Goal: Task Accomplishment & Management: Use online tool/utility

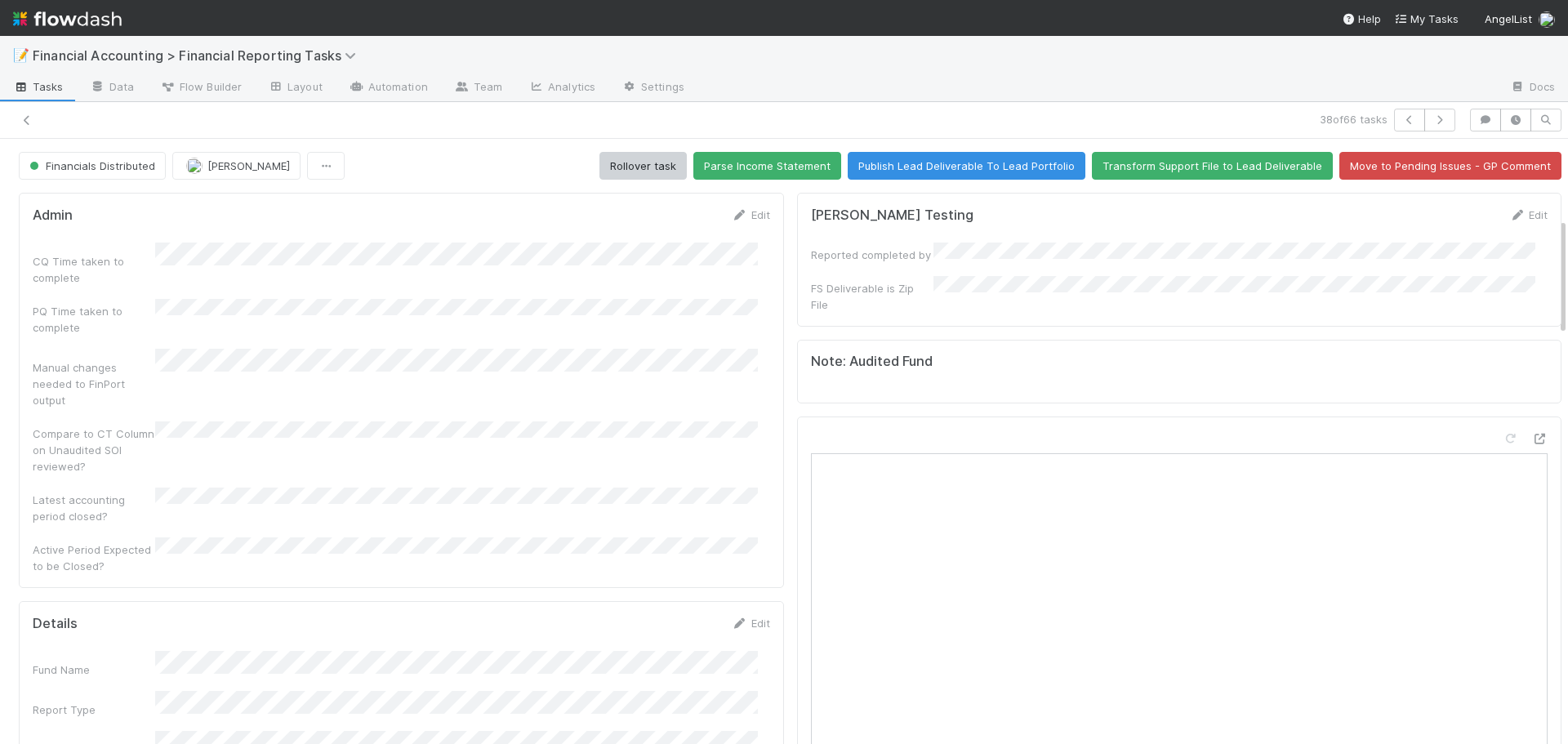
scroll to position [409, 0]
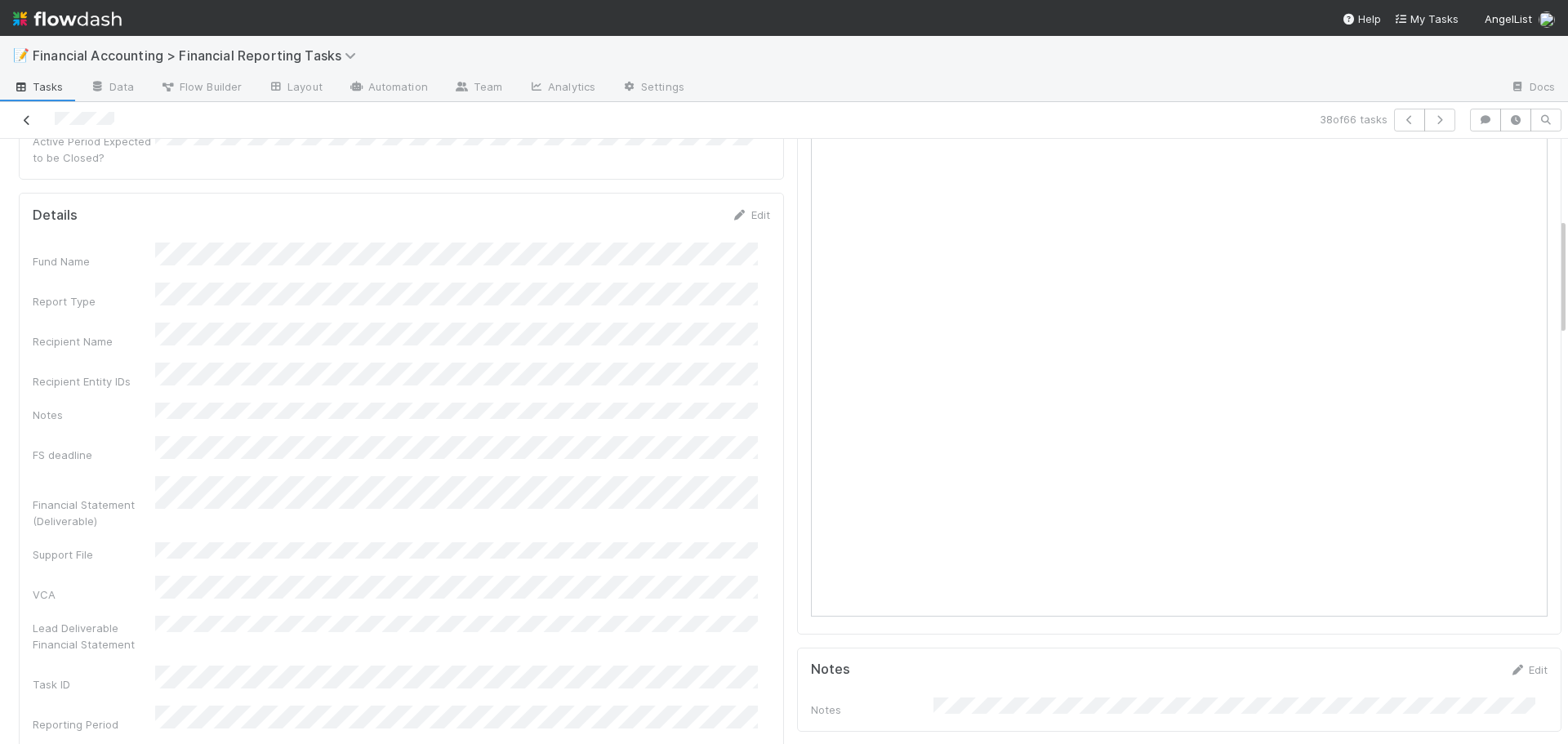
click at [23, 119] on icon at bounding box center [26, 120] width 16 height 10
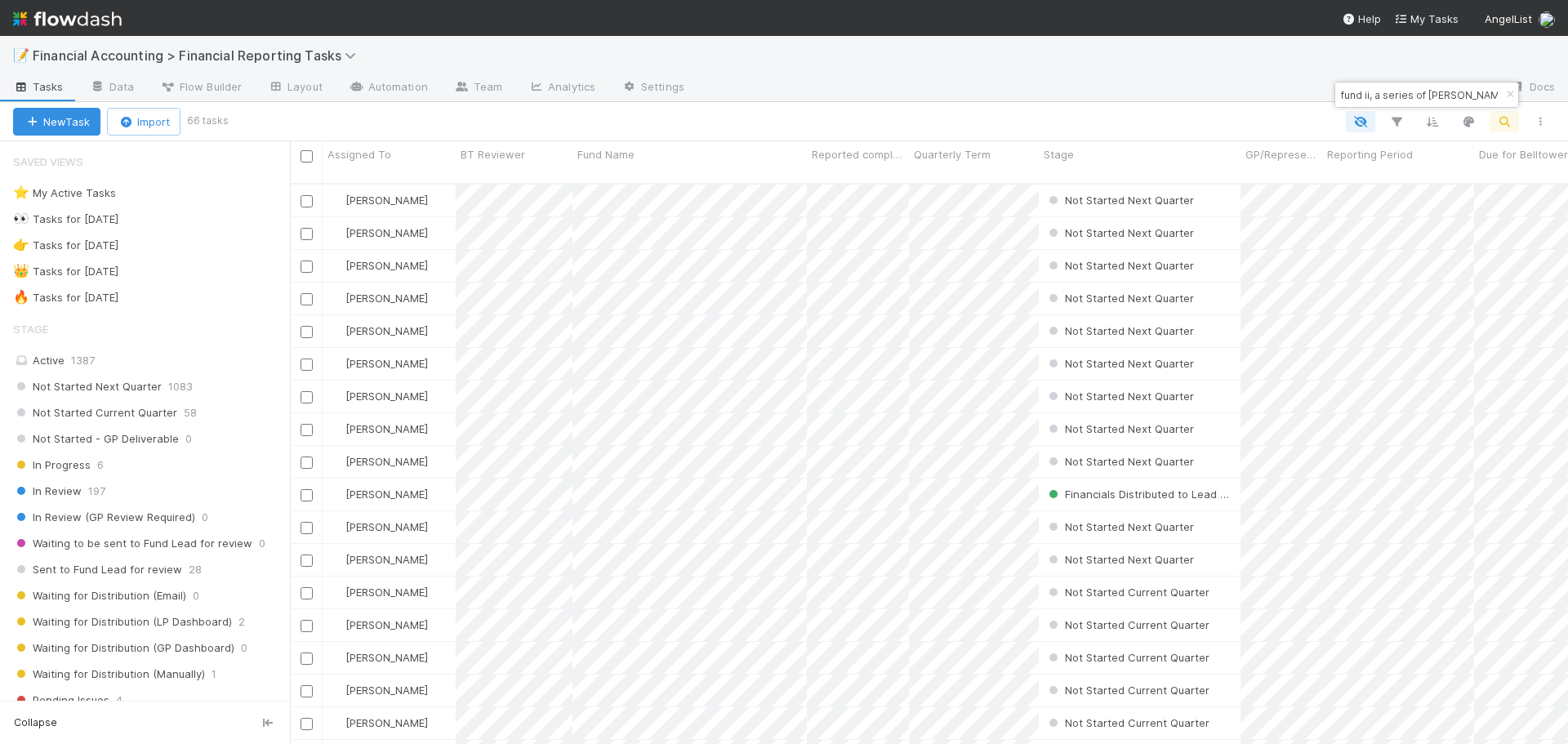
scroll to position [562, 1266]
click at [198, 296] on div "🔥 Tasks for [DATE] 873" at bounding box center [151, 298] width 277 height 20
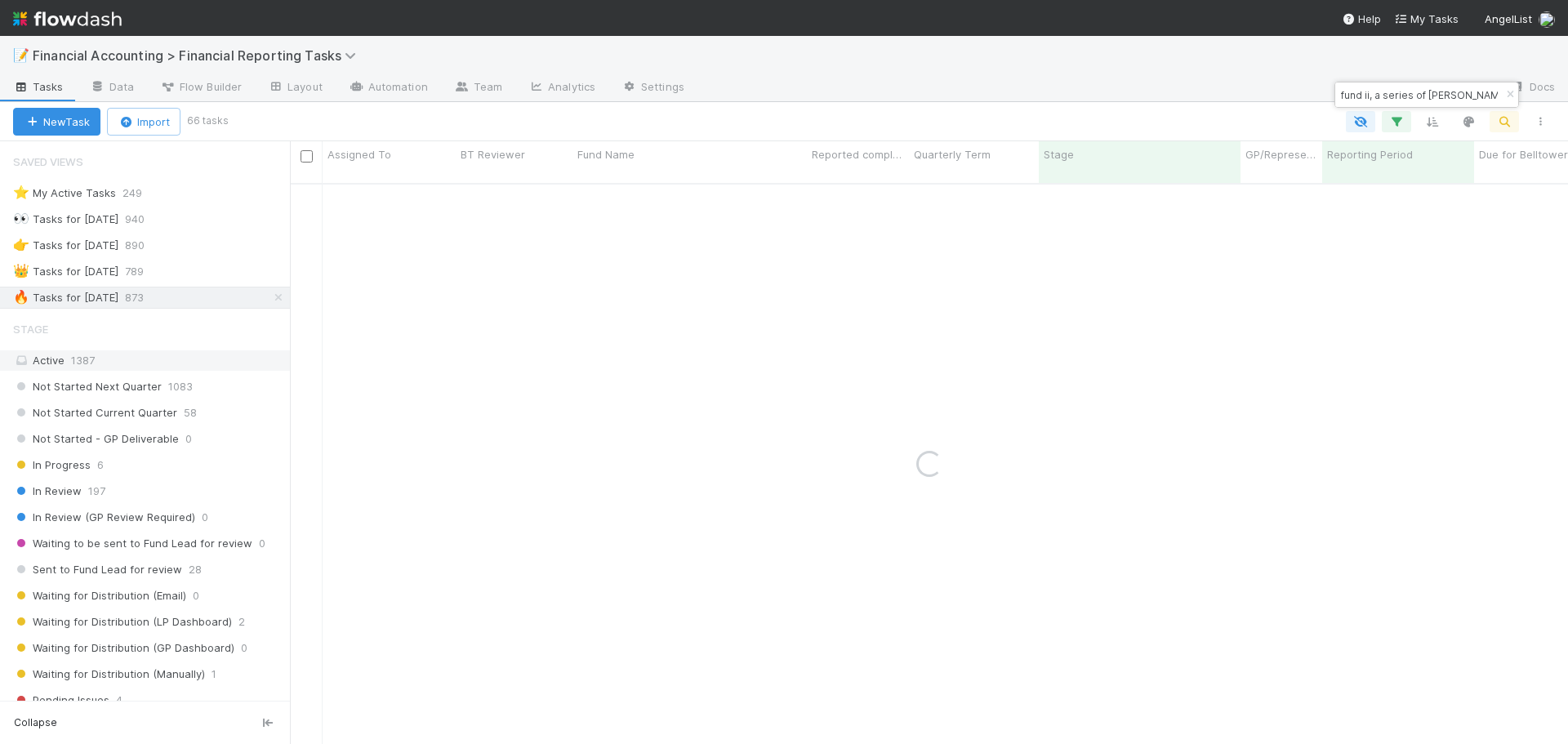
click at [161, 357] on div "Active 1387" at bounding box center [149, 361] width 273 height 20
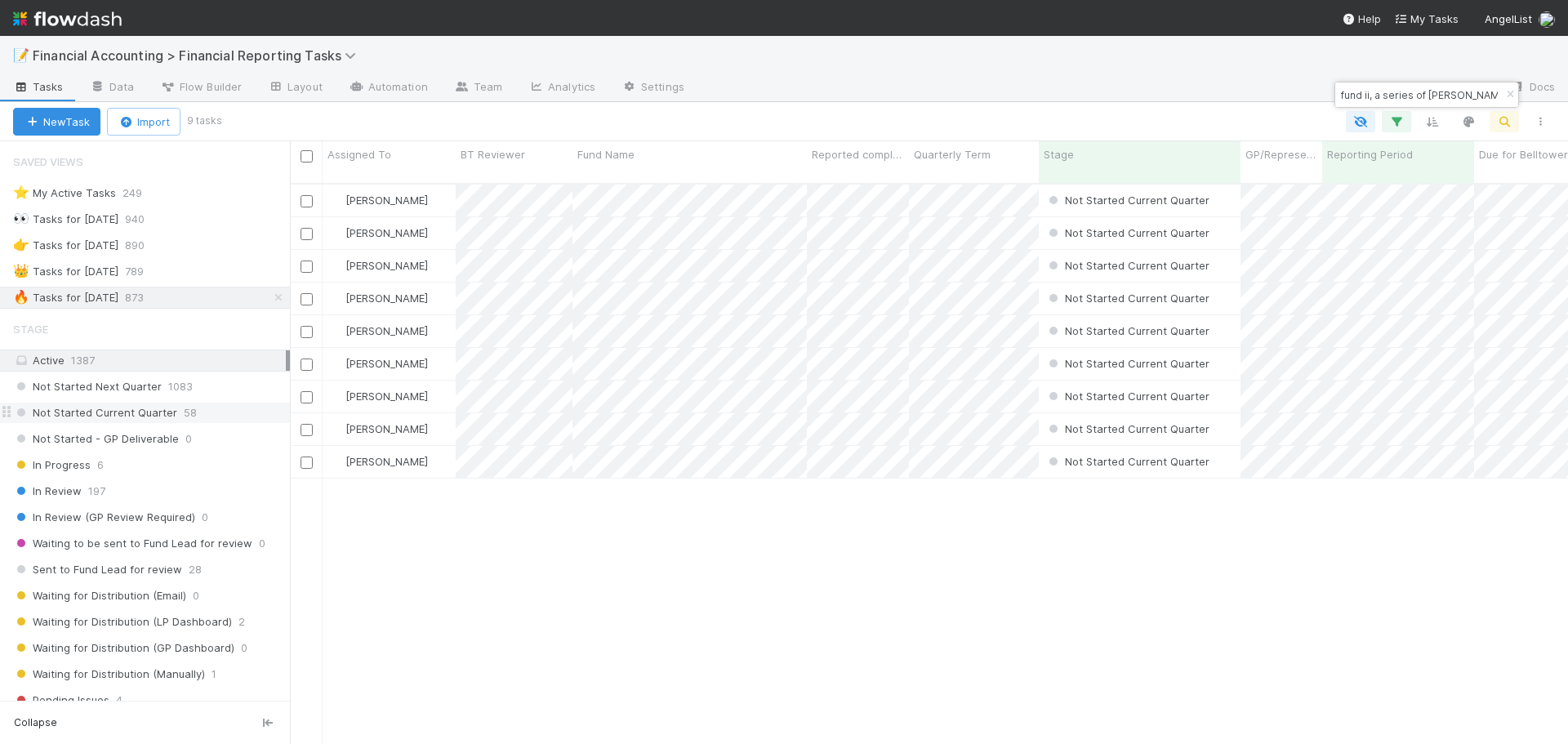
scroll to position [562, 1266]
click at [311, 156] on input "checkbox" at bounding box center [306, 157] width 12 height 12
checkbox input "true"
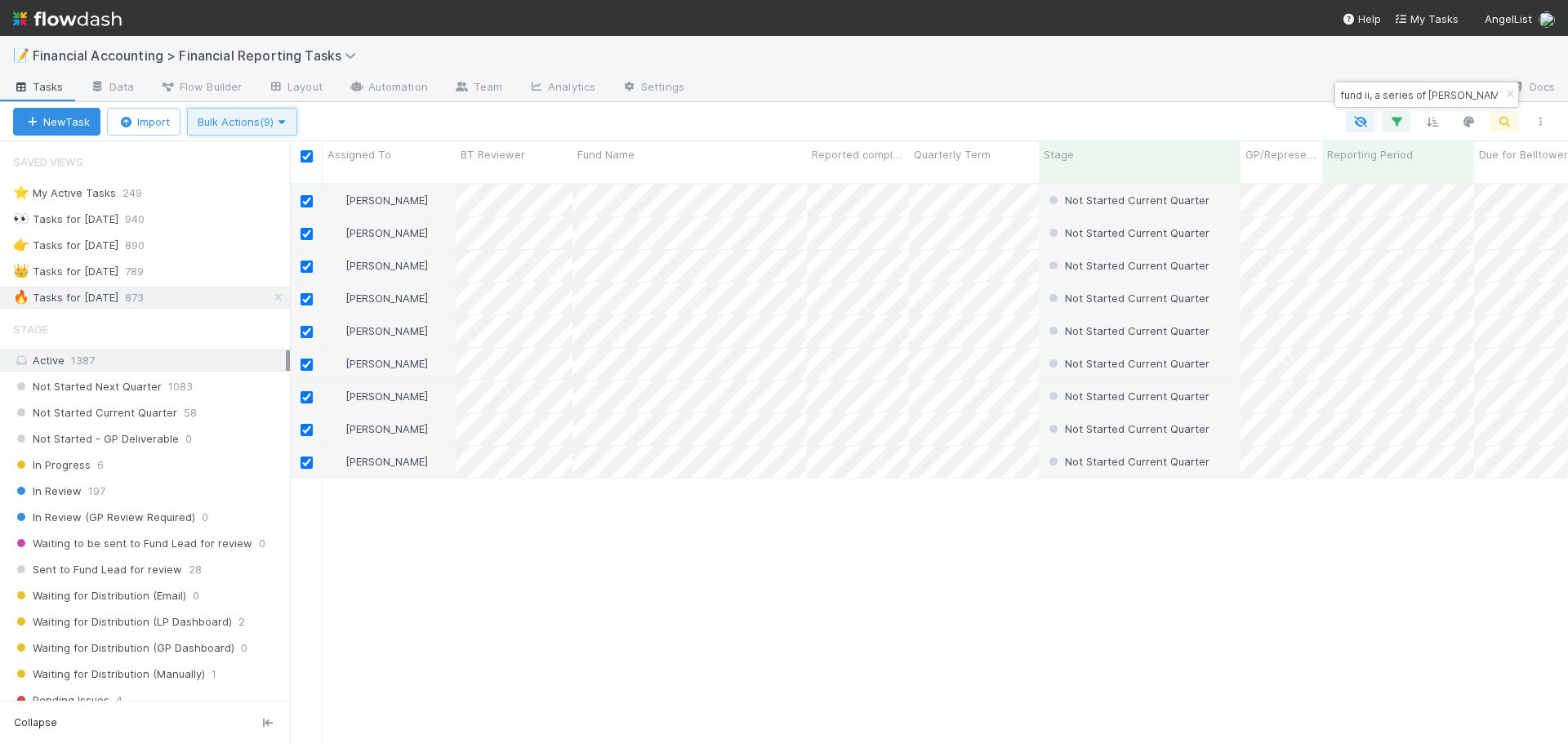
click at [264, 121] on span "Bulk Actions (9)" at bounding box center [242, 121] width 89 height 13
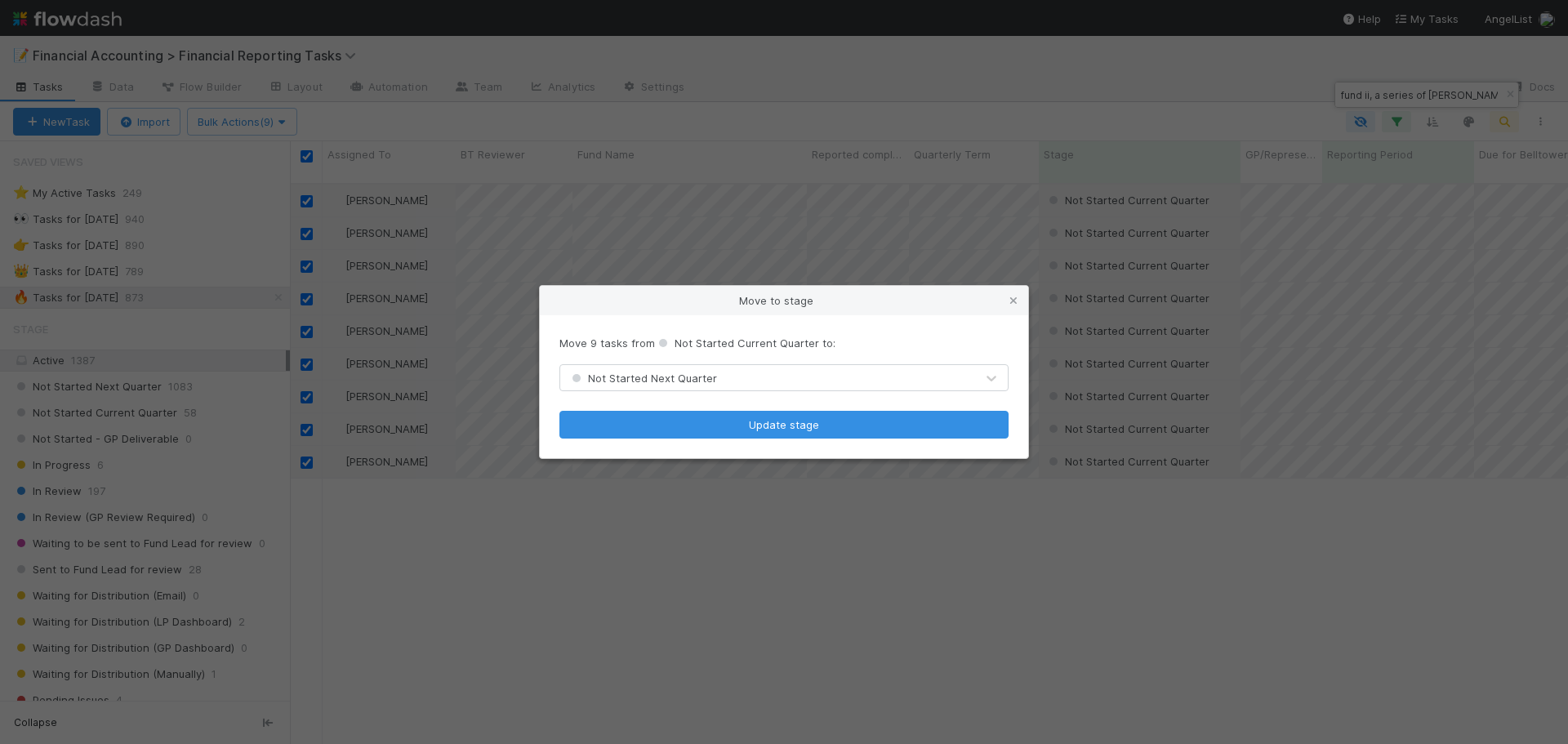
drag, startPoint x: 588, startPoint y: 367, endPoint x: 599, endPoint y: 381, distance: 17.8
click at [599, 381] on div "Not Started Next Quarter" at bounding box center [767, 378] width 415 height 26
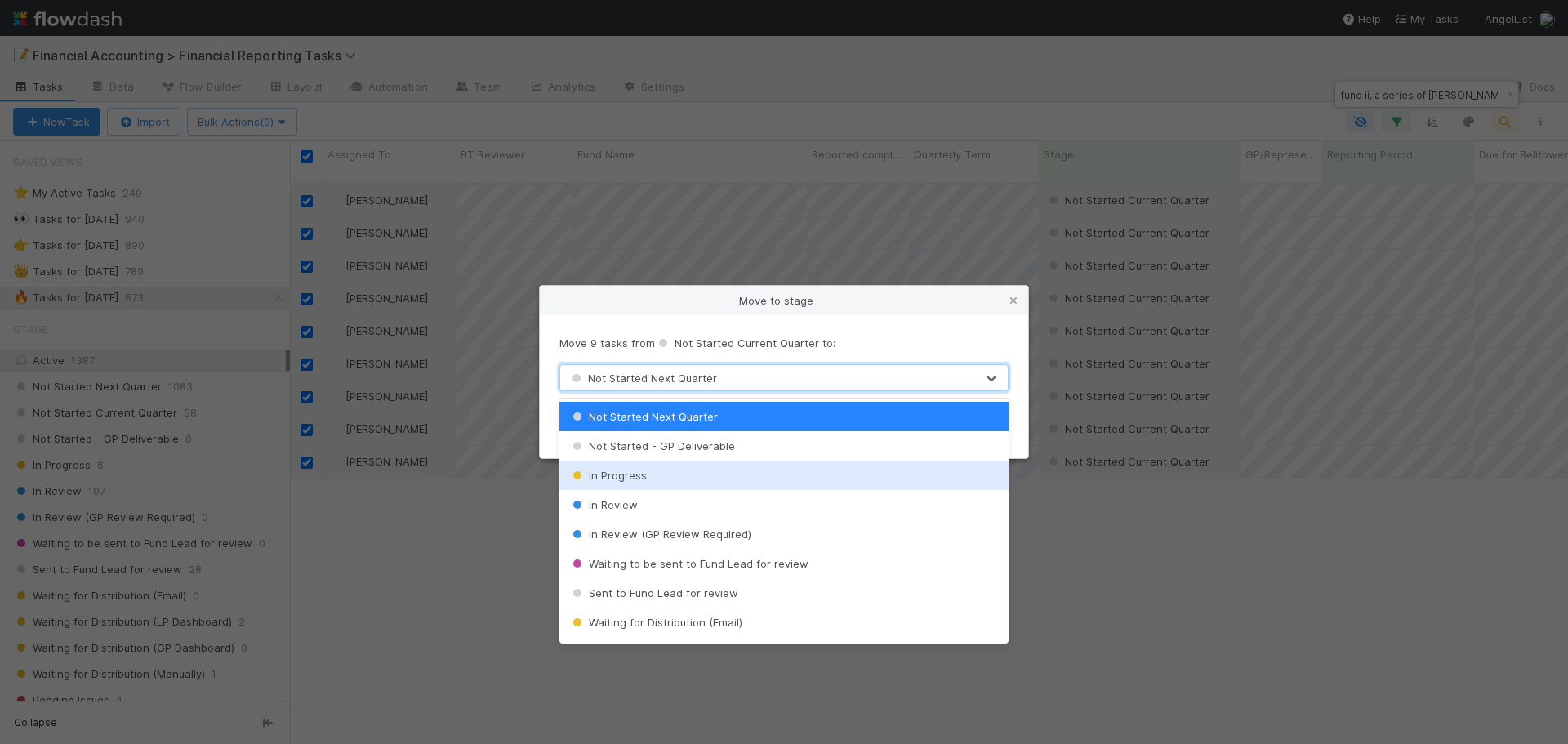
click at [608, 488] on div "In Progress" at bounding box center [784, 475] width 449 height 30
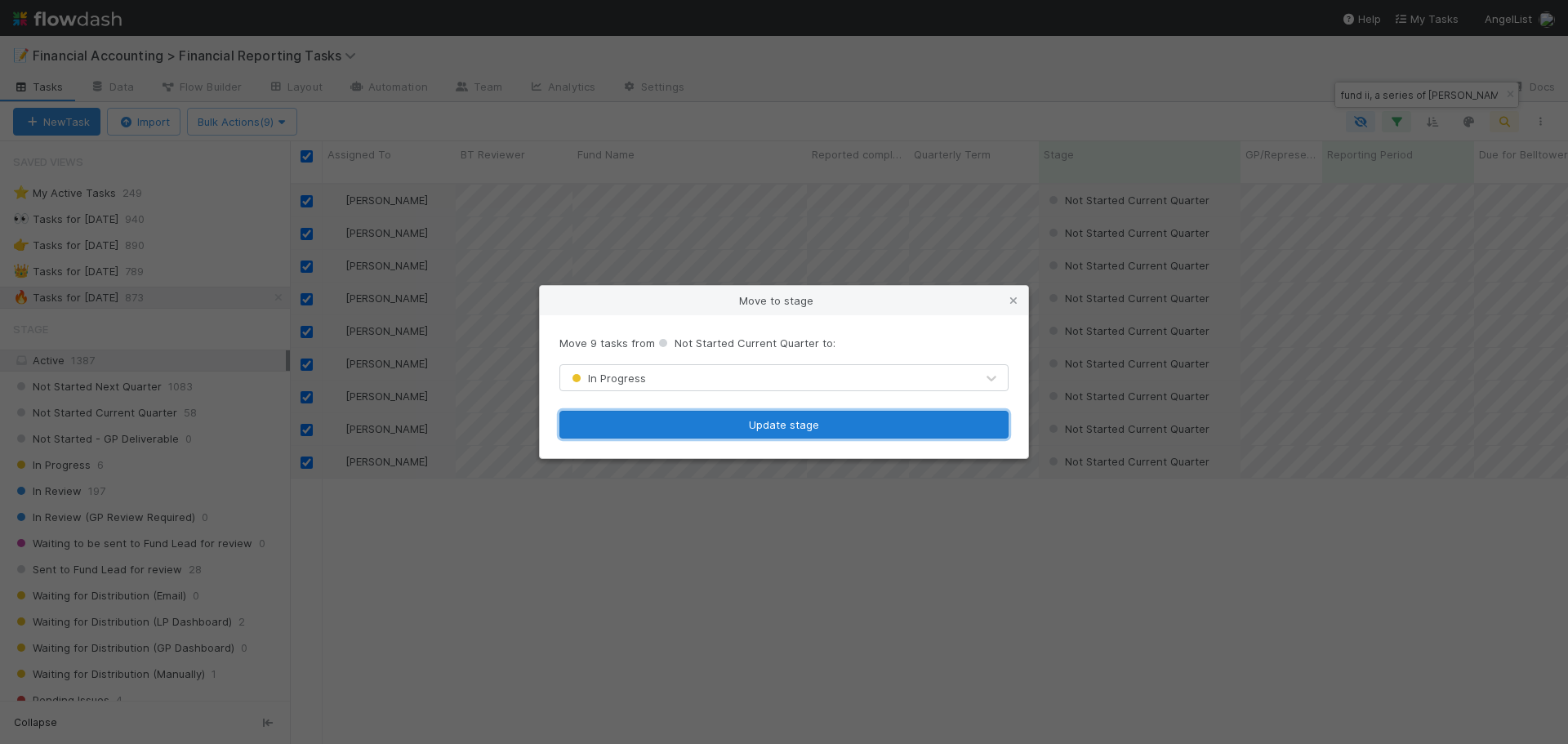
click at [649, 435] on button "Update stage" at bounding box center [784, 425] width 449 height 28
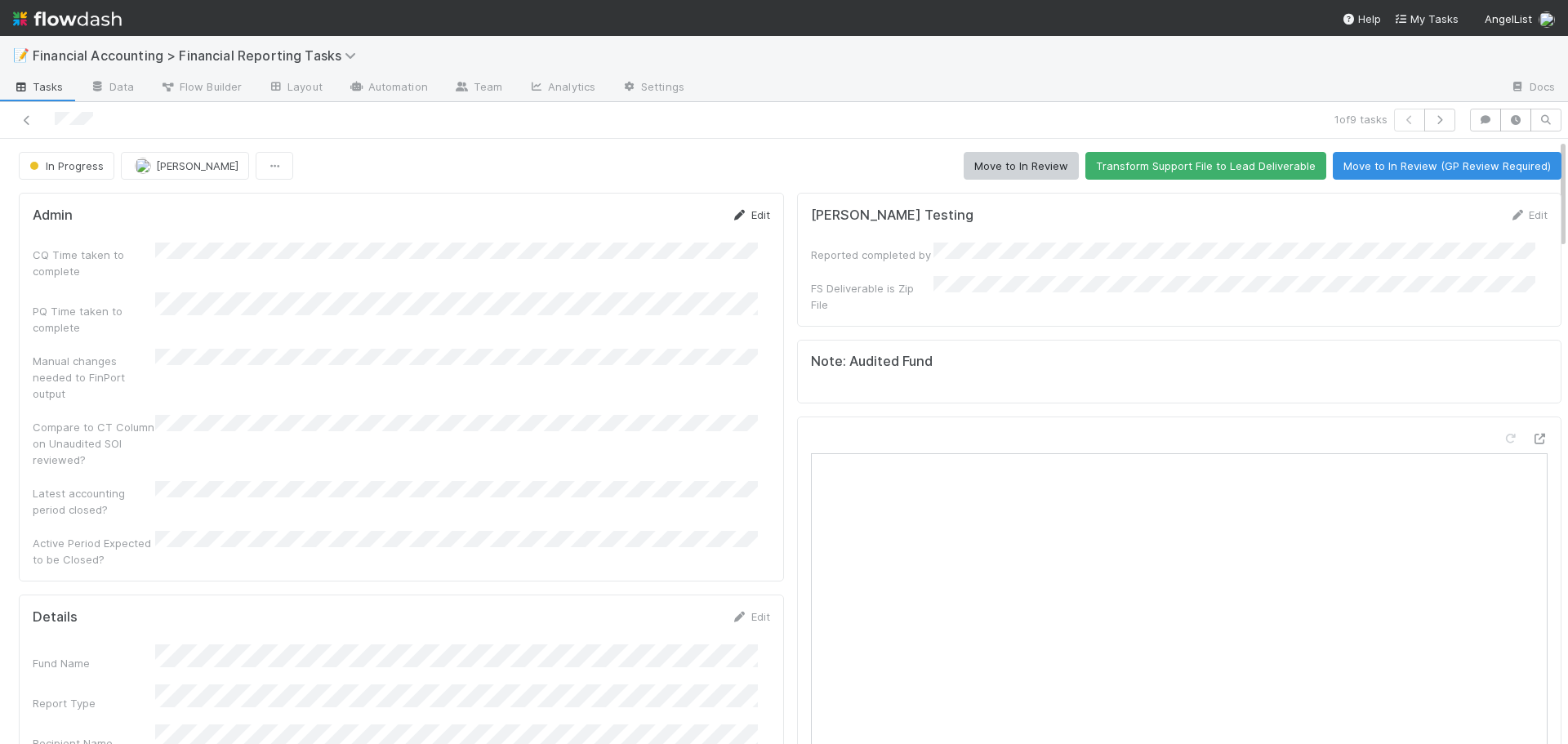
click at [747, 216] on link "Edit" at bounding box center [750, 215] width 38 height 13
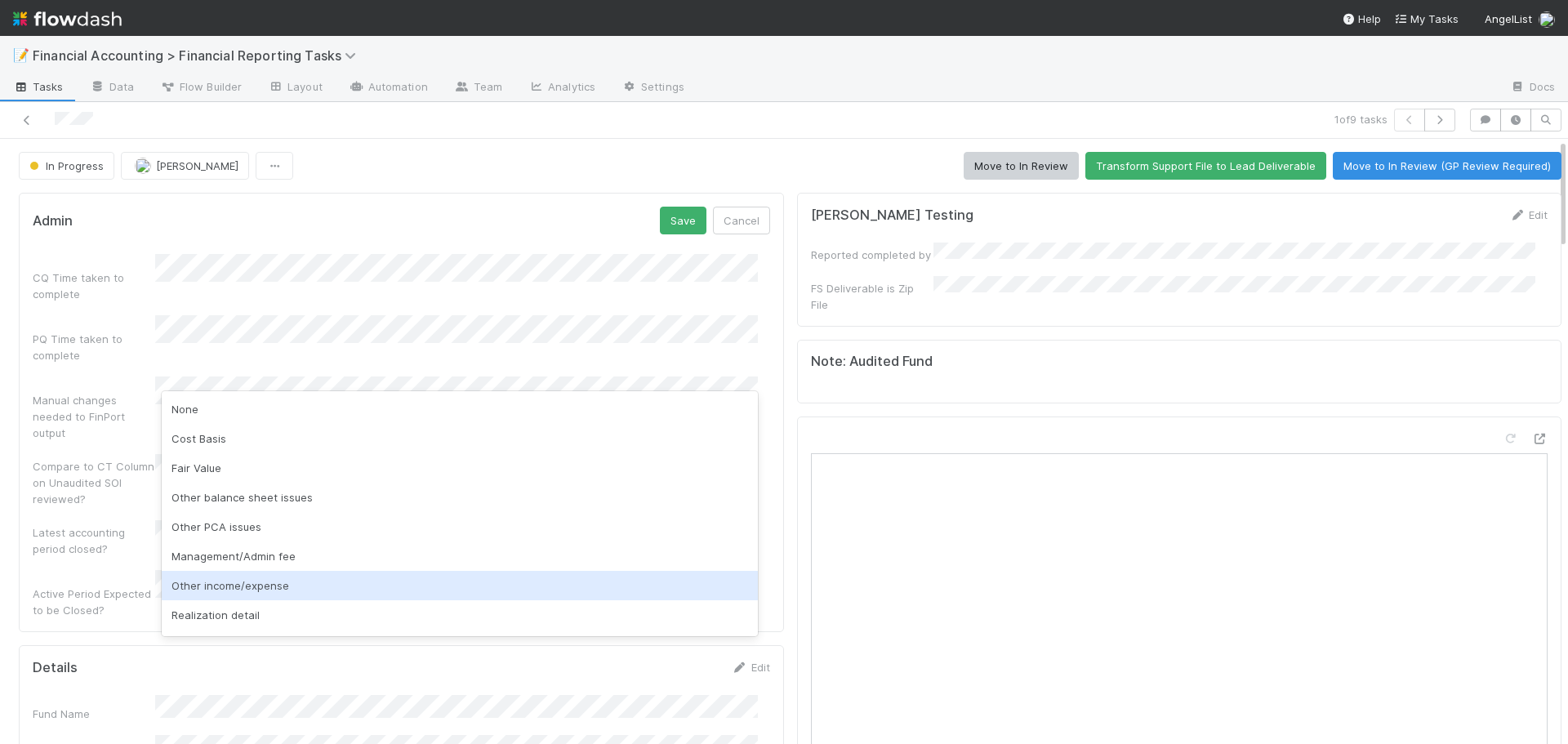
click at [233, 587] on div "Other income/expense" at bounding box center [459, 586] width 596 height 30
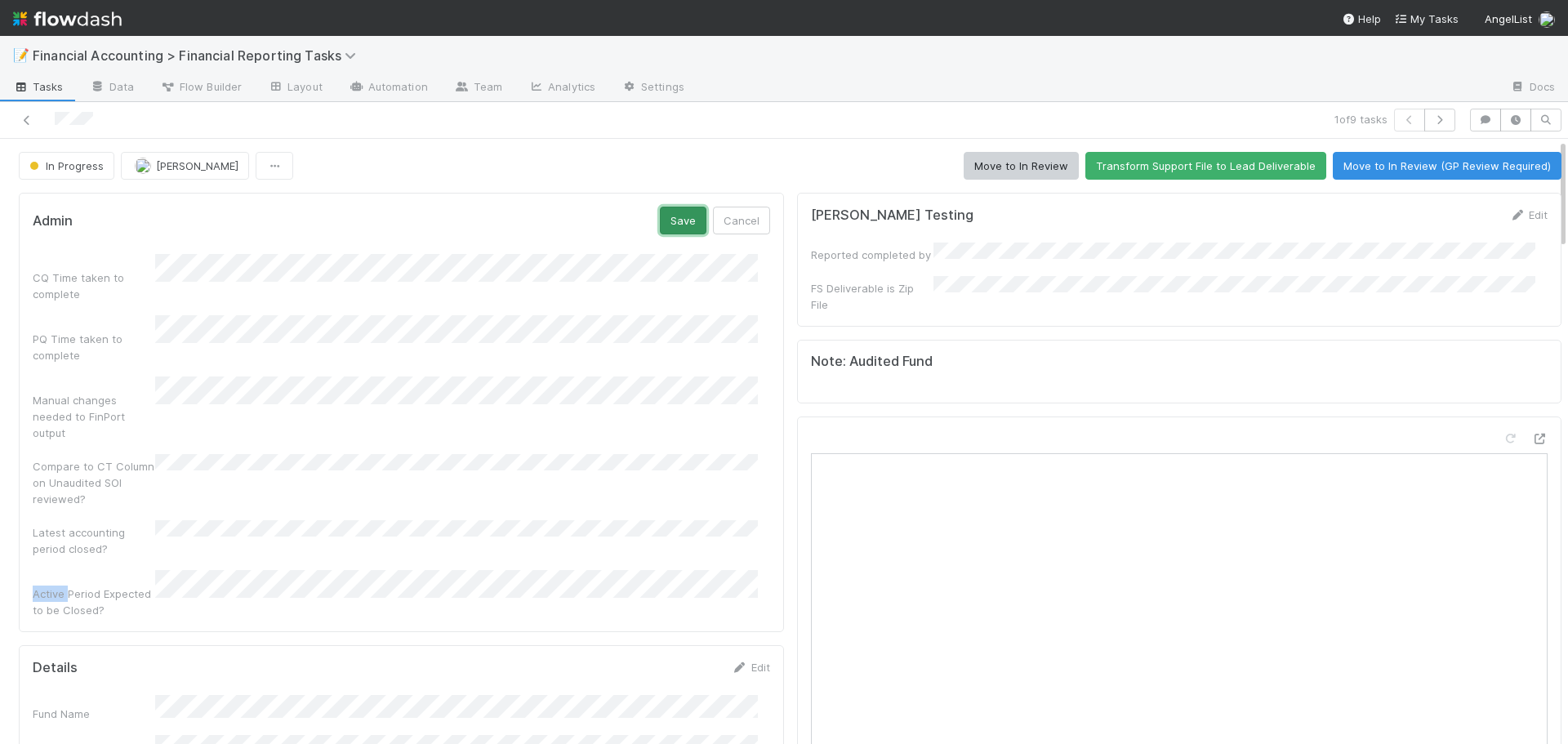
click at [664, 218] on button "Save" at bounding box center [683, 220] width 47 height 28
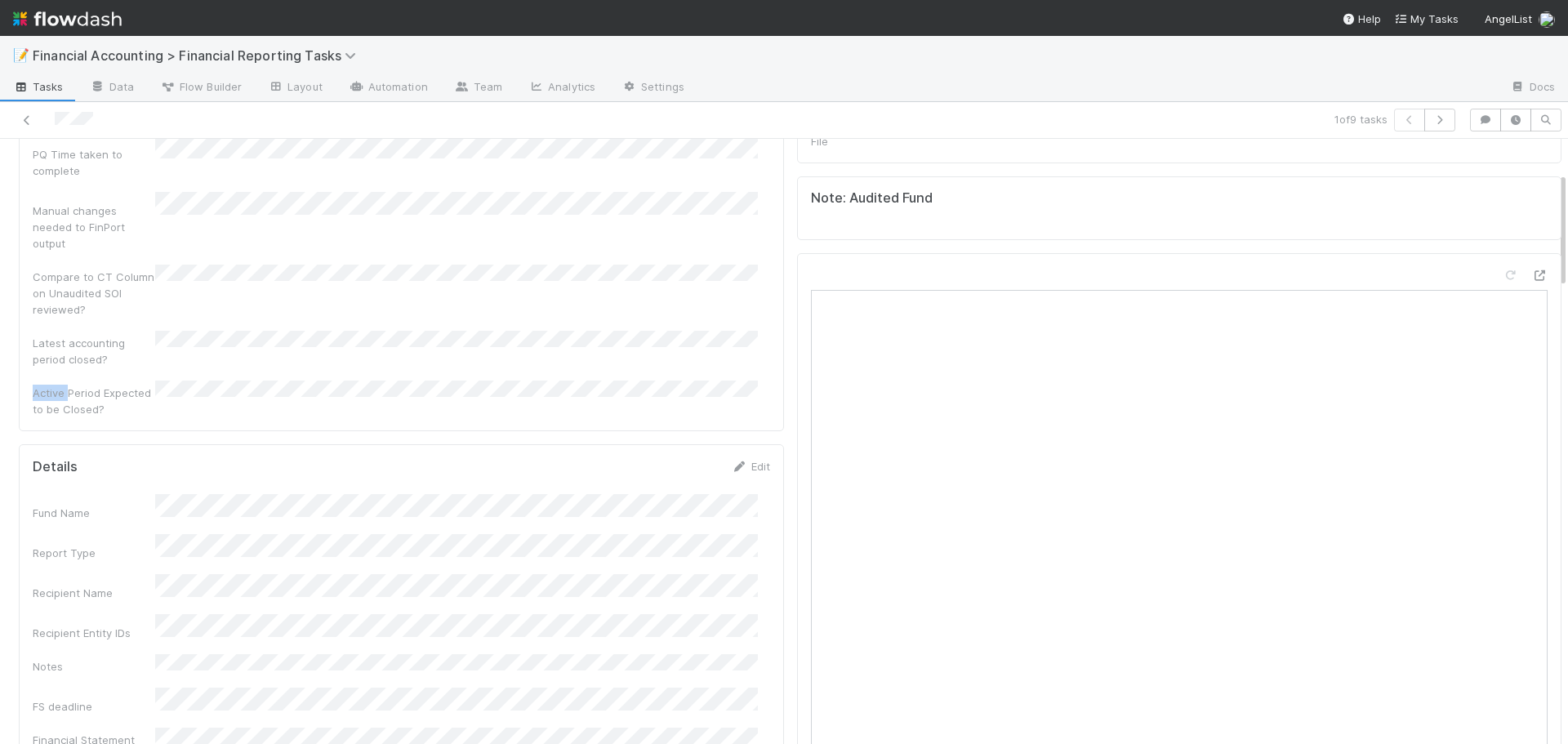
scroll to position [245, 0]
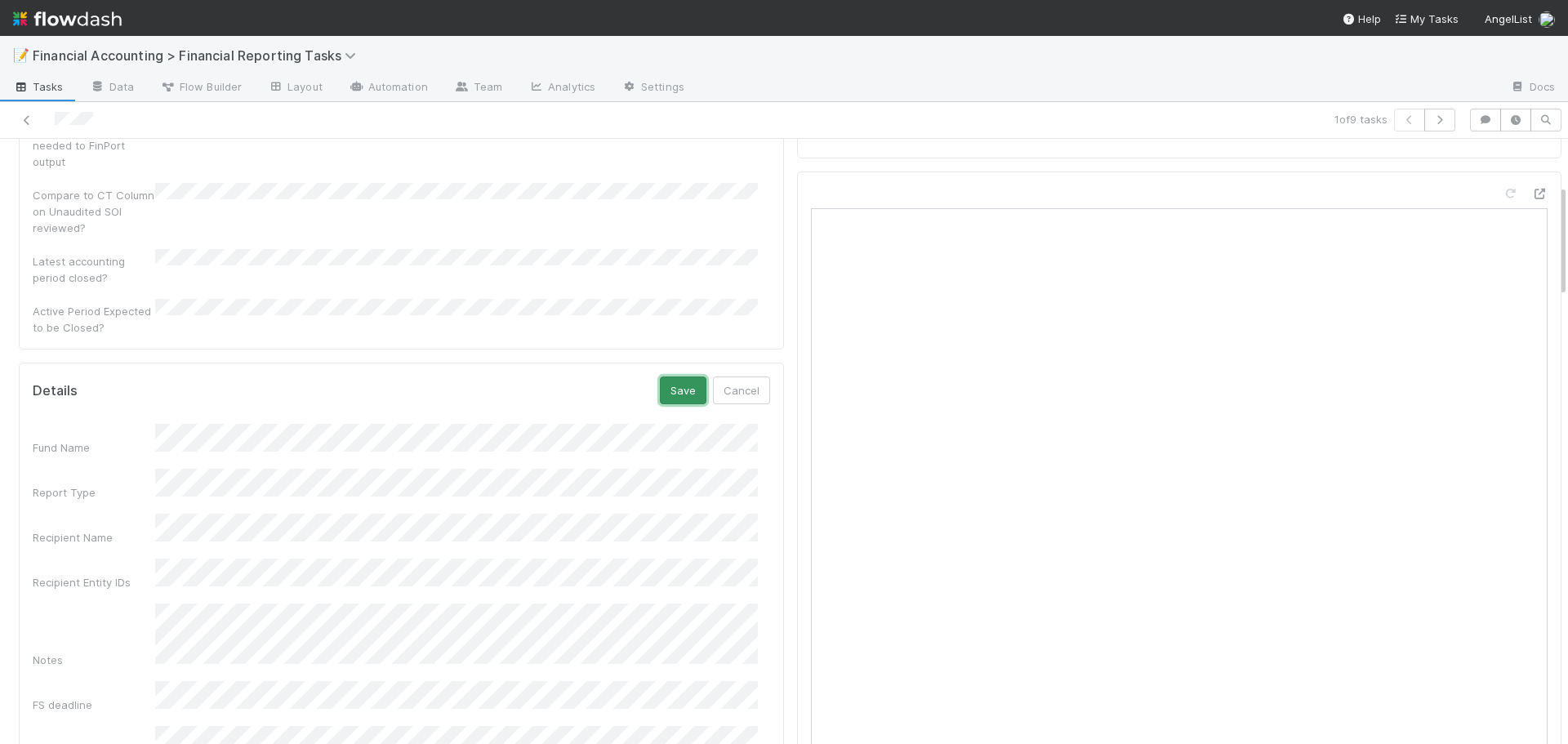
click at [668, 376] on button "Save" at bounding box center [683, 390] width 47 height 28
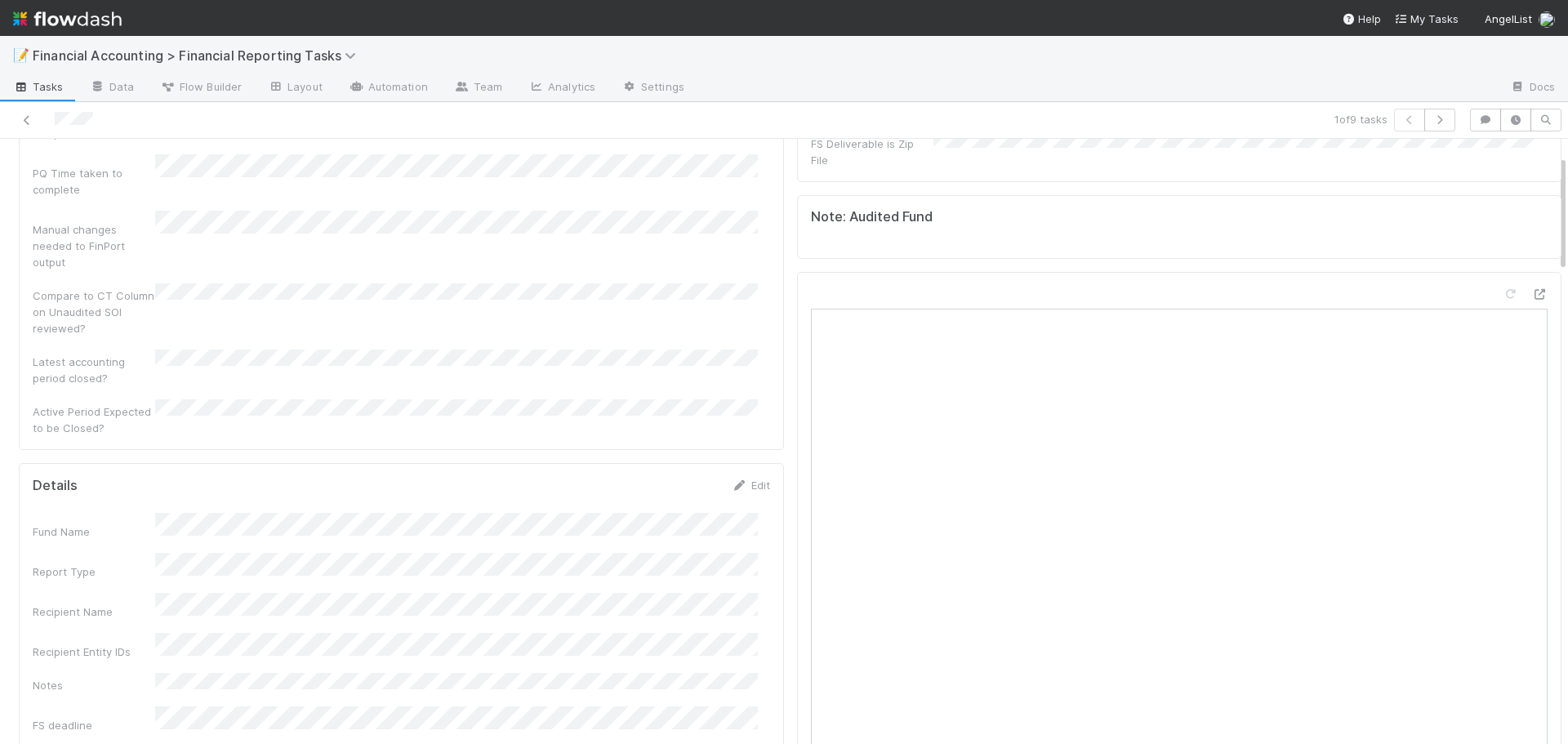
scroll to position [0, 0]
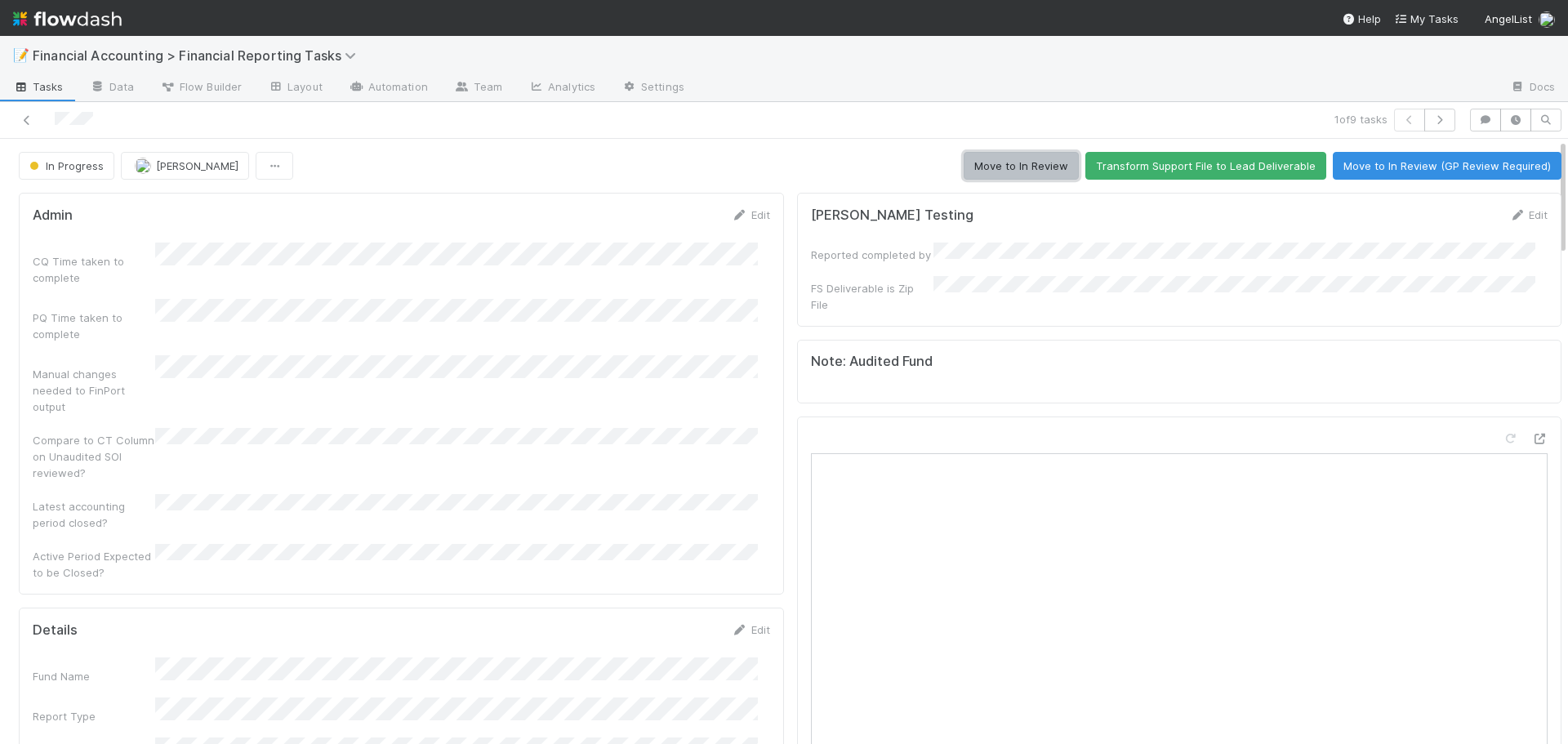
click at [1023, 163] on button "Move to In Review" at bounding box center [1021, 166] width 115 height 28
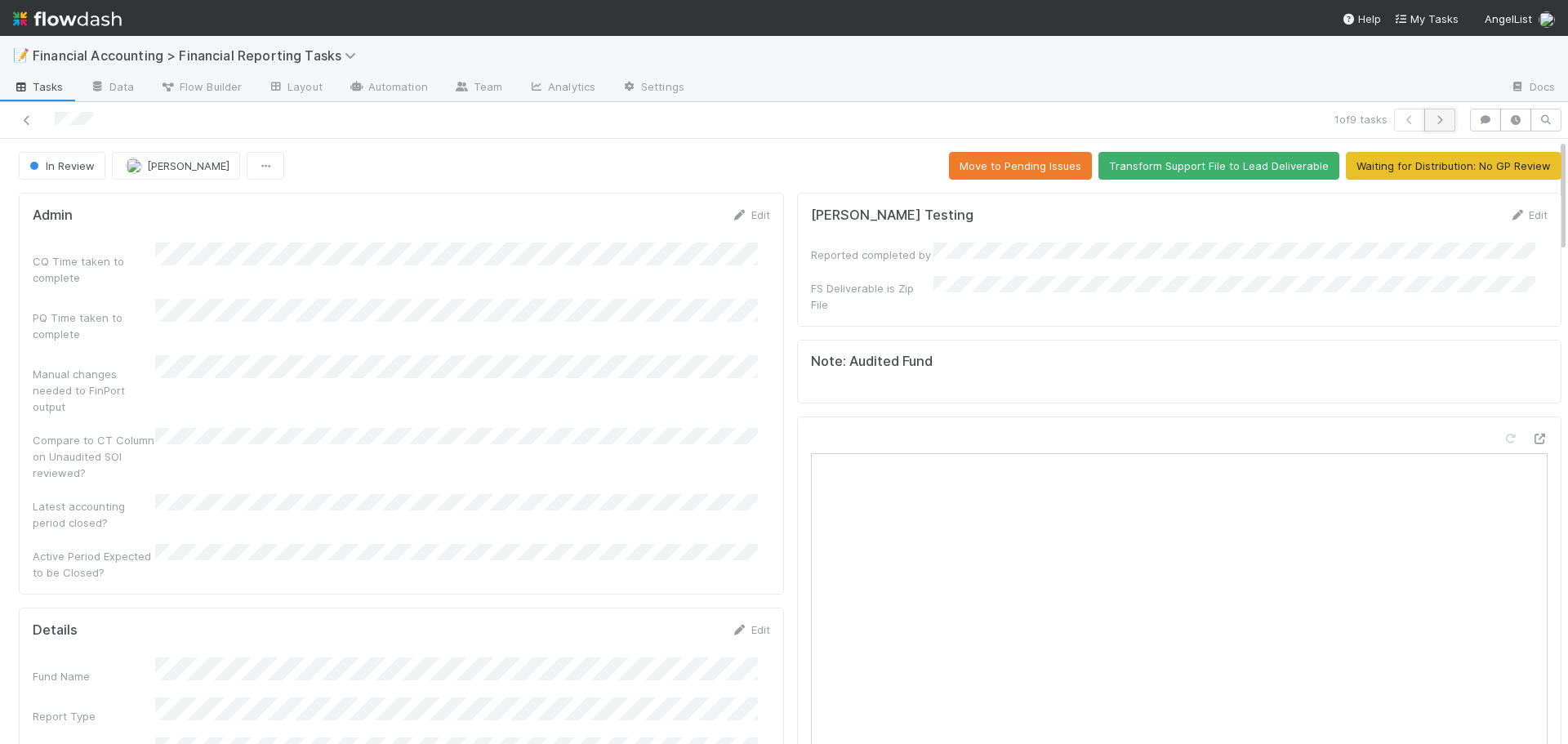
click at [1432, 115] on icon "button" at bounding box center [1440, 120] width 16 height 10
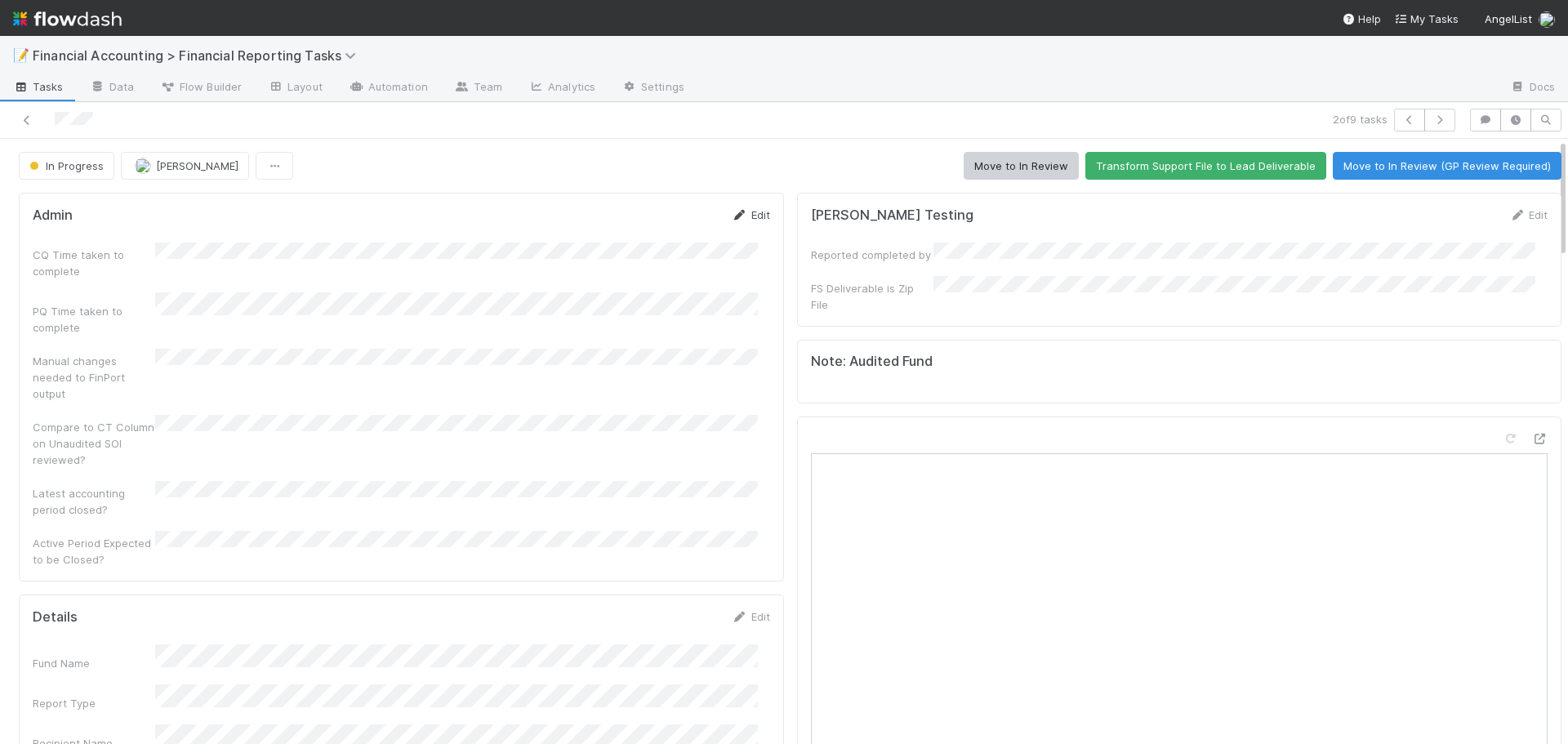
click at [749, 214] on link "Edit" at bounding box center [750, 215] width 38 height 13
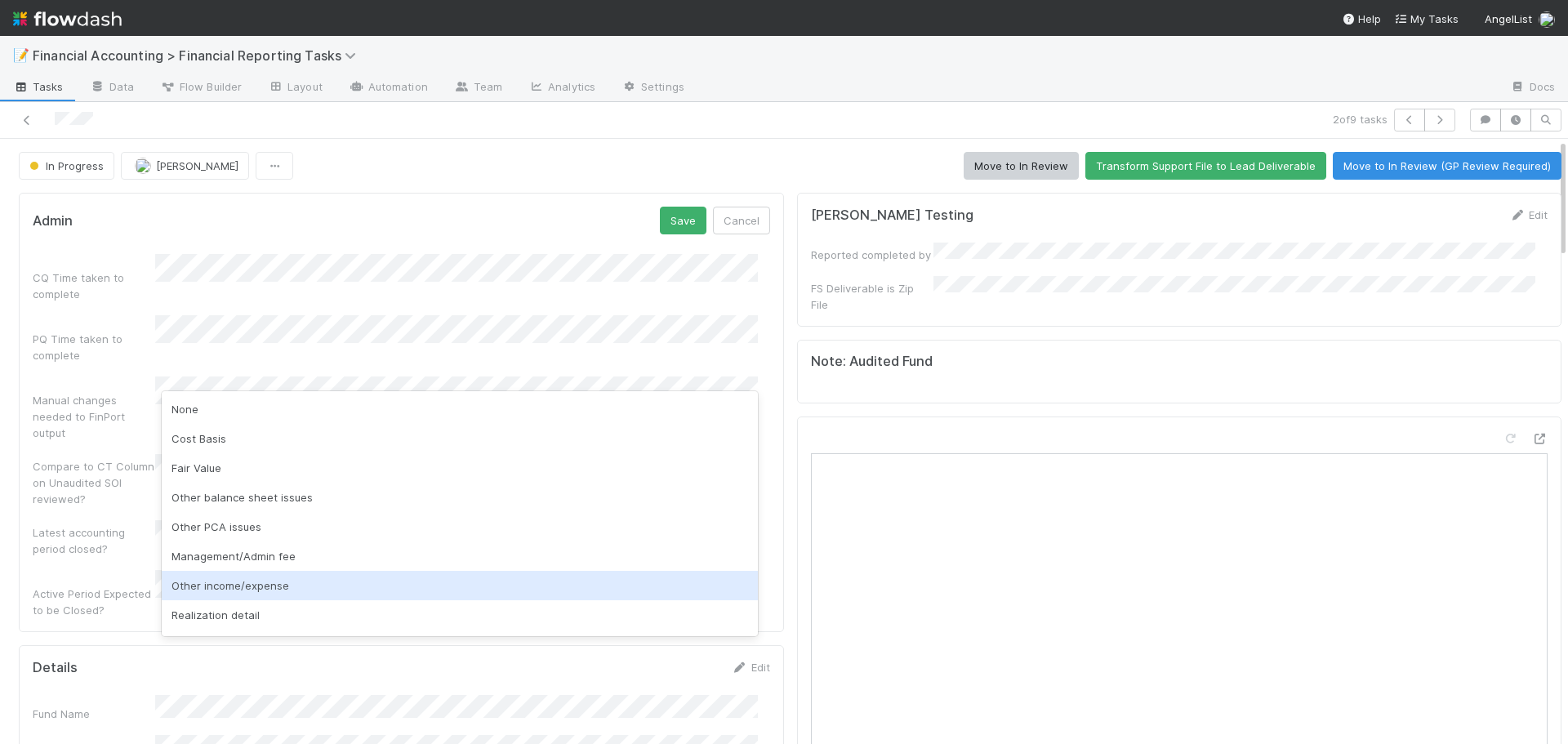
click at [203, 587] on div "Other income/expense" at bounding box center [459, 586] width 596 height 30
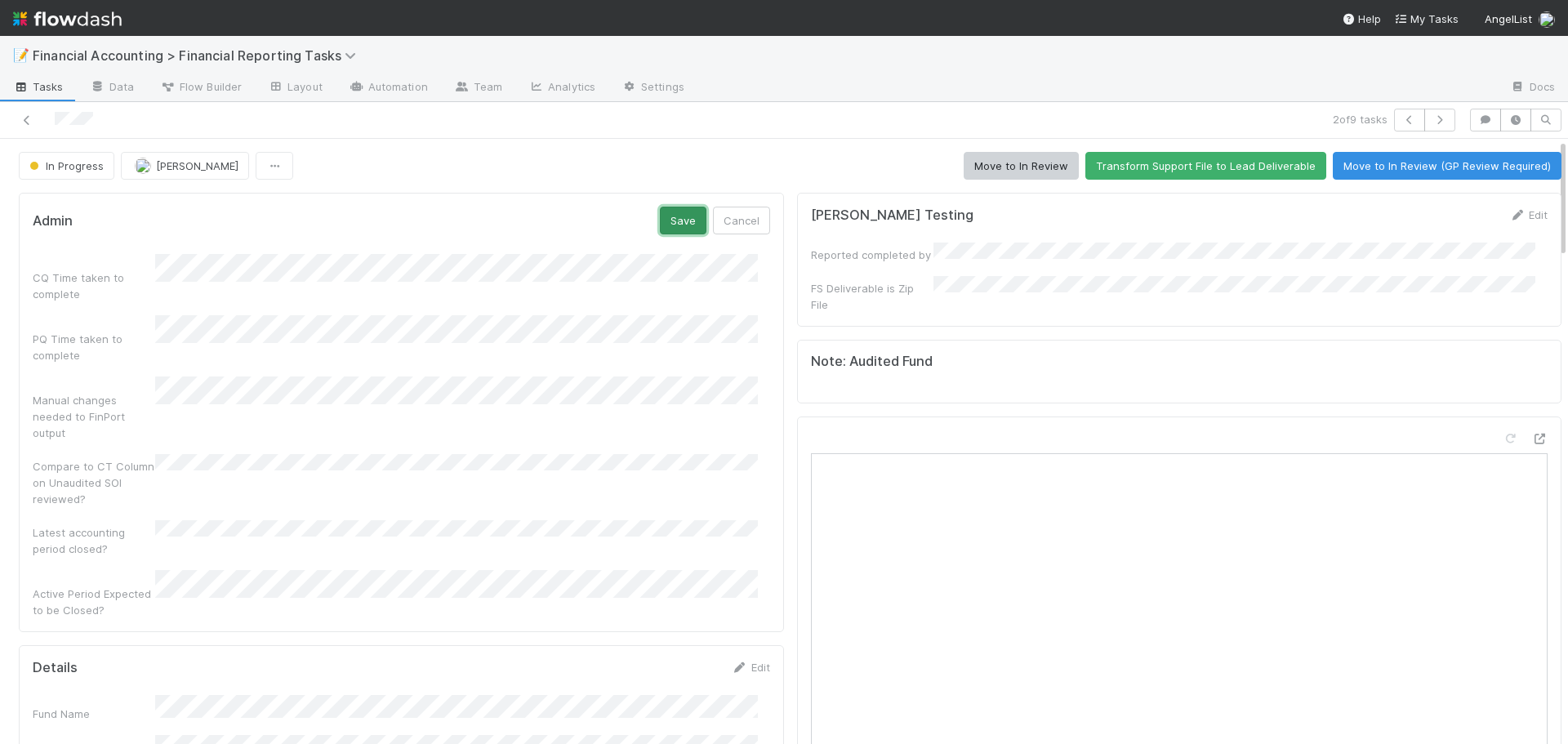
click at [664, 225] on button "Save" at bounding box center [683, 220] width 47 height 28
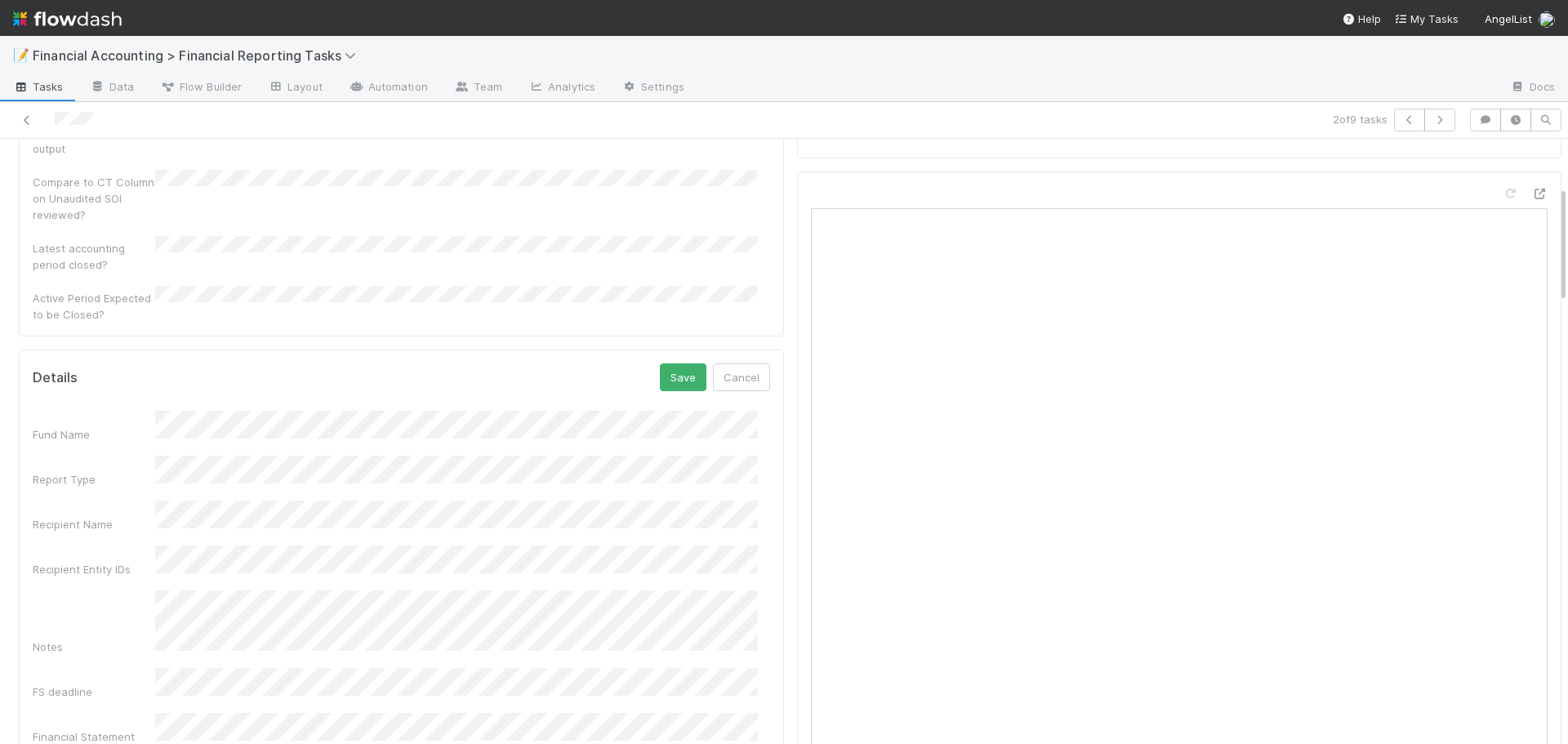
scroll to position [249, 0]
click at [673, 373] on button "Save" at bounding box center [683, 386] width 47 height 28
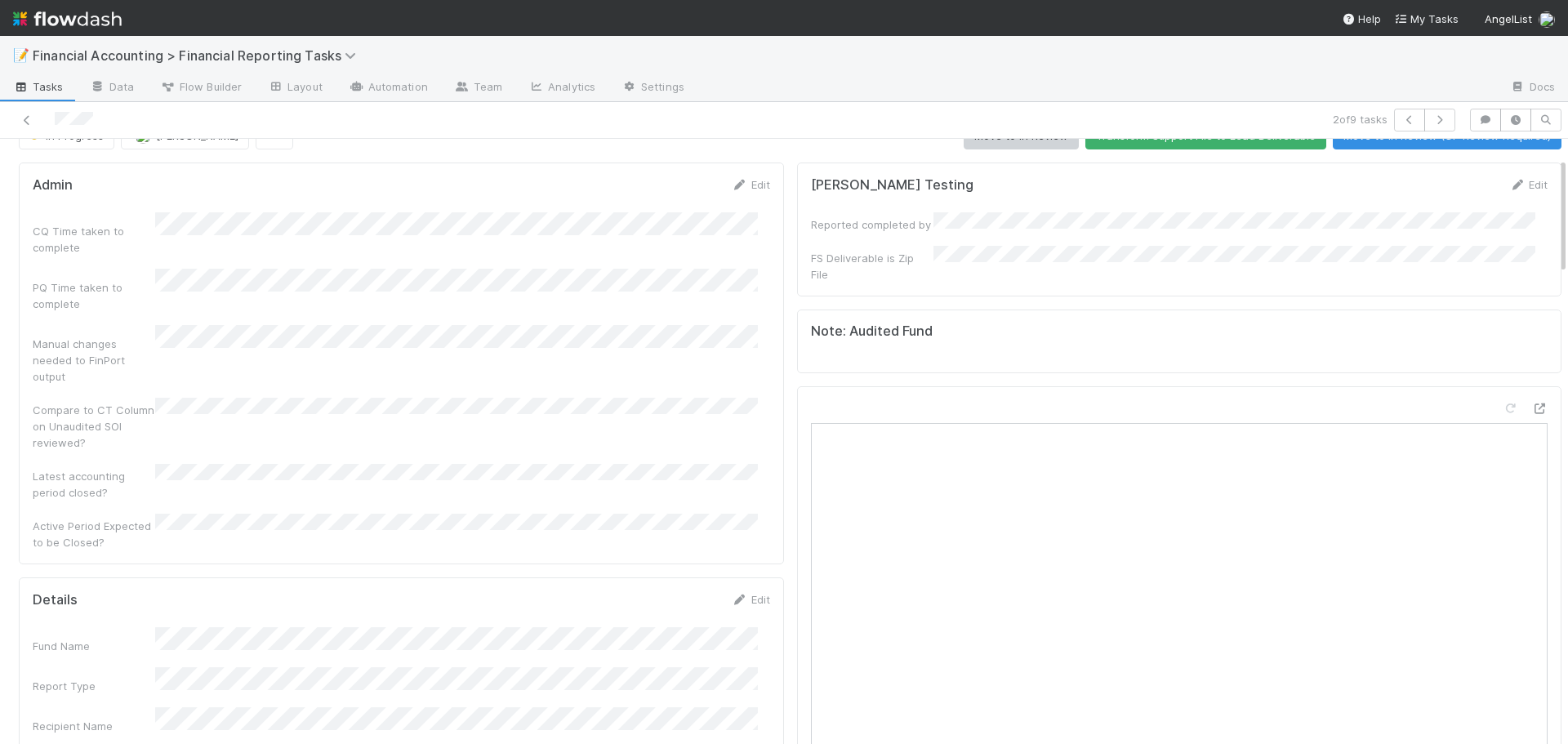
scroll to position [0, 0]
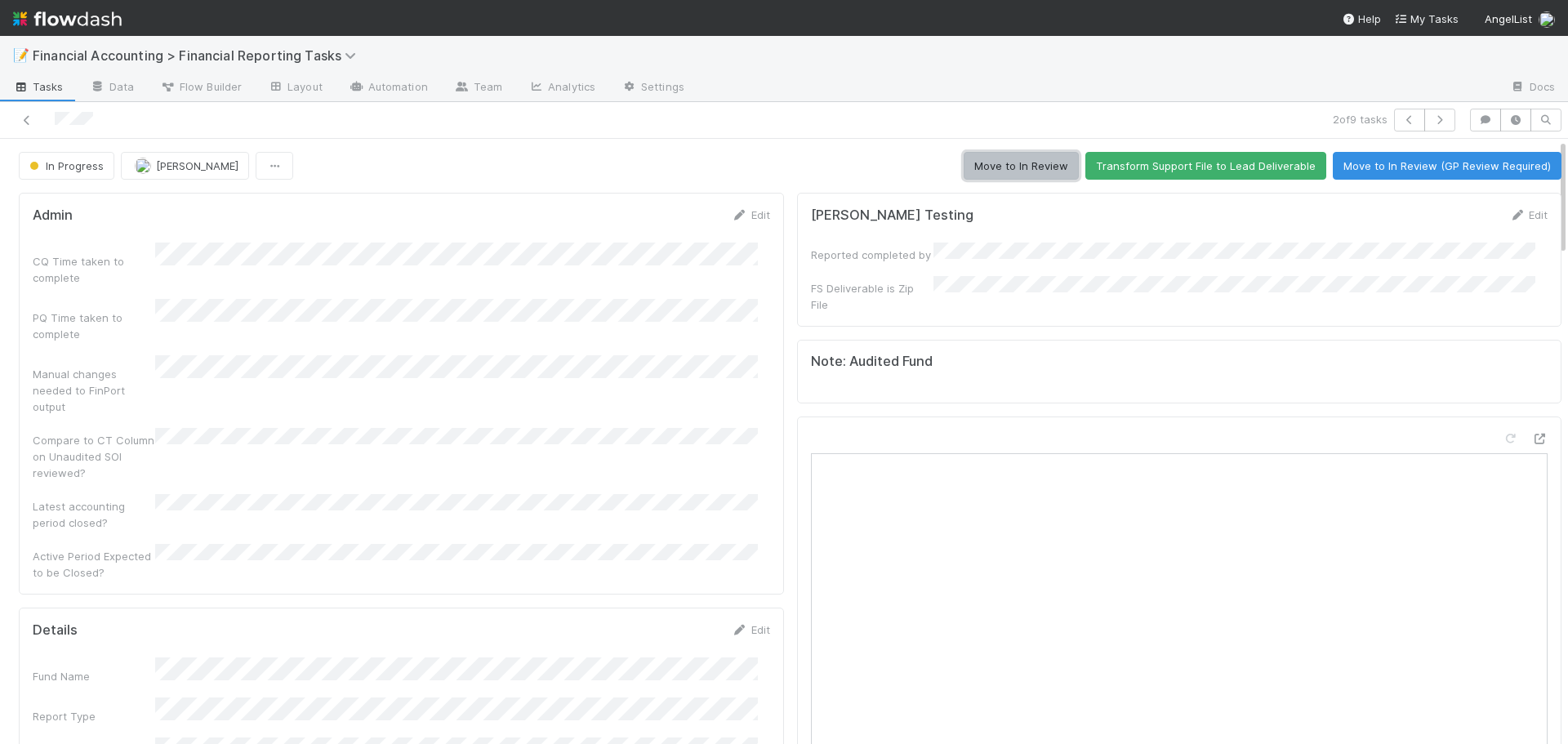
click at [1030, 172] on button "Move to In Review" at bounding box center [1021, 166] width 115 height 28
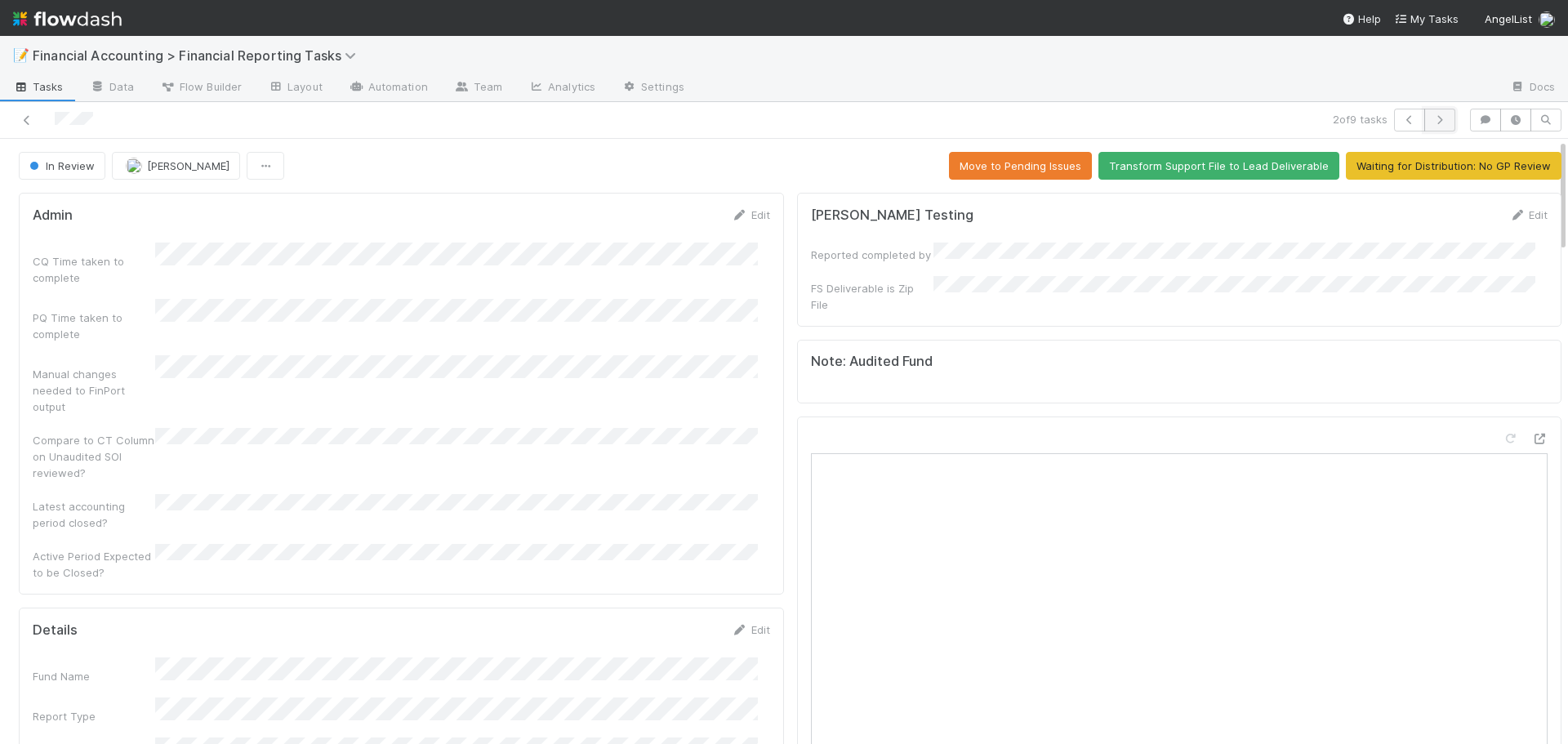
click at [1432, 121] on icon "button" at bounding box center [1440, 120] width 16 height 10
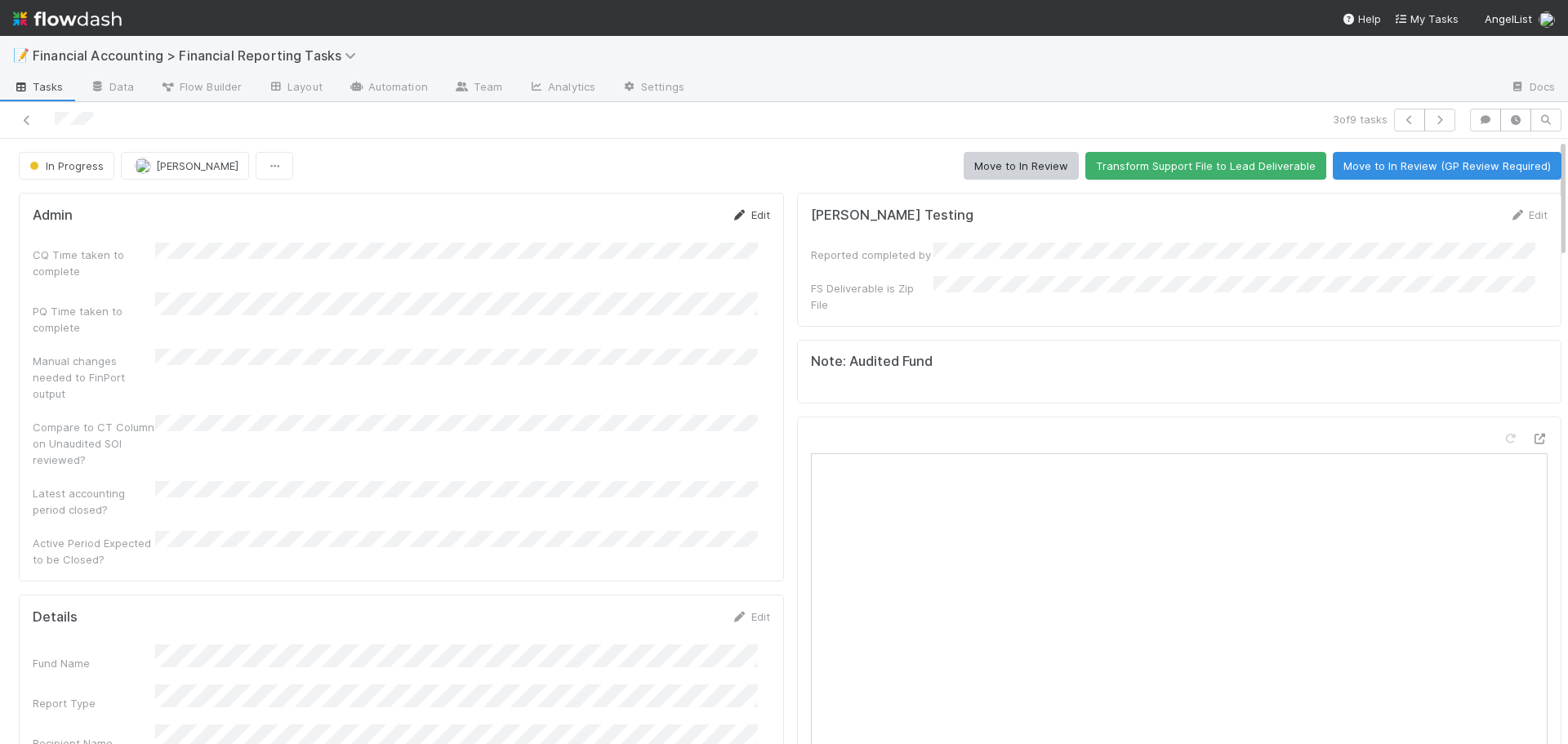
click at [750, 214] on link "Edit" at bounding box center [750, 215] width 38 height 13
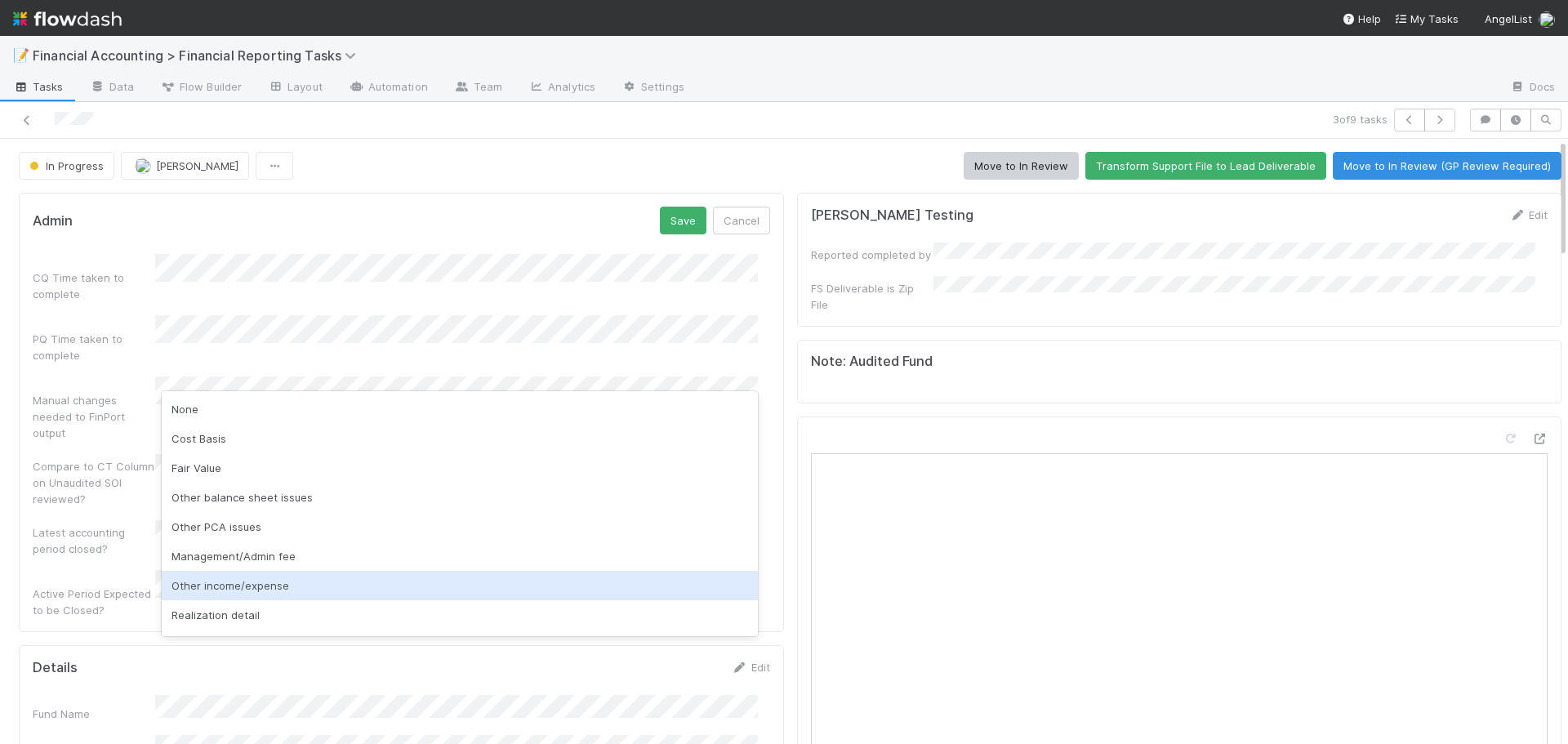
click at [243, 584] on div "Other income/expense" at bounding box center [459, 586] width 596 height 30
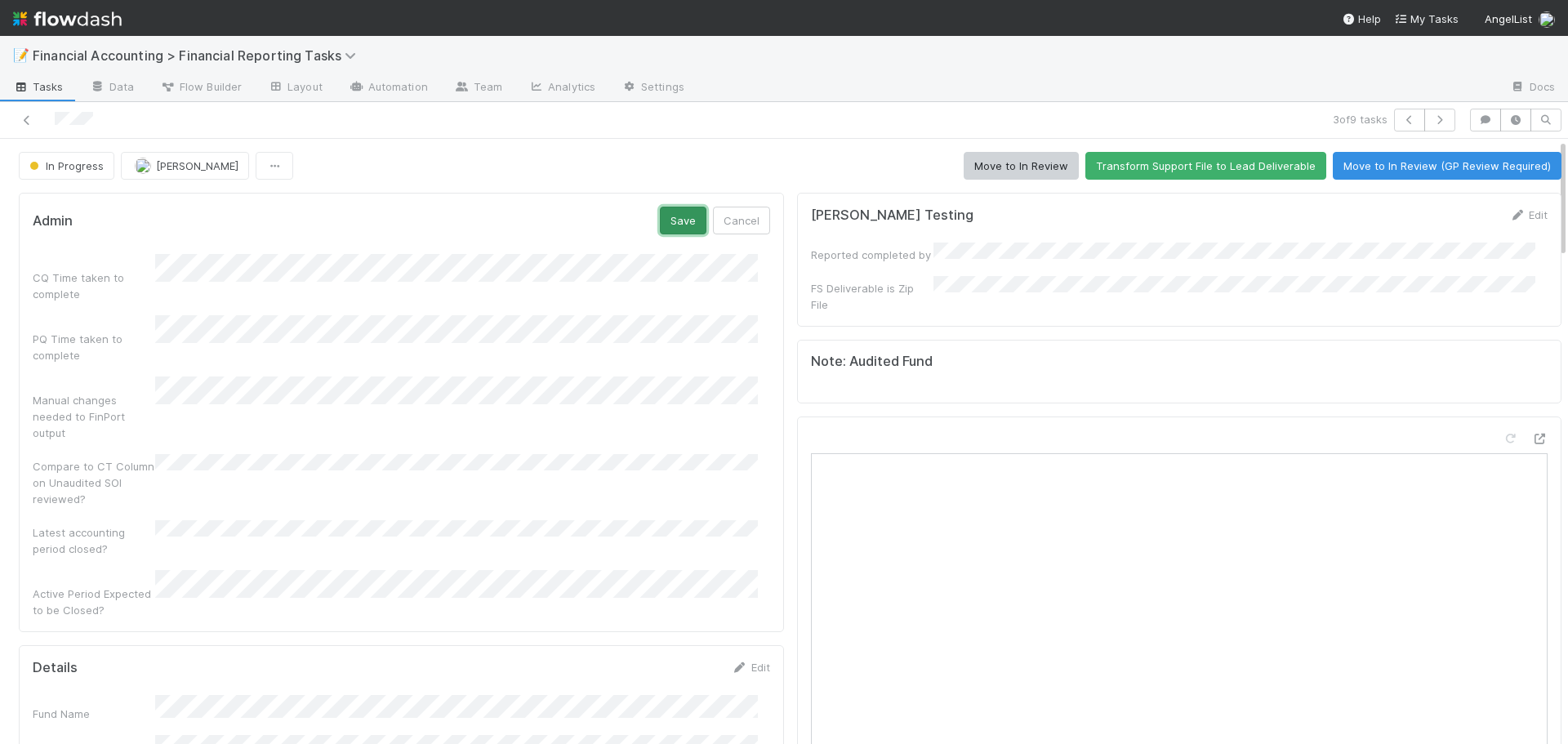
click at [670, 214] on button "Save" at bounding box center [683, 220] width 47 height 28
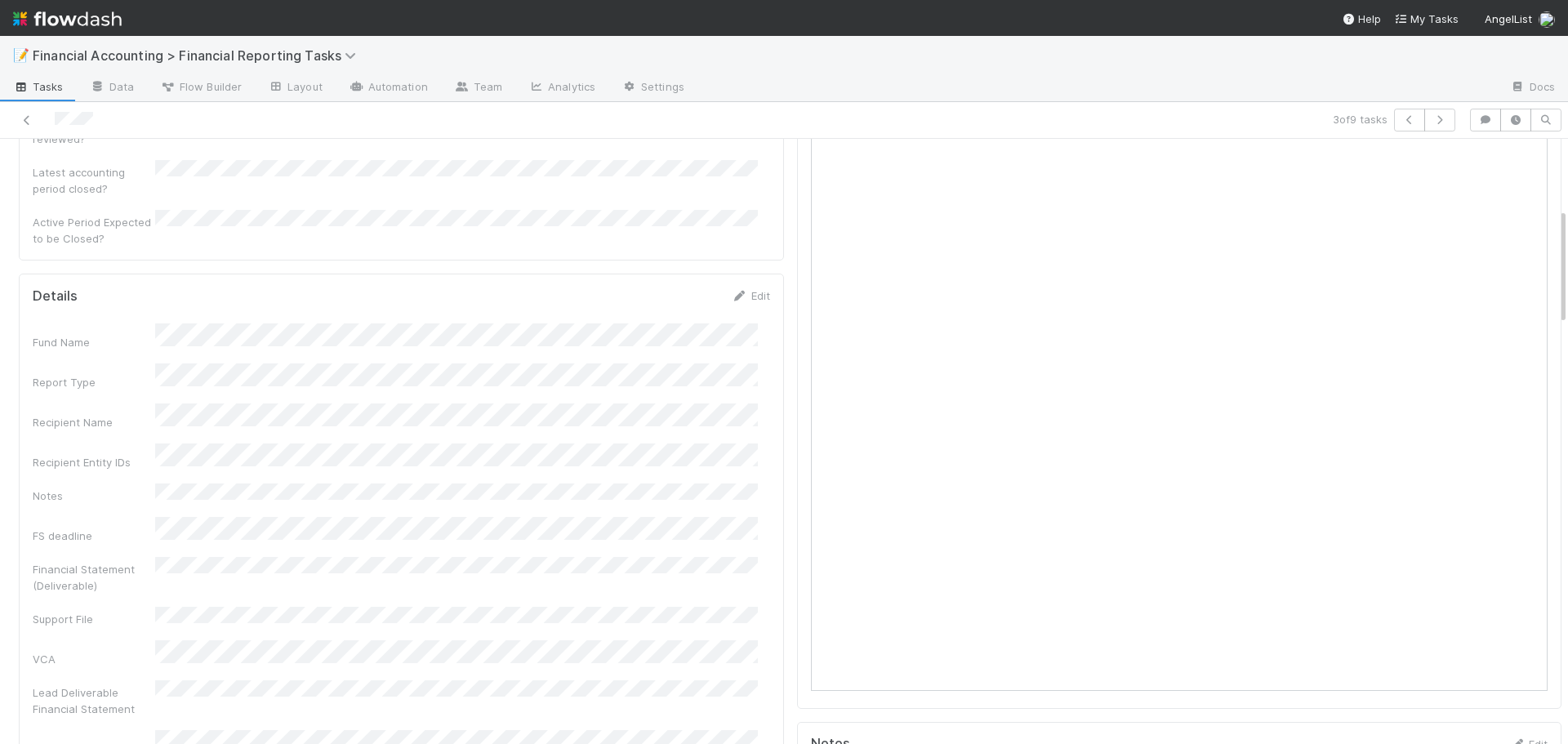
scroll to position [284, 0]
click at [745, 339] on link "Edit" at bounding box center [750, 345] width 38 height 13
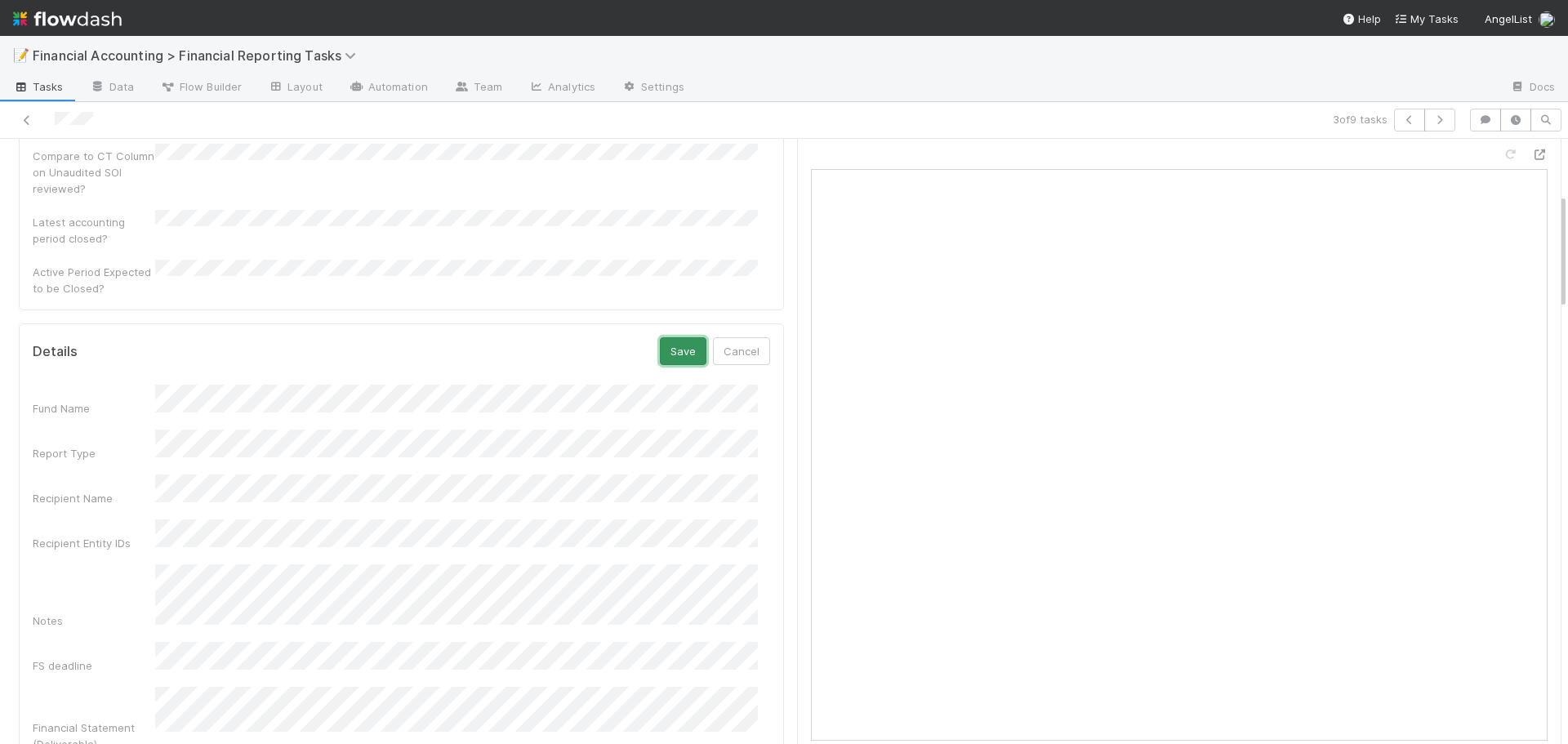
click at [676, 337] on button "Save" at bounding box center [683, 351] width 47 height 28
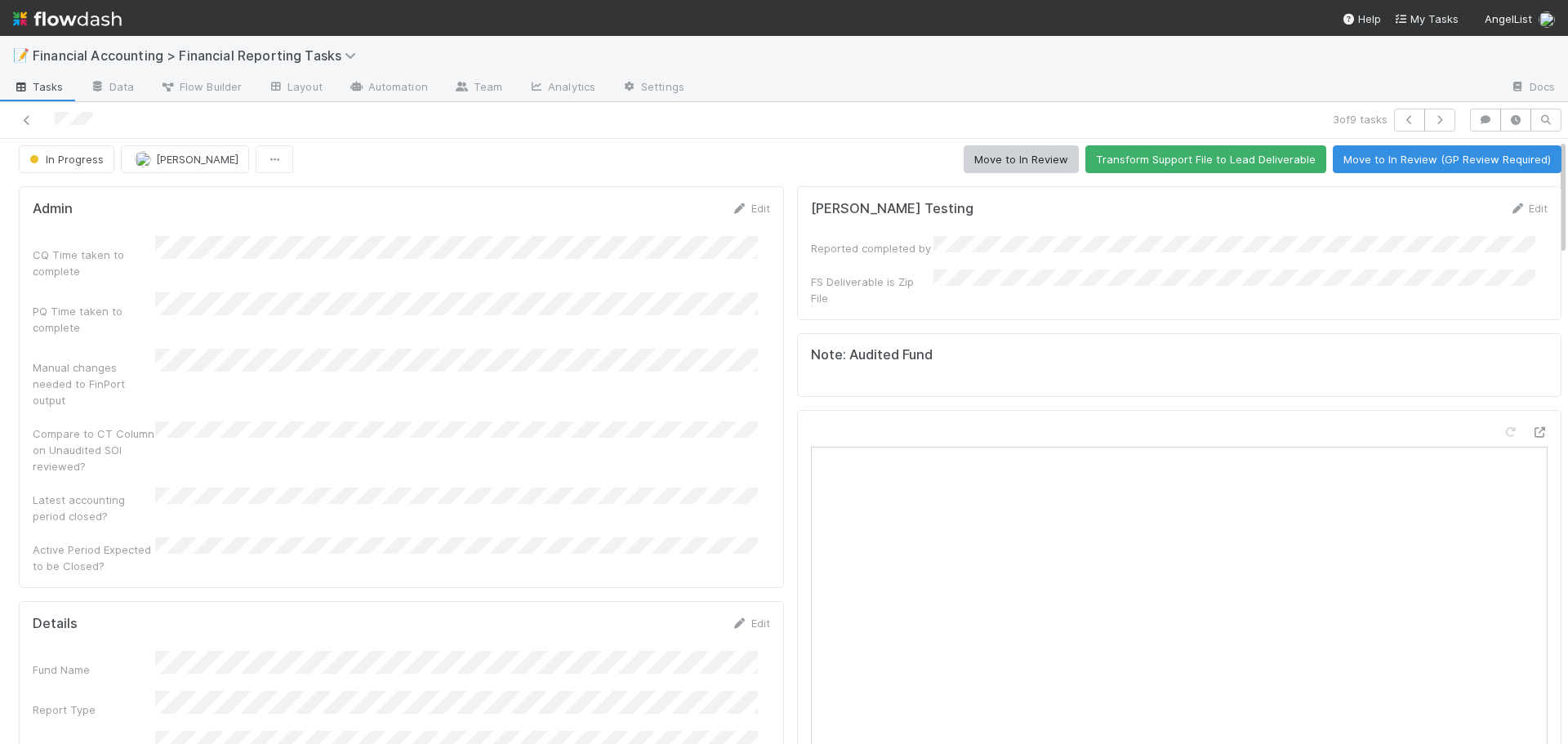
scroll to position [0, 0]
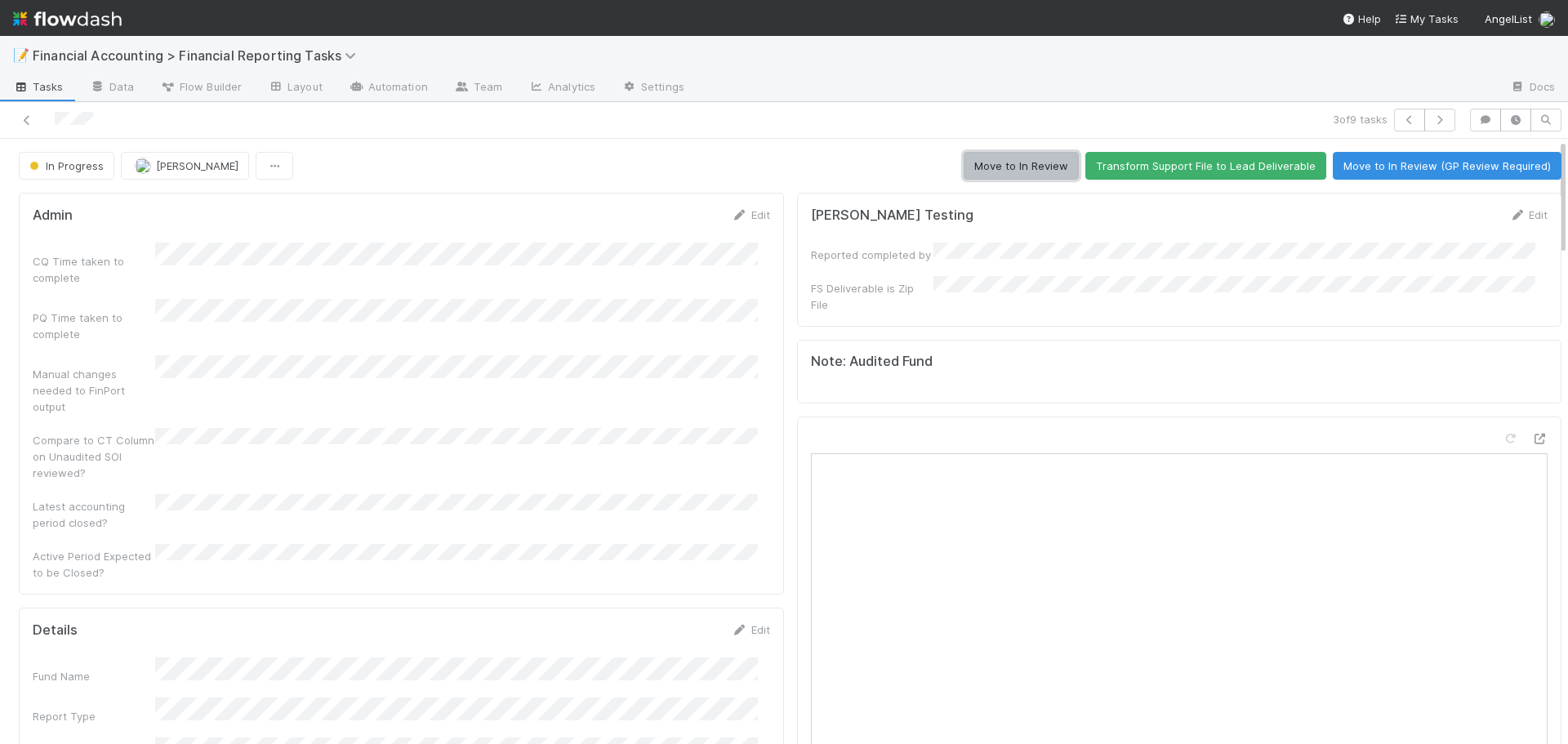
click at [1012, 172] on button "Move to In Review" at bounding box center [1021, 166] width 115 height 28
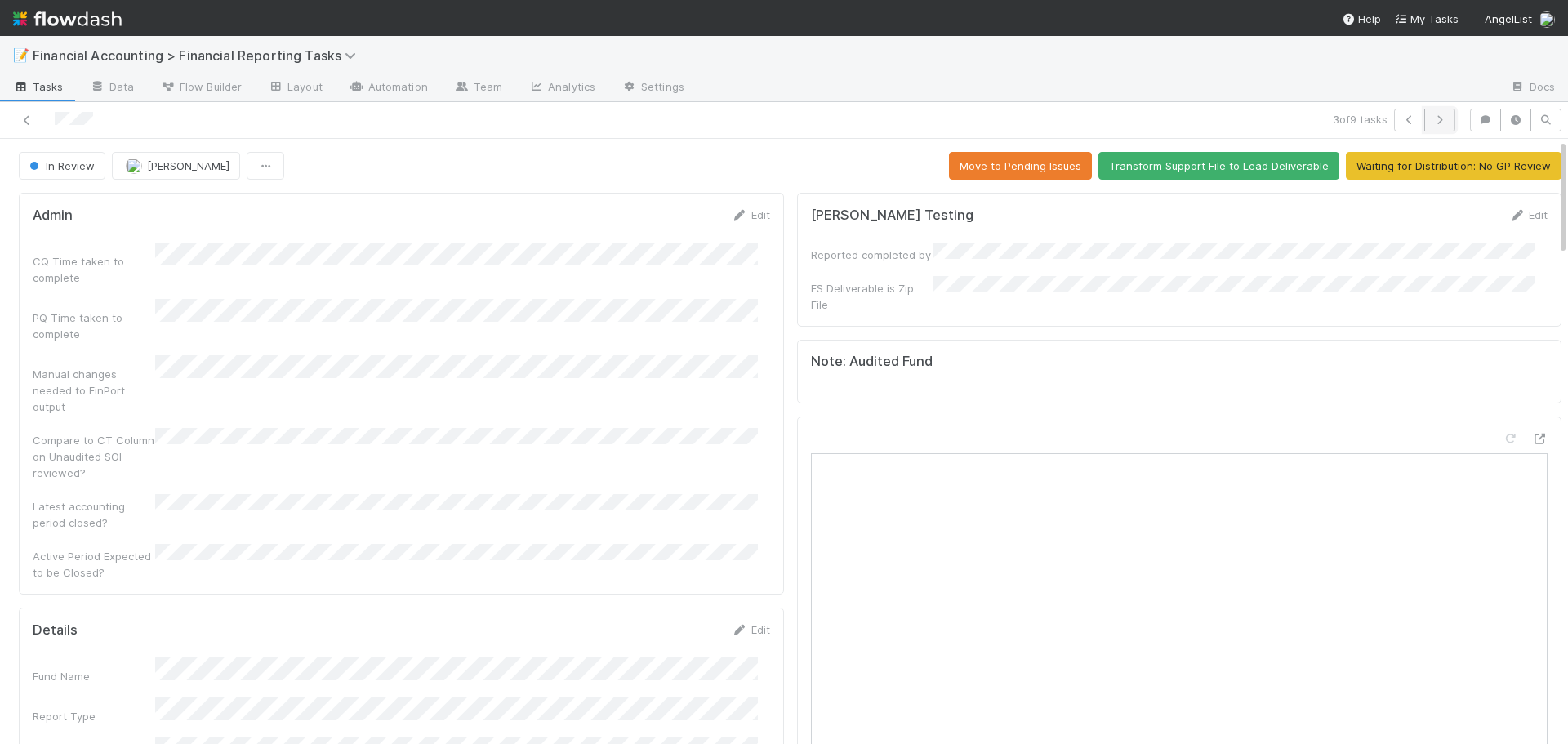
click at [1432, 118] on icon "button" at bounding box center [1440, 120] width 16 height 10
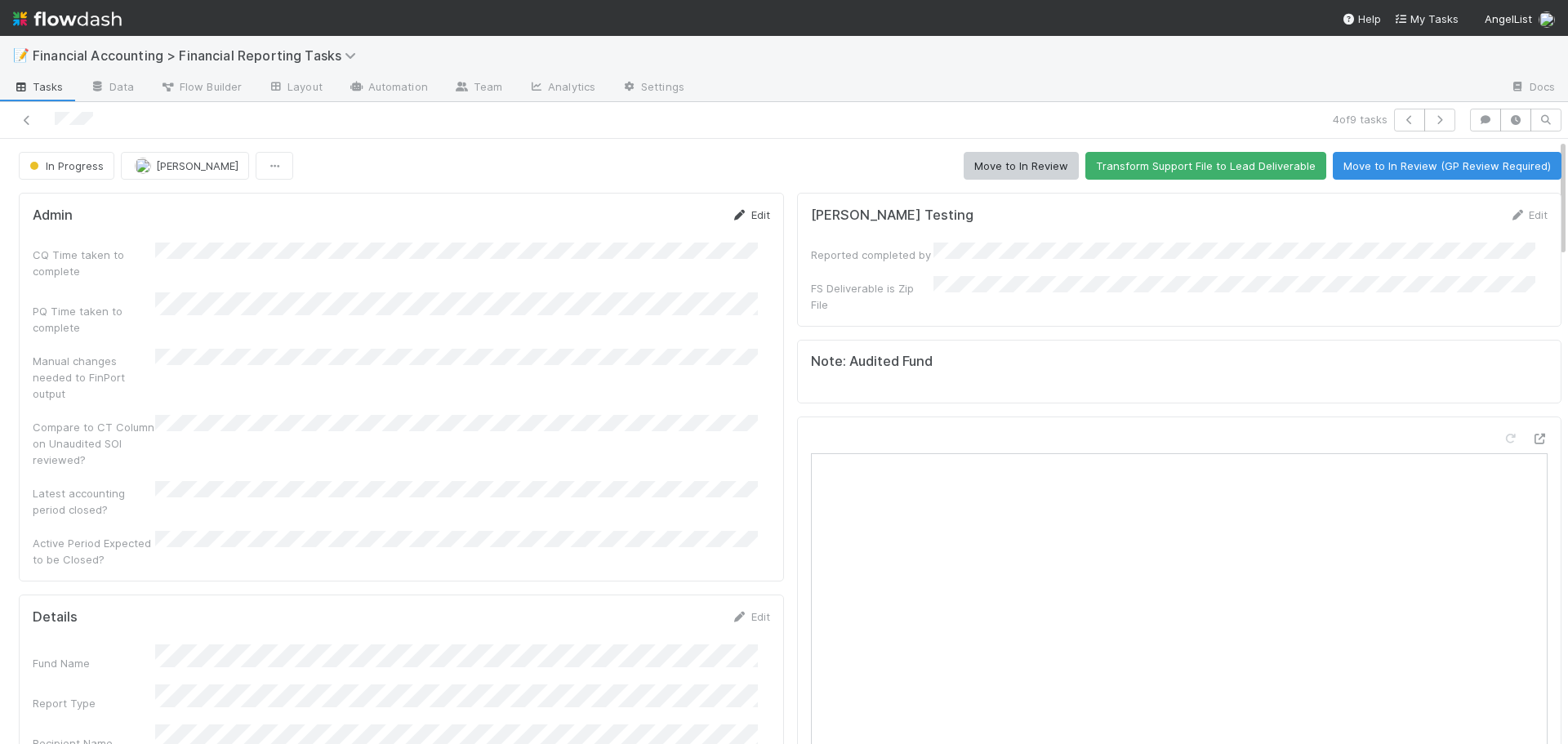
click at [755, 215] on link "Edit" at bounding box center [750, 215] width 38 height 13
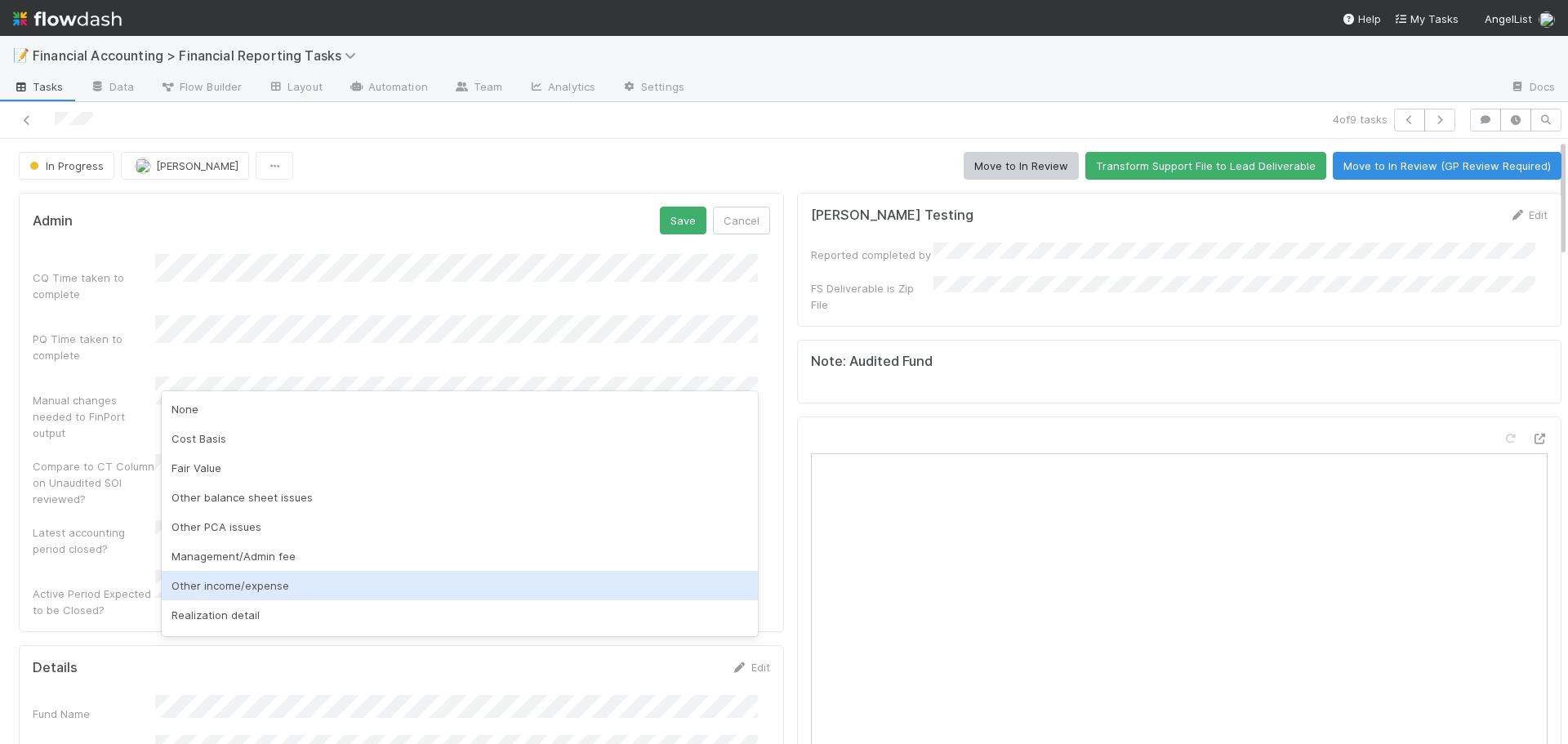
click at [264, 585] on div "Other income/expense" at bounding box center [459, 586] width 596 height 30
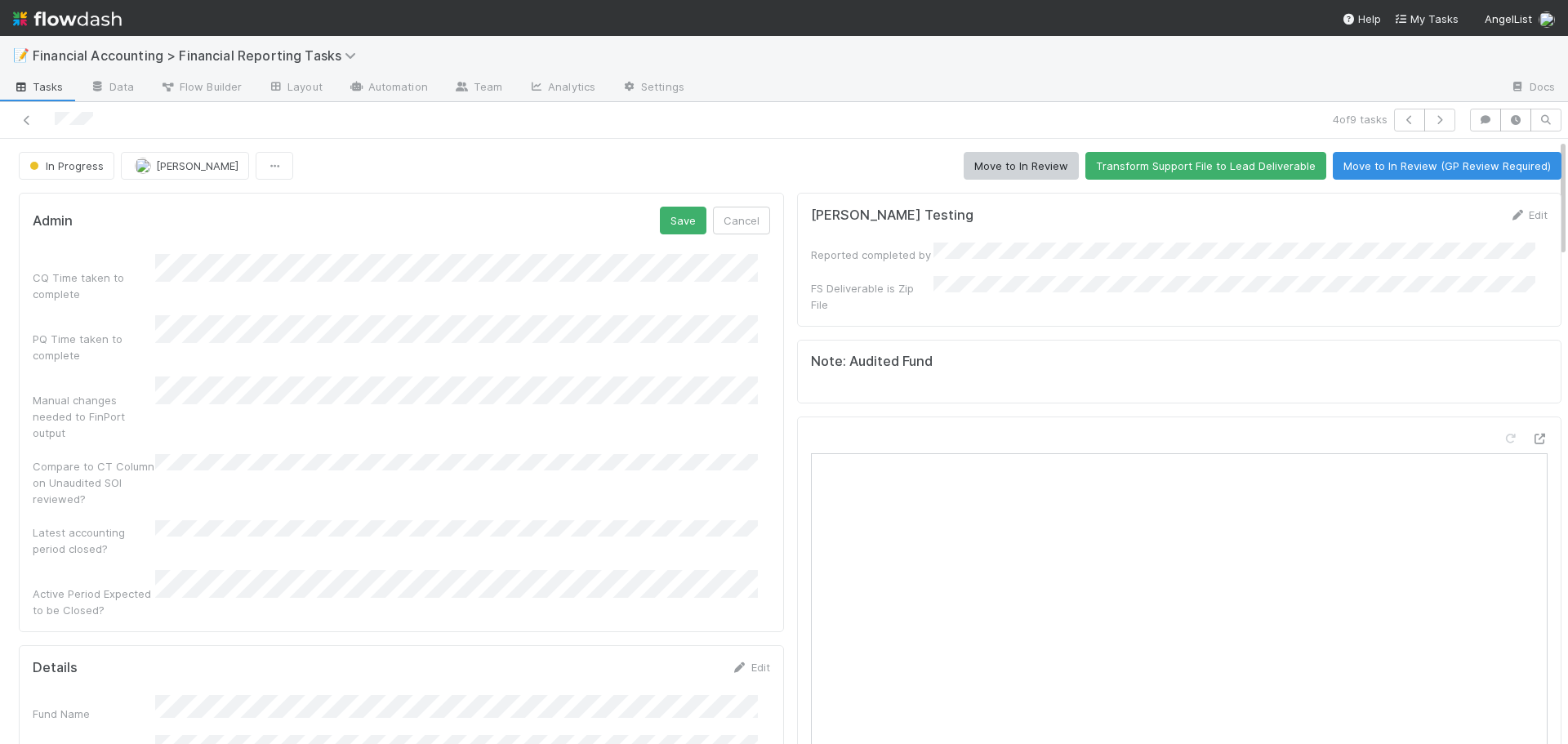
click at [154, 524] on div "Latest accounting period closed?" at bounding box center [94, 541] width 123 height 32
click at [680, 227] on button "Save" at bounding box center [683, 220] width 47 height 28
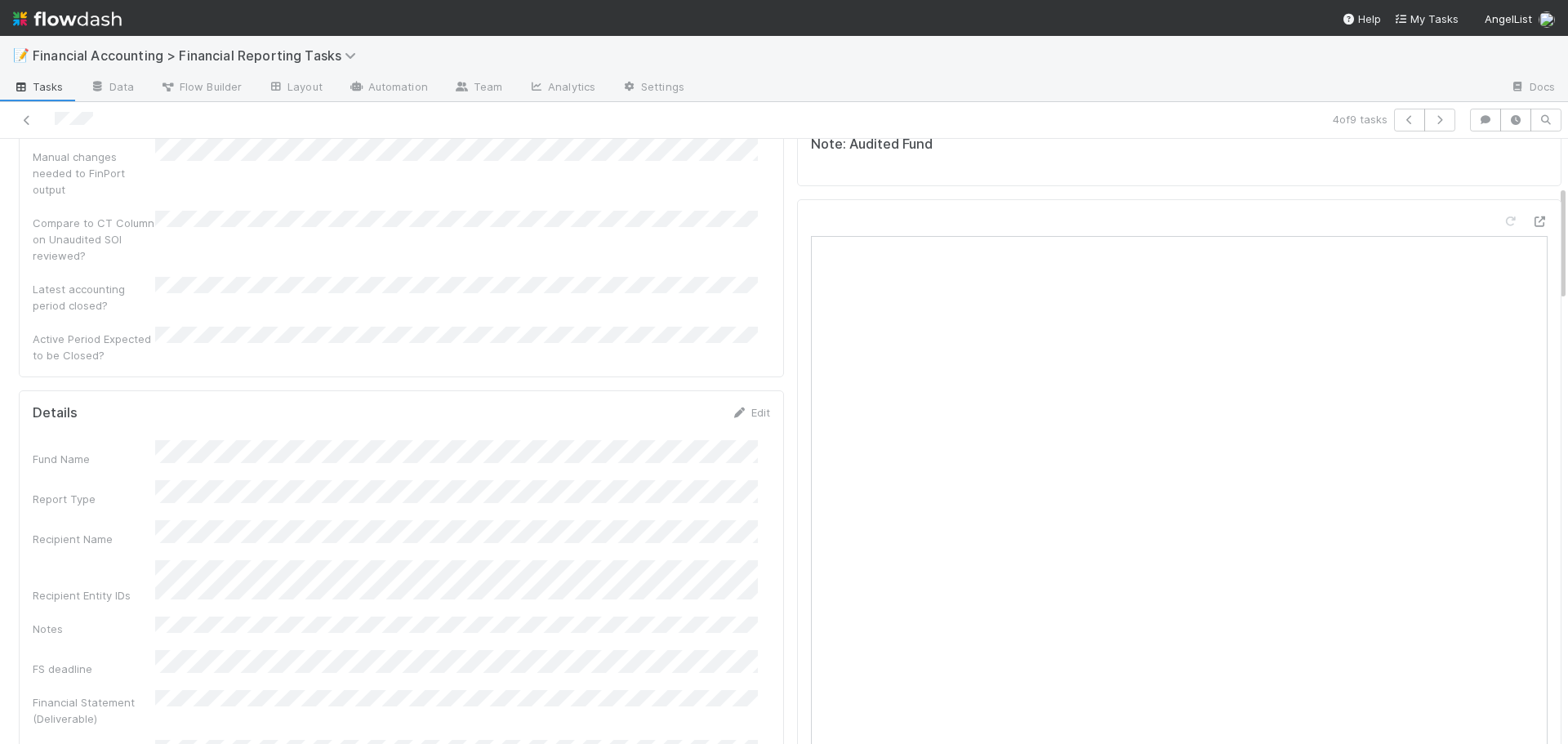
scroll to position [245, 0]
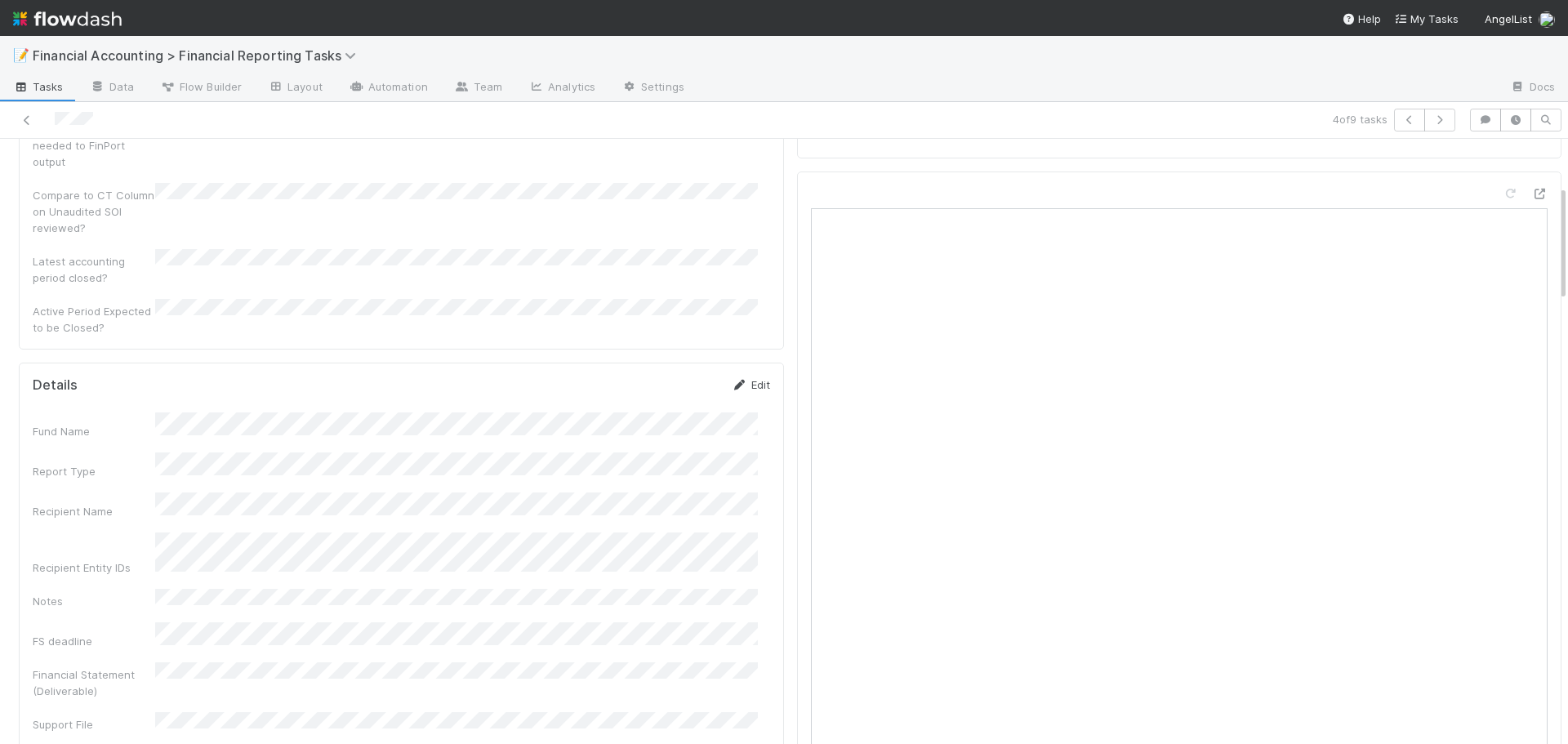
click at [745, 378] on link "Edit" at bounding box center [750, 384] width 38 height 13
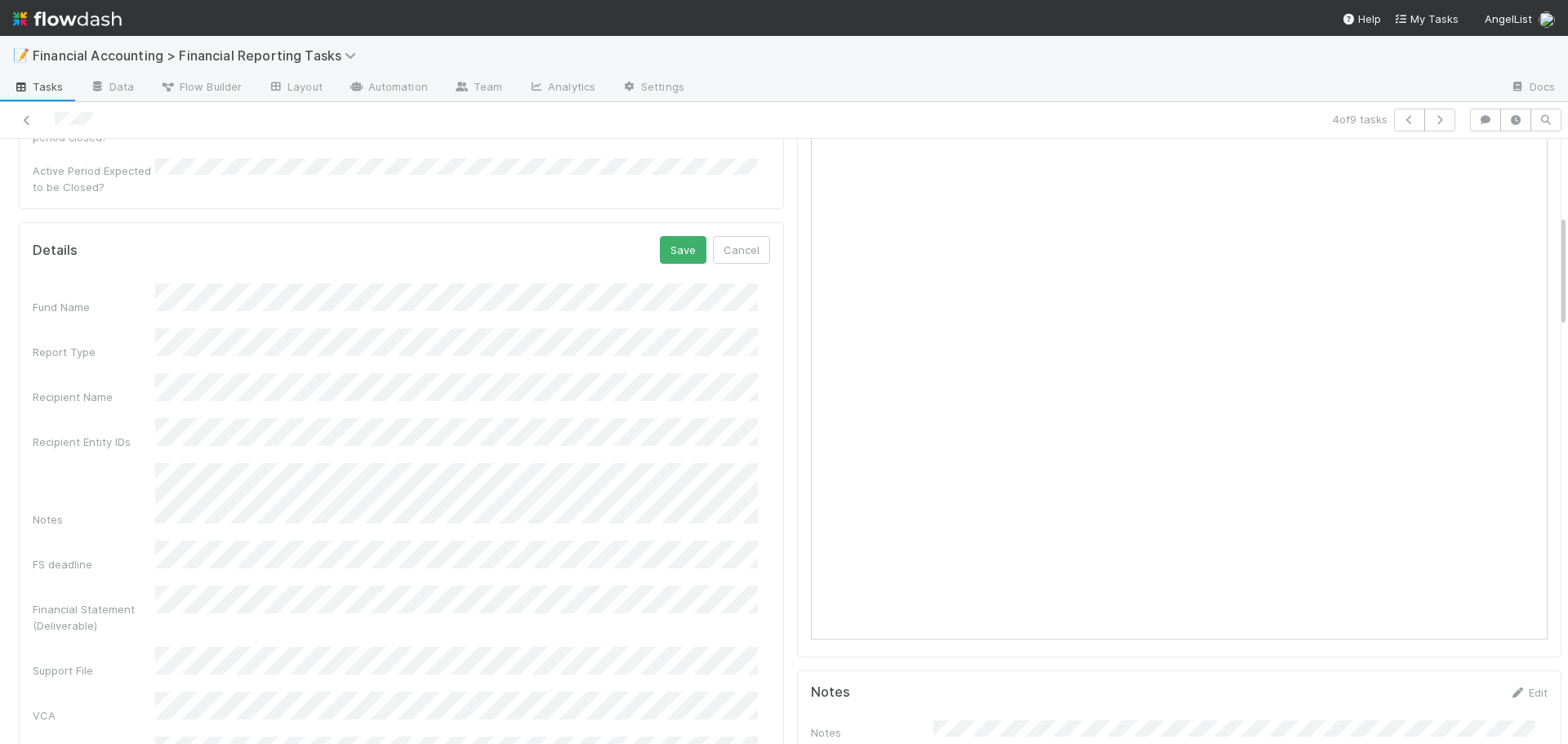
scroll to position [409, 0]
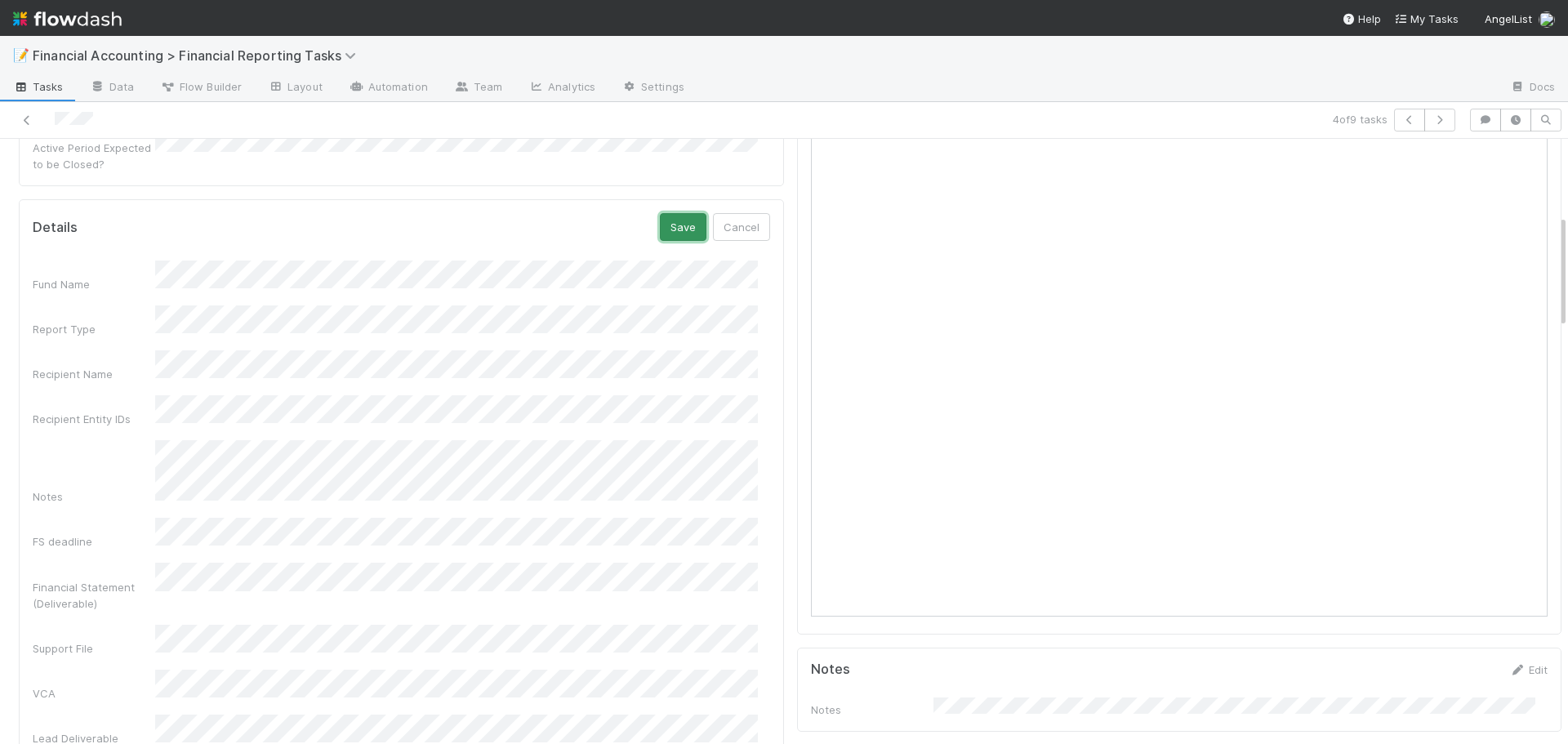
click at [668, 214] on button "Save" at bounding box center [683, 227] width 47 height 28
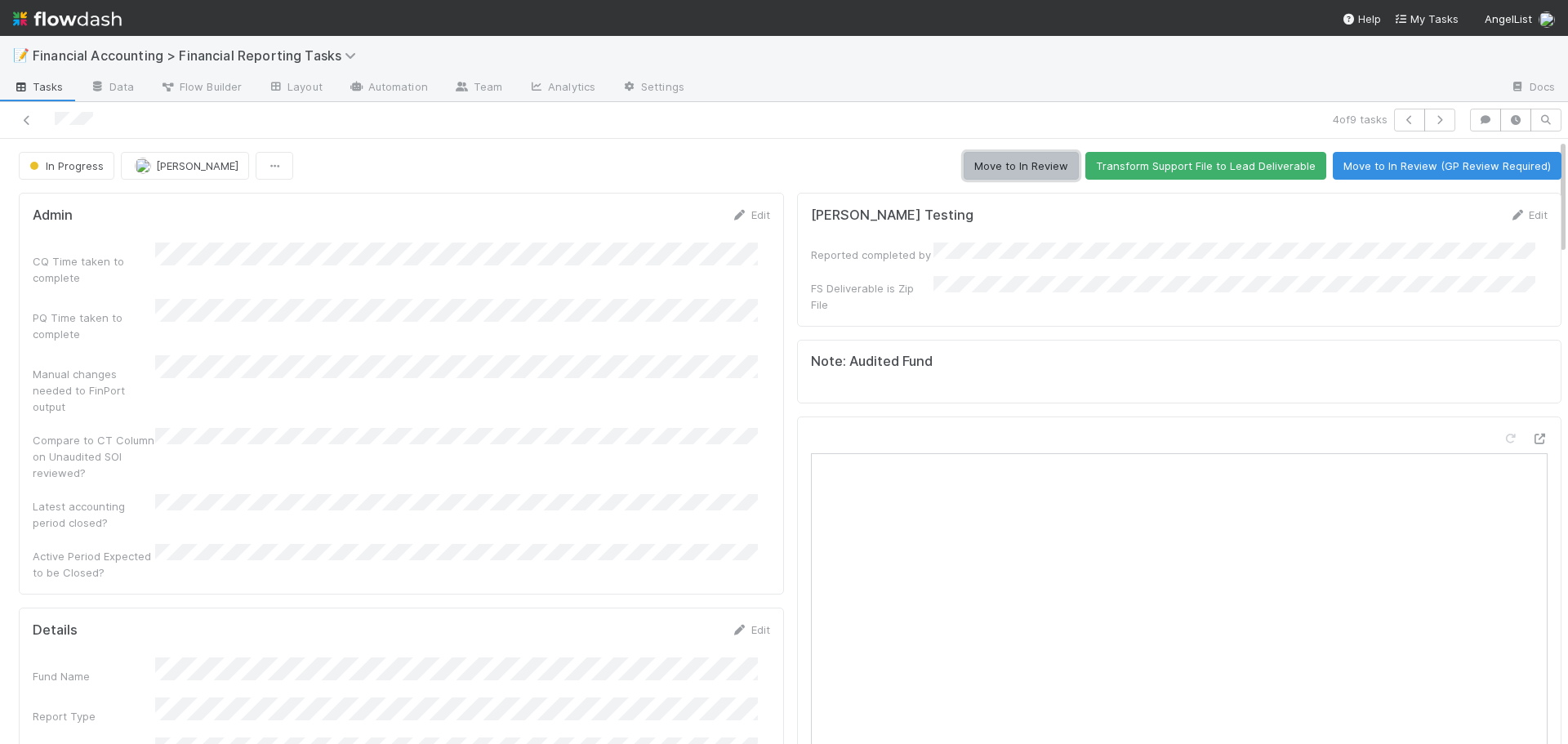
click at [1033, 159] on button "Move to In Review" at bounding box center [1021, 166] width 115 height 28
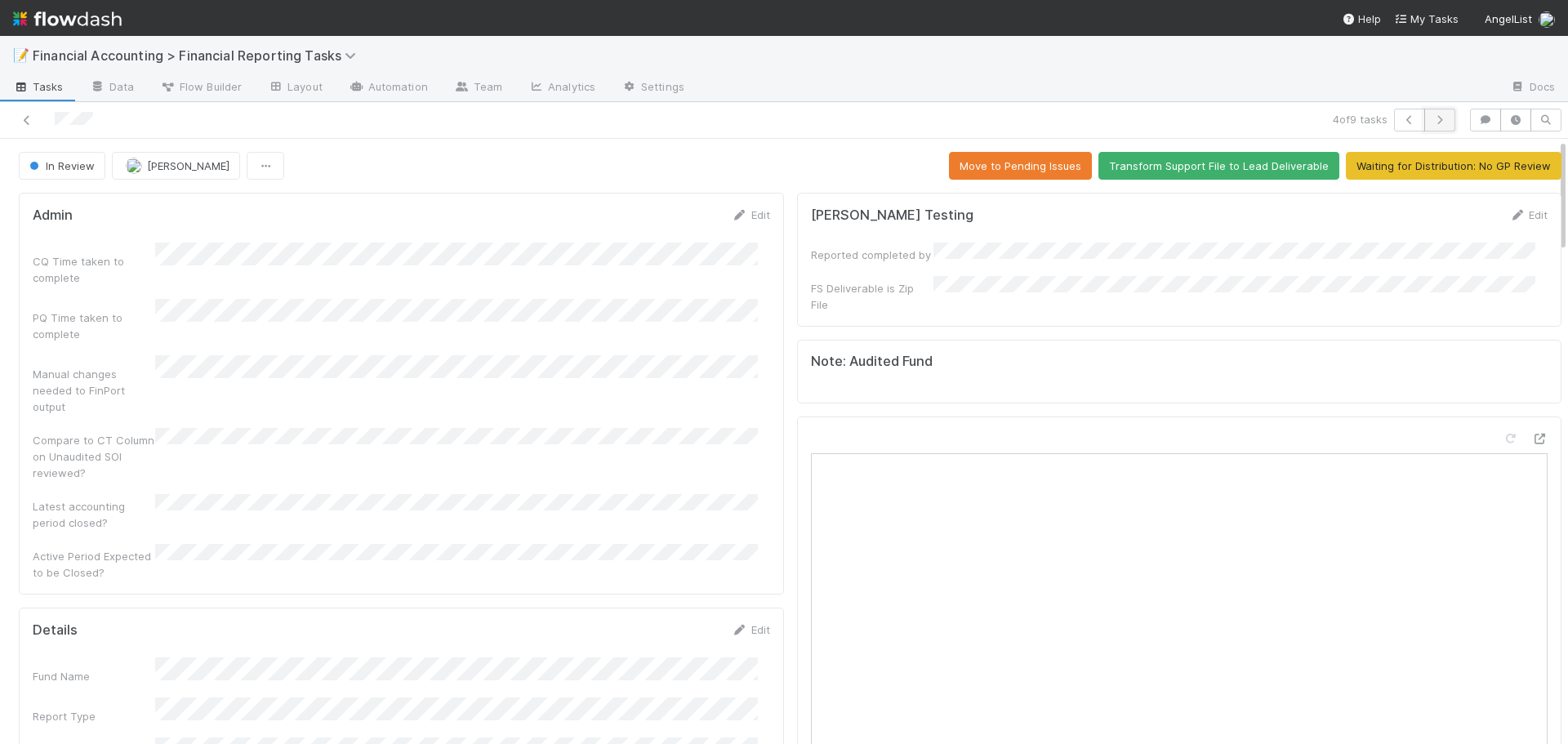
click at [1432, 123] on icon "button" at bounding box center [1440, 120] width 16 height 10
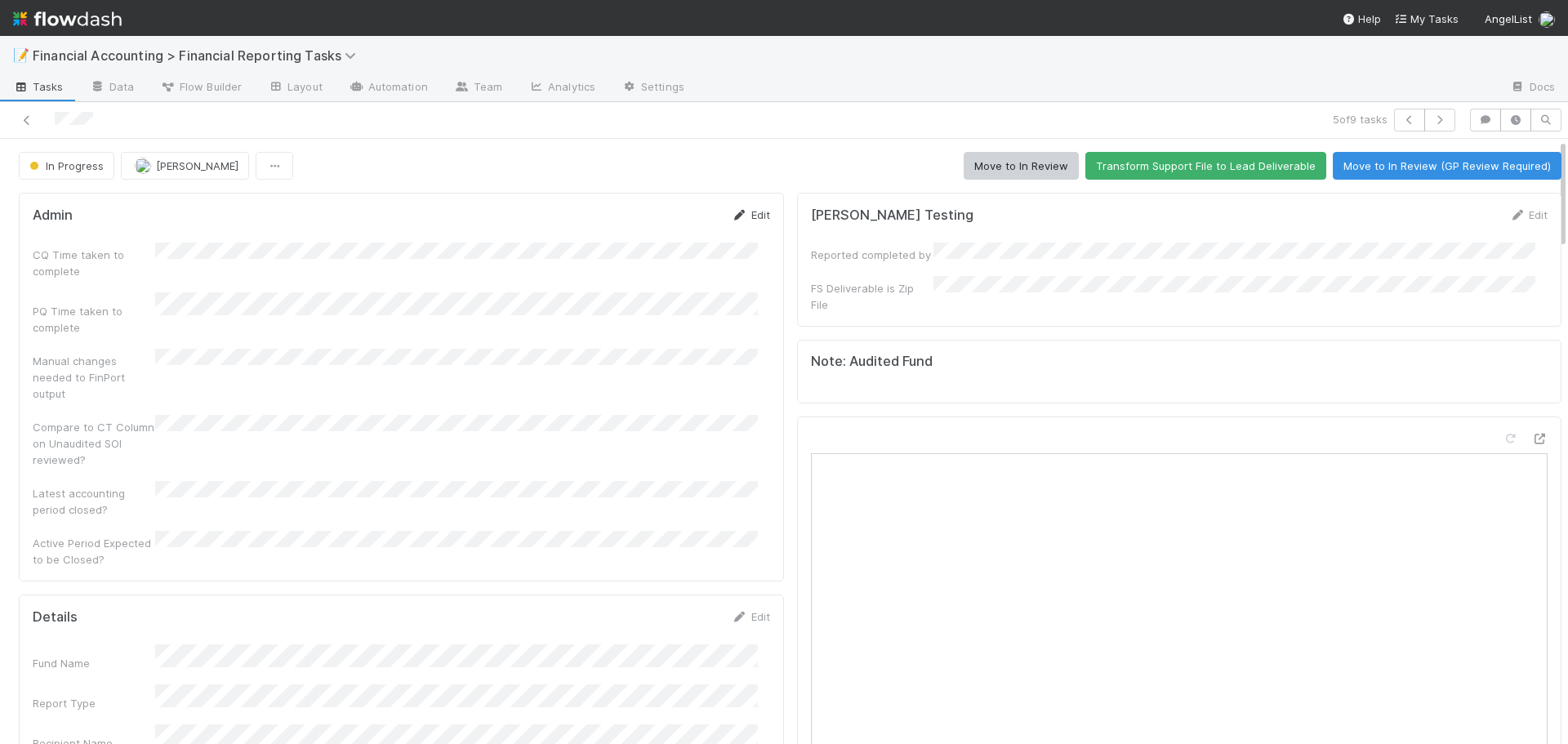
click at [744, 217] on link "Edit" at bounding box center [750, 215] width 38 height 13
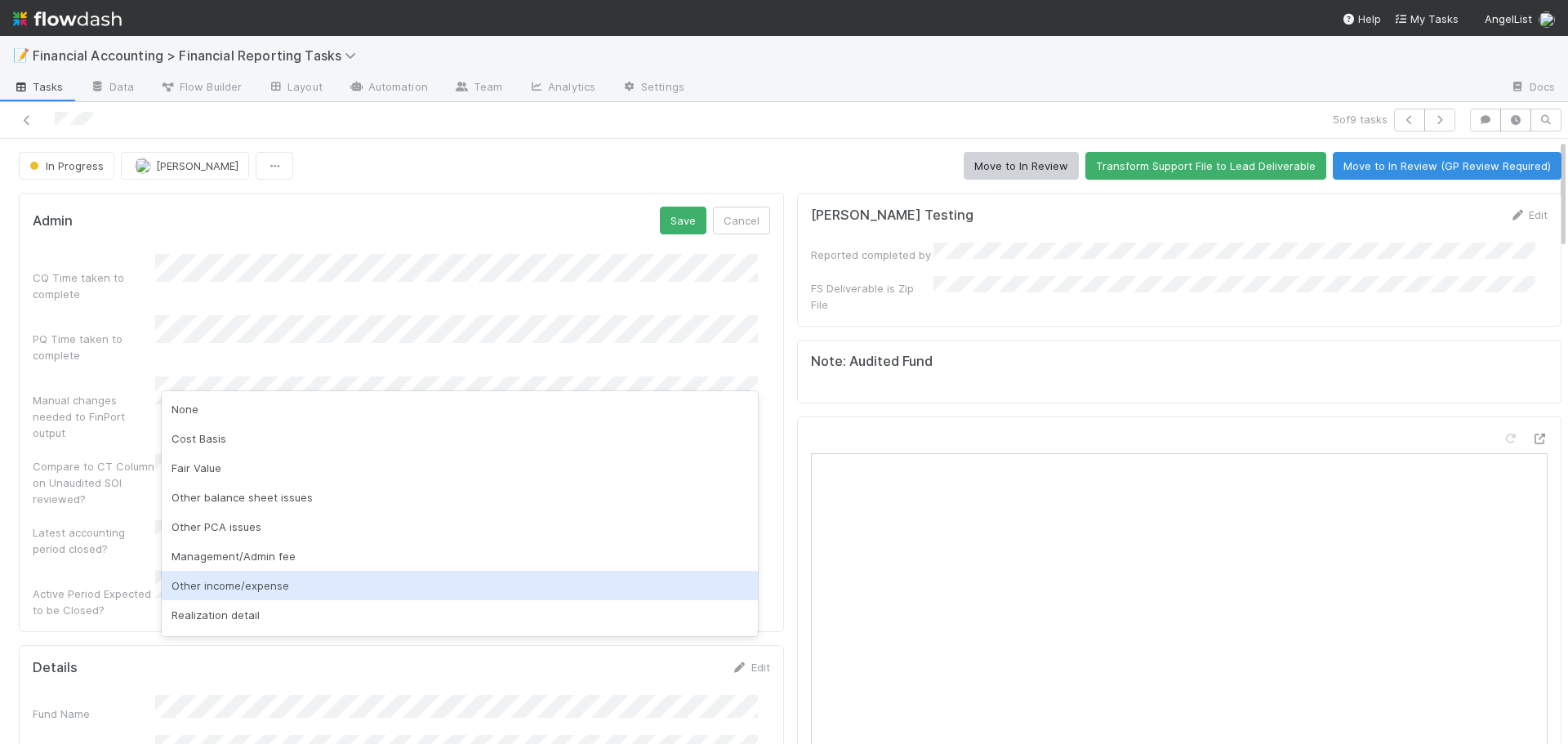
click at [222, 578] on div "Other income/expense" at bounding box center [459, 586] width 596 height 30
click at [222, 578] on div "Admin Save Cancel CQ Time taken to complete PQ Time taken to complete Manual ch…" at bounding box center [401, 413] width 765 height 439
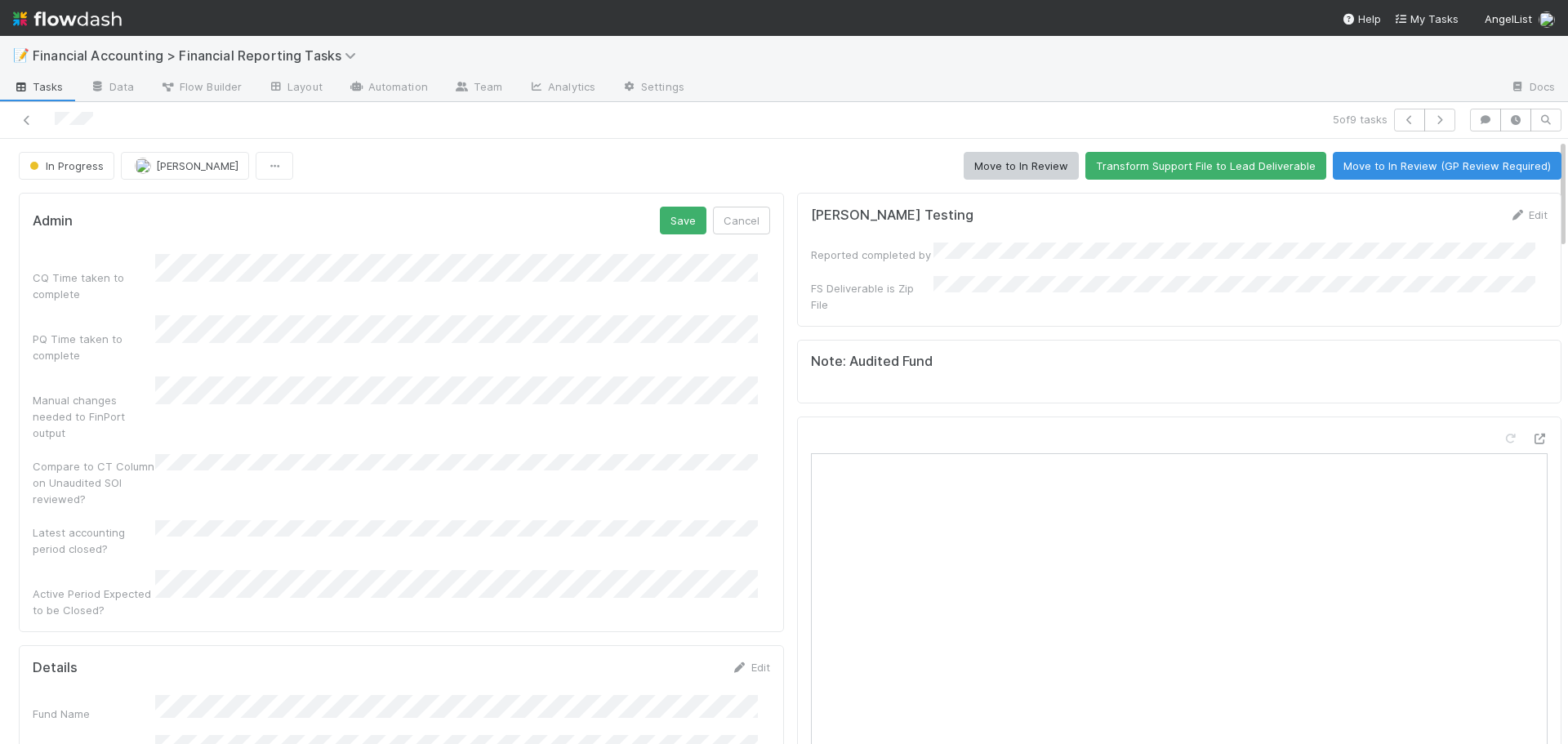
click at [667, 205] on div "Admin Save Cancel CQ Time taken to complete PQ Time taken to complete Manual ch…" at bounding box center [401, 413] width 765 height 439
click at [697, 236] on form "Admin Save Cancel CQ Time taken to complete PQ Time taken to complete Manual ch…" at bounding box center [401, 413] width 738 height 412
click at [681, 228] on button "Save" at bounding box center [683, 220] width 47 height 28
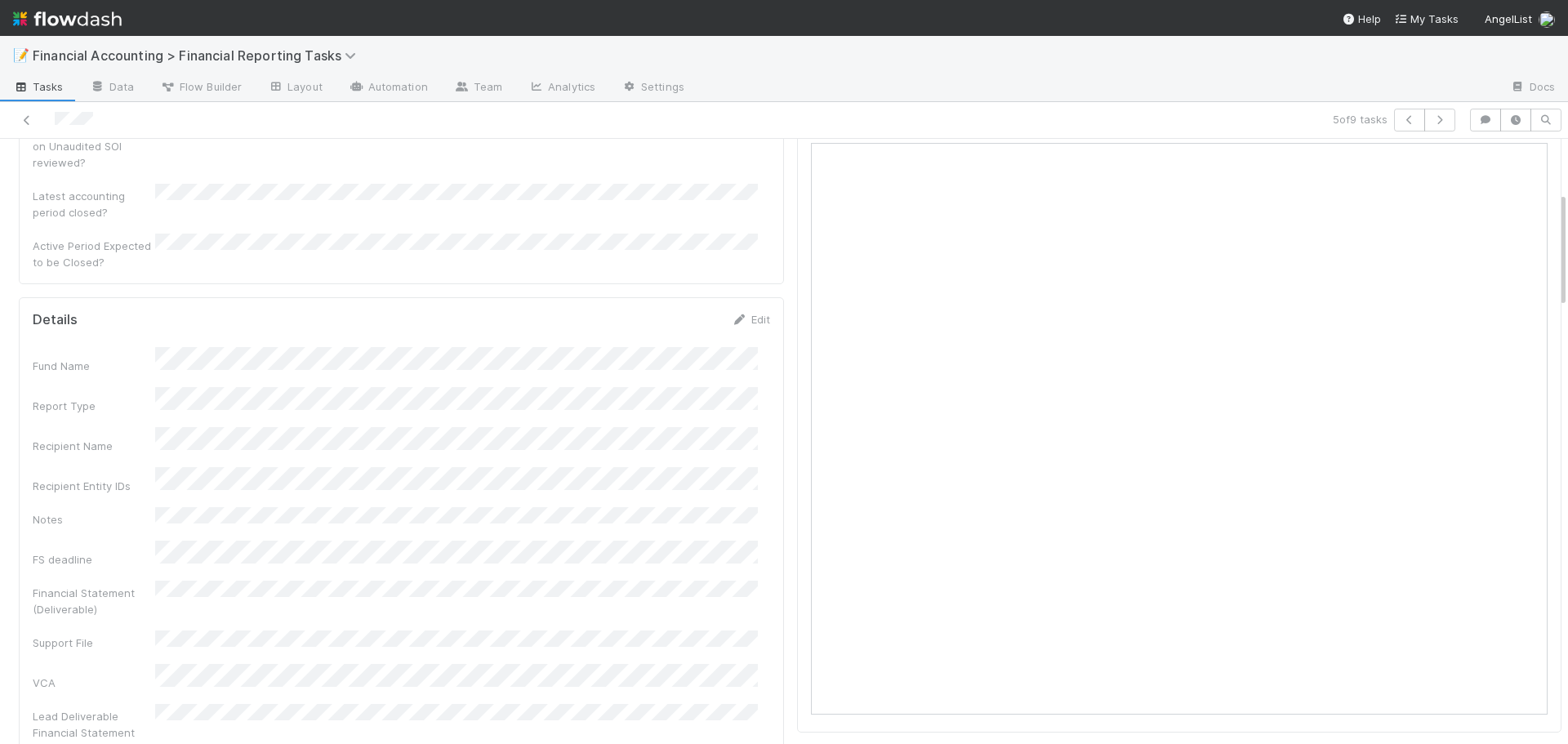
scroll to position [327, 0]
click at [755, 296] on link "Edit" at bounding box center [750, 302] width 38 height 13
click at [672, 295] on button "Save" at bounding box center [683, 308] width 47 height 28
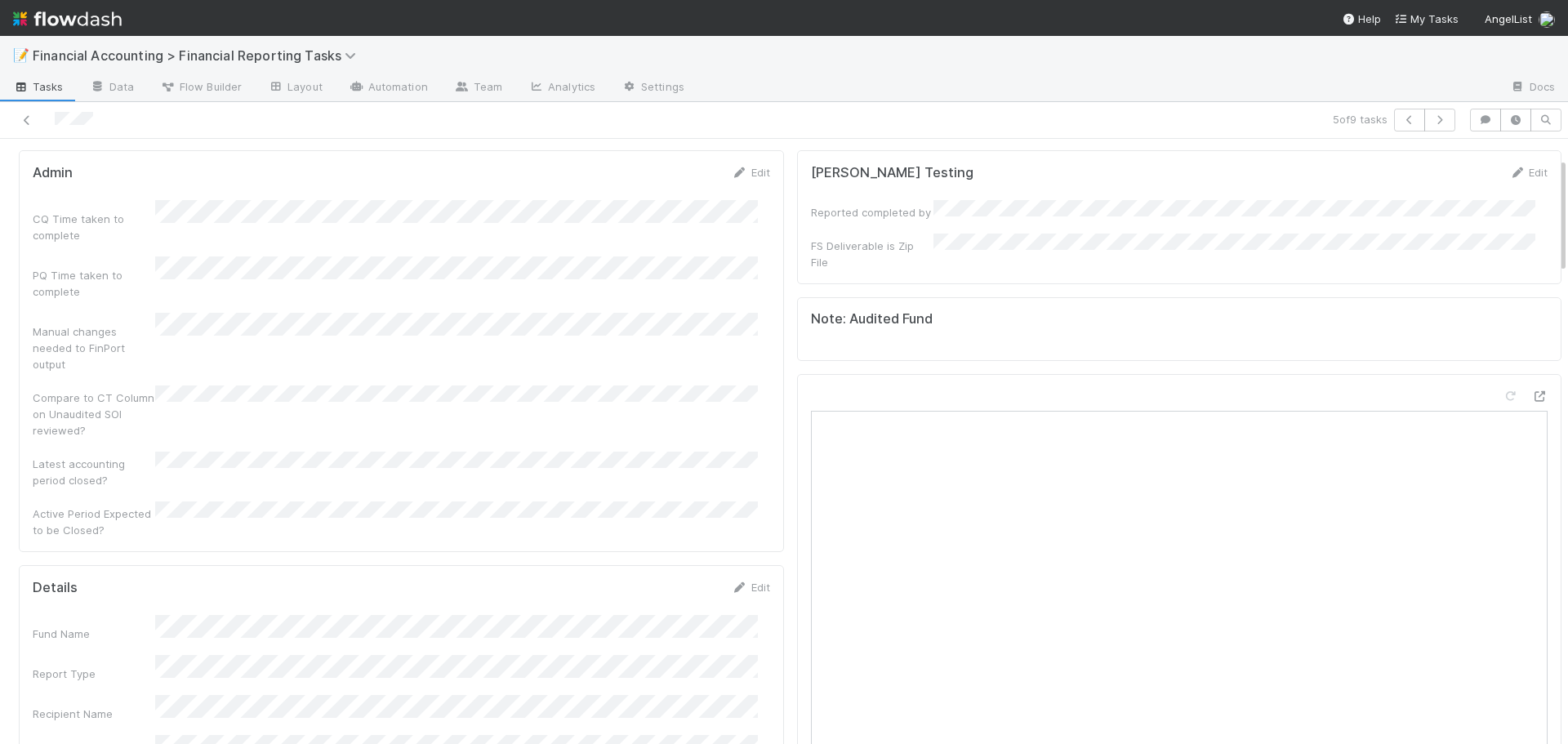
scroll to position [0, 0]
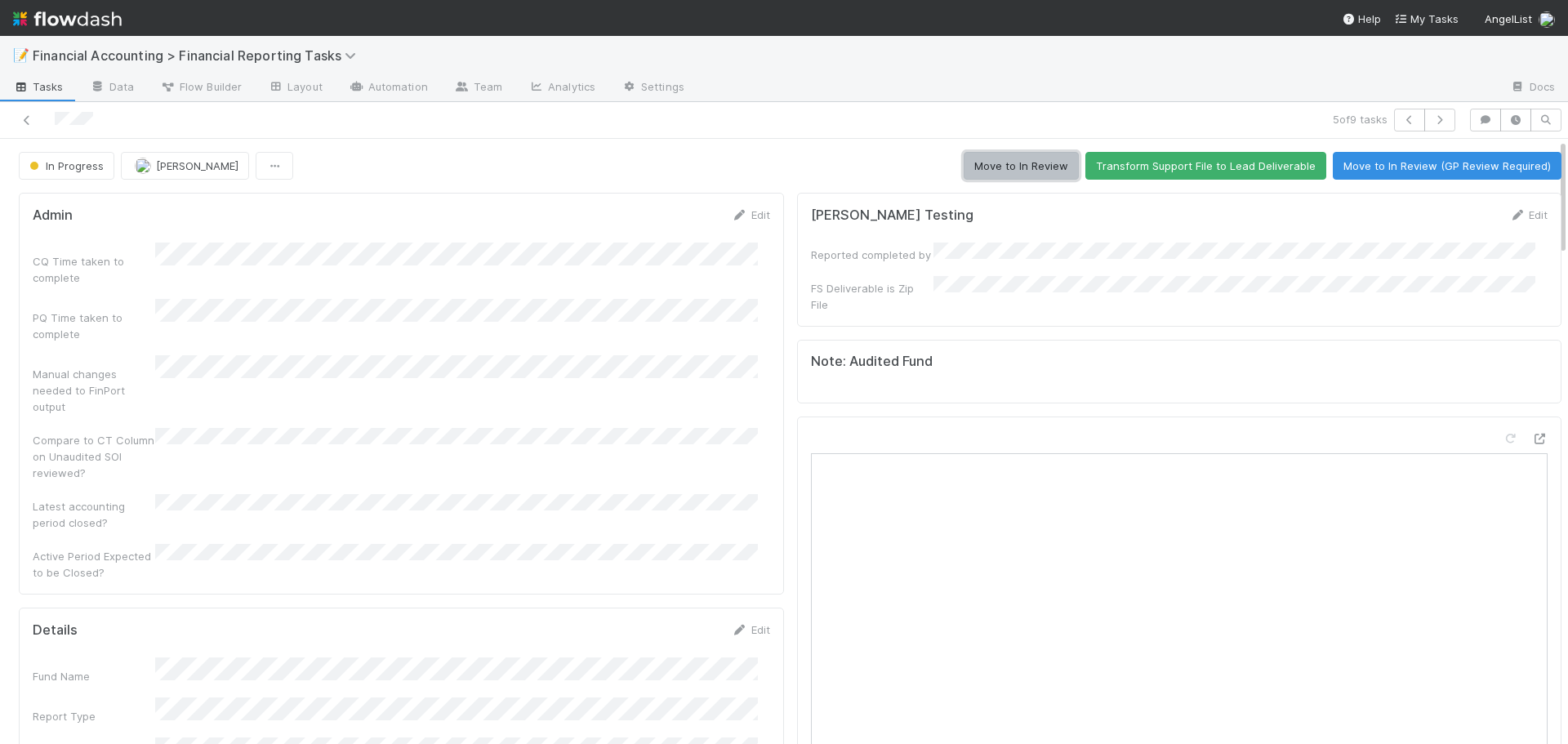
click at [978, 168] on button "Move to In Review" at bounding box center [1021, 166] width 115 height 28
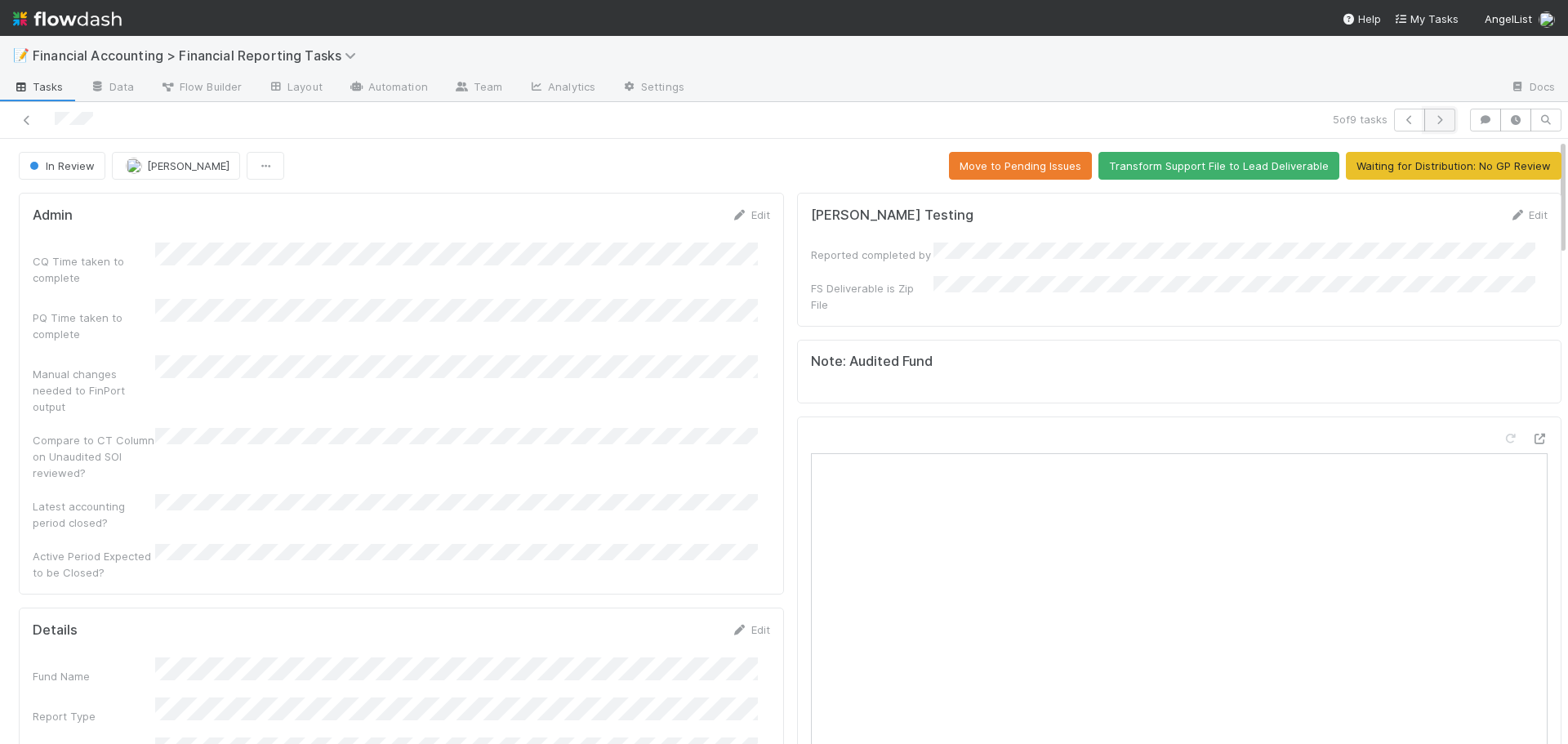
click at [1432, 120] on icon "button" at bounding box center [1440, 120] width 16 height 10
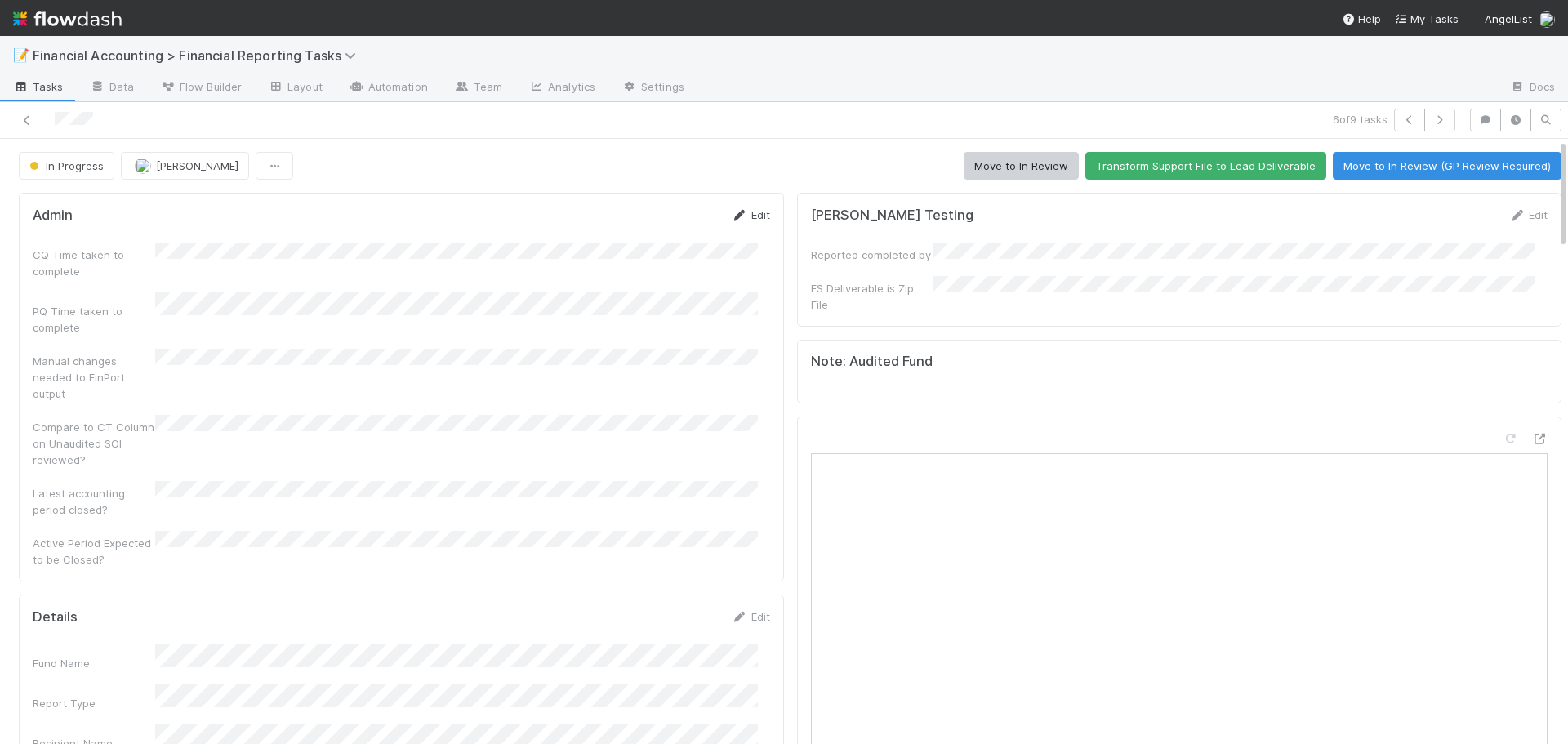
click at [749, 217] on link "Edit" at bounding box center [750, 215] width 38 height 13
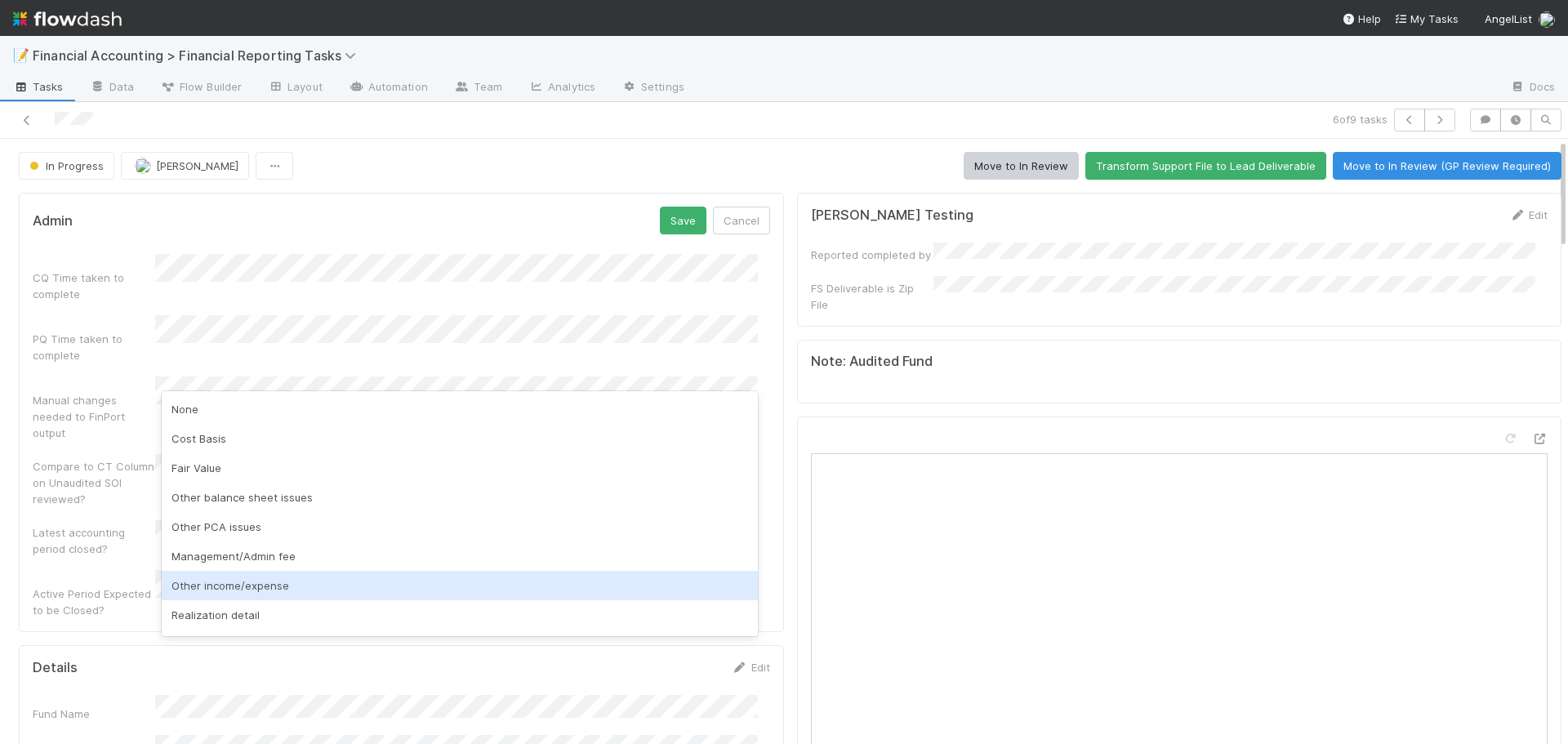
click at [225, 581] on div "Other income/expense" at bounding box center [459, 586] width 596 height 30
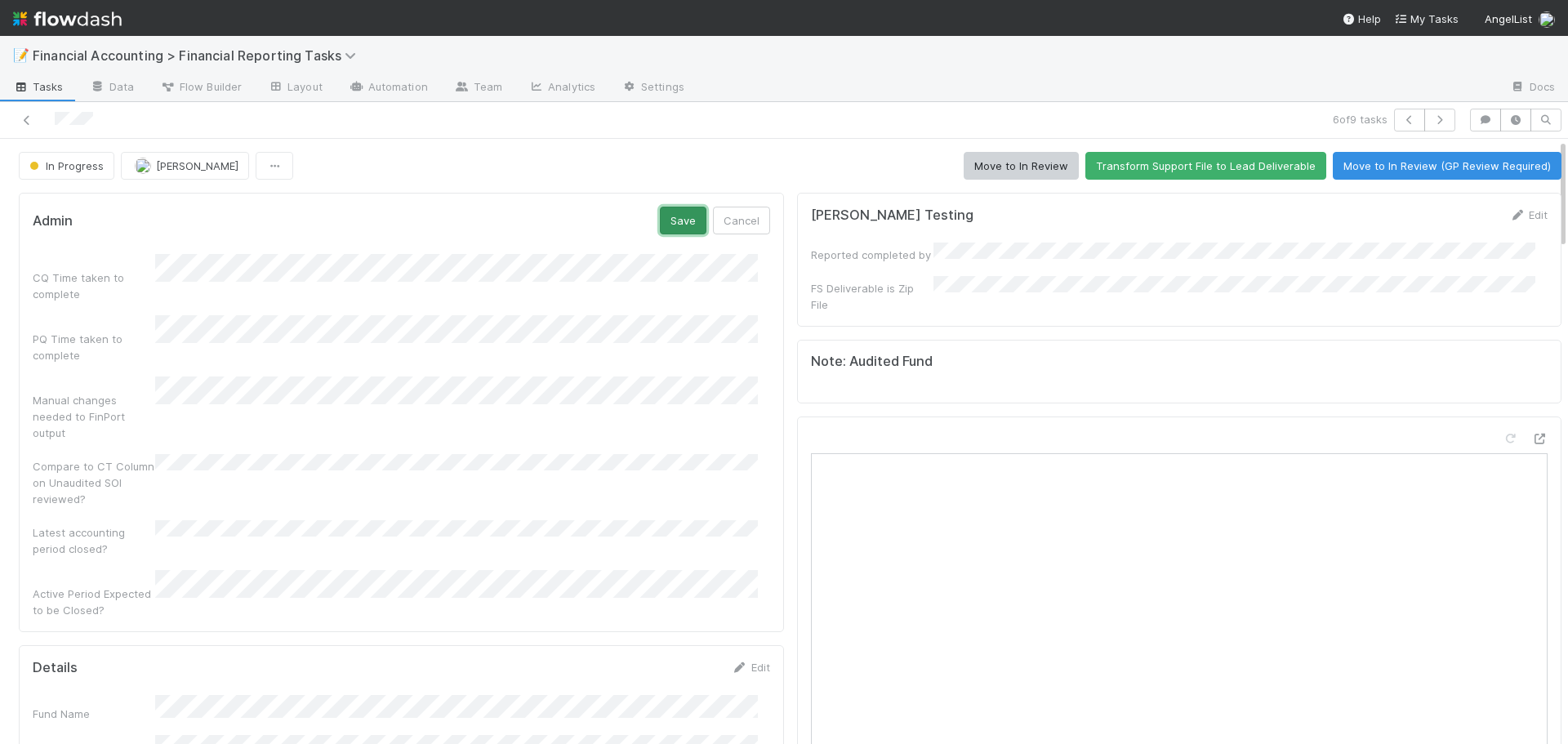
click at [672, 219] on button "Save" at bounding box center [683, 220] width 47 height 28
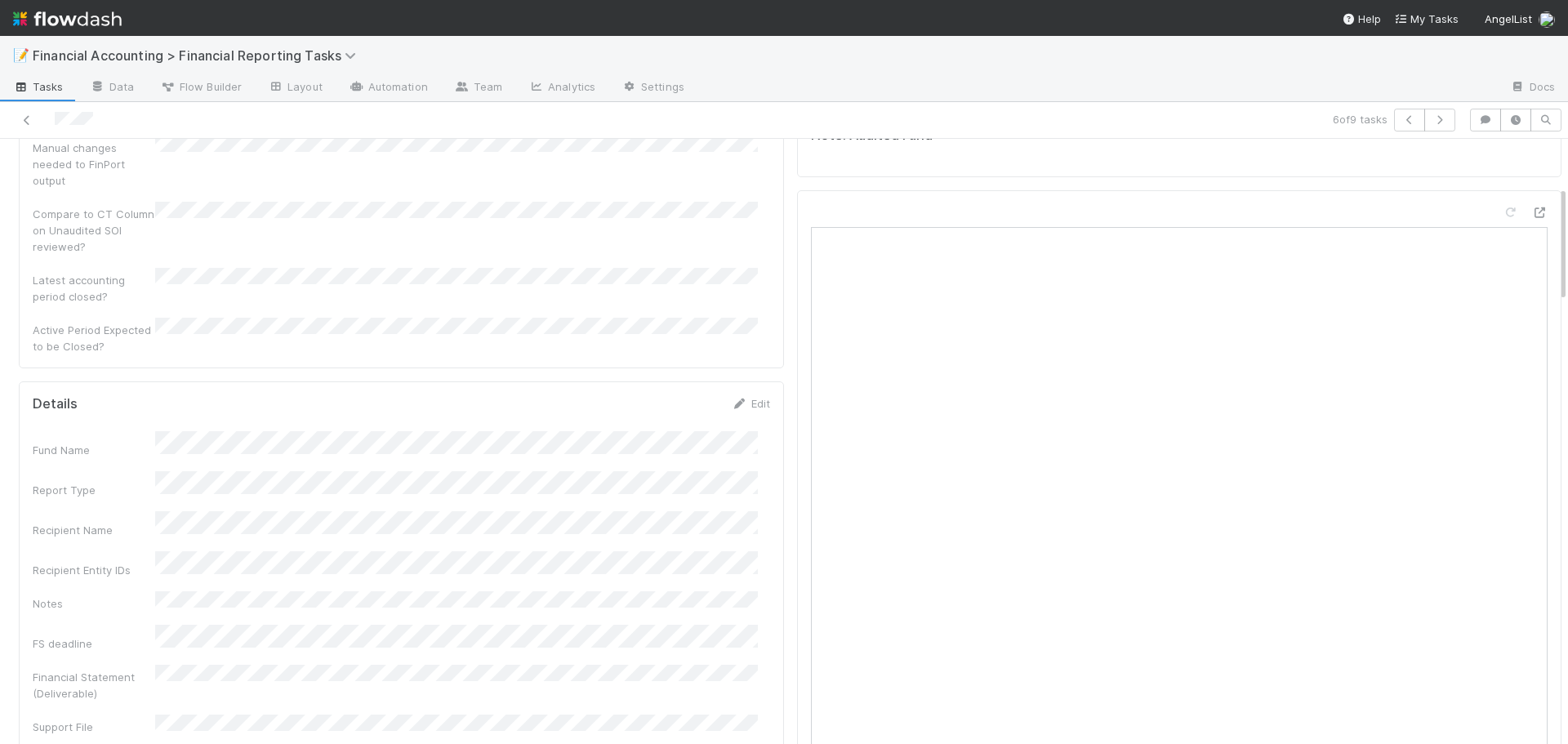
scroll to position [245, 0]
click at [750, 378] on link "Edit" at bounding box center [750, 384] width 38 height 13
click at [668, 376] on button "Save" at bounding box center [683, 390] width 47 height 28
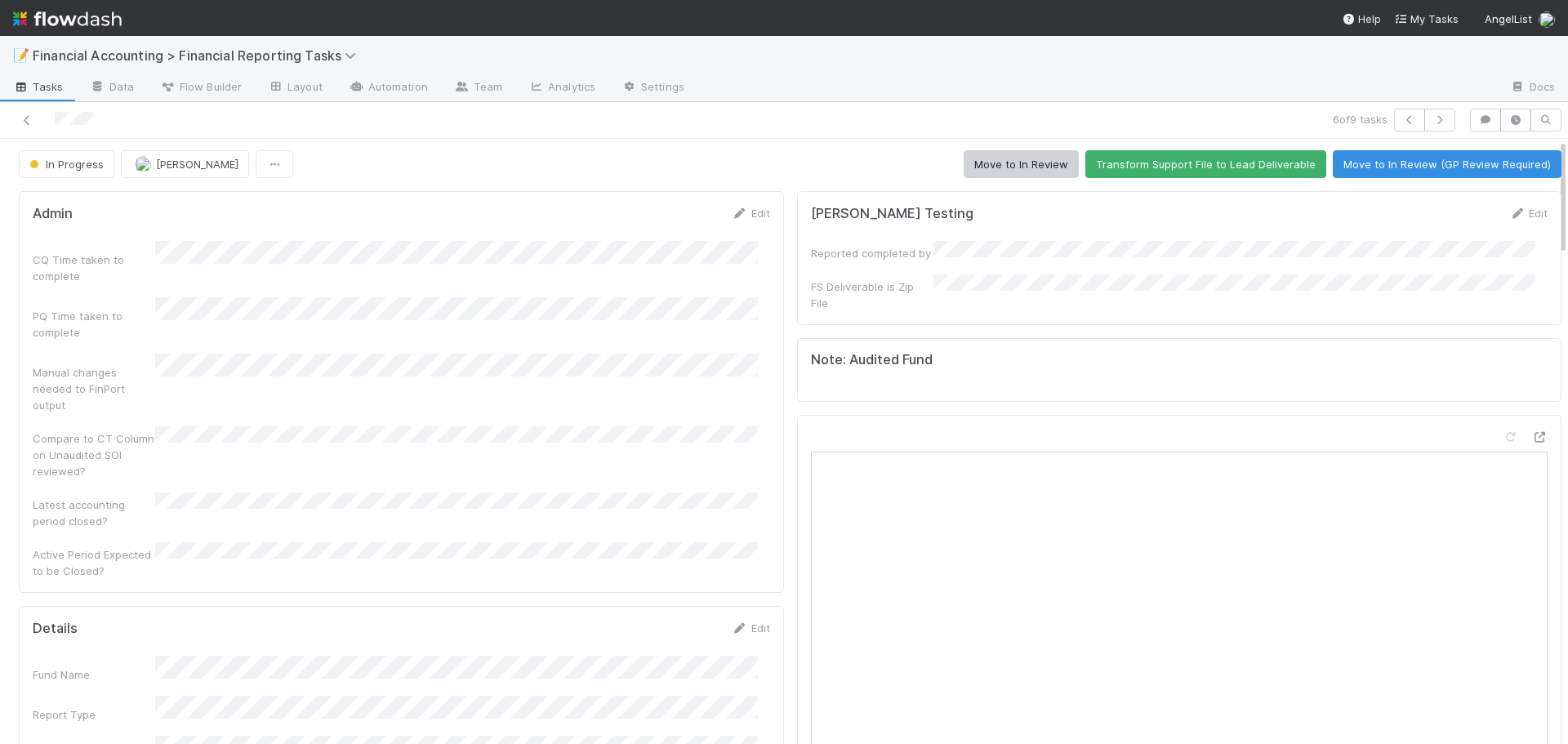
scroll to position [0, 0]
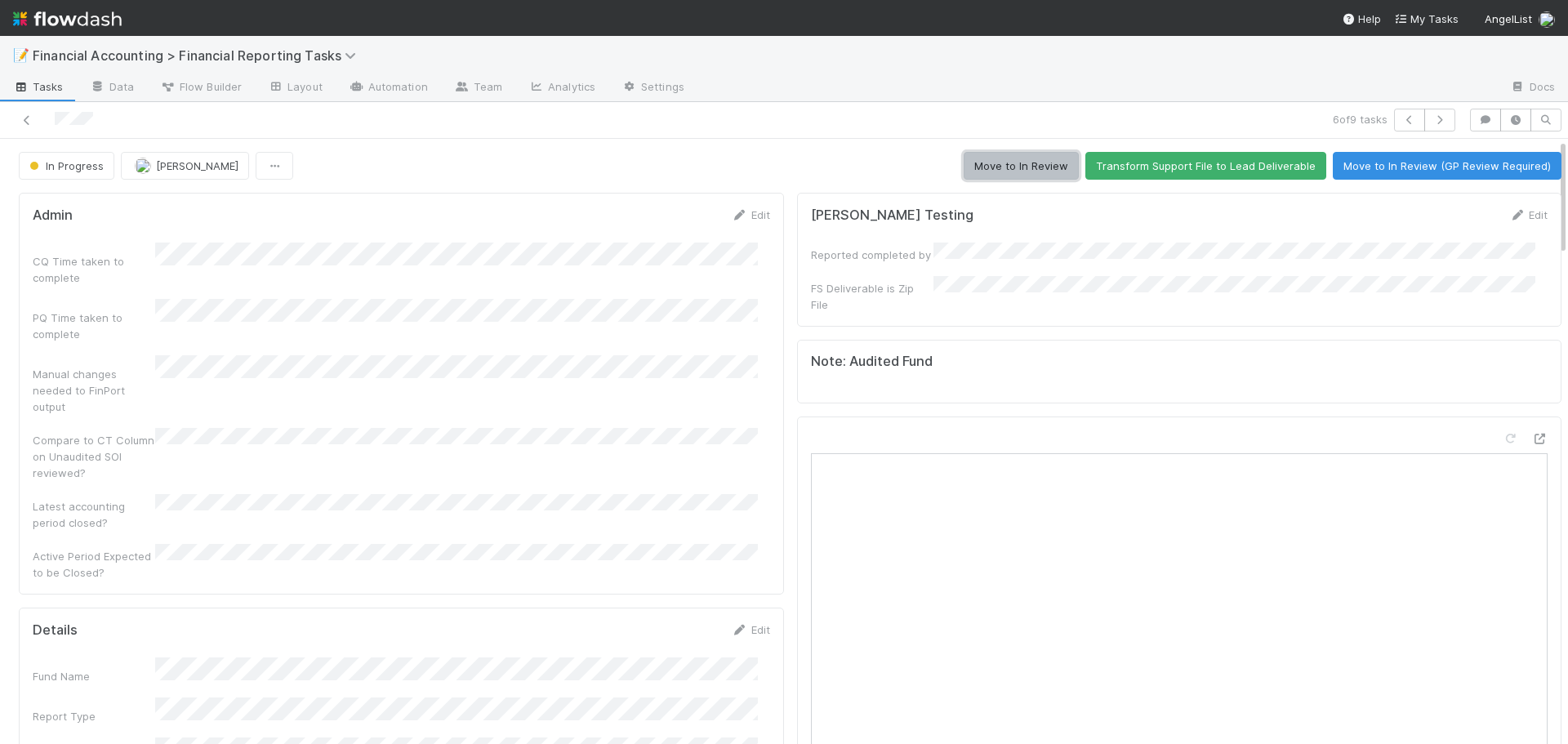
click at [1012, 160] on button "Move to In Review" at bounding box center [1021, 166] width 115 height 28
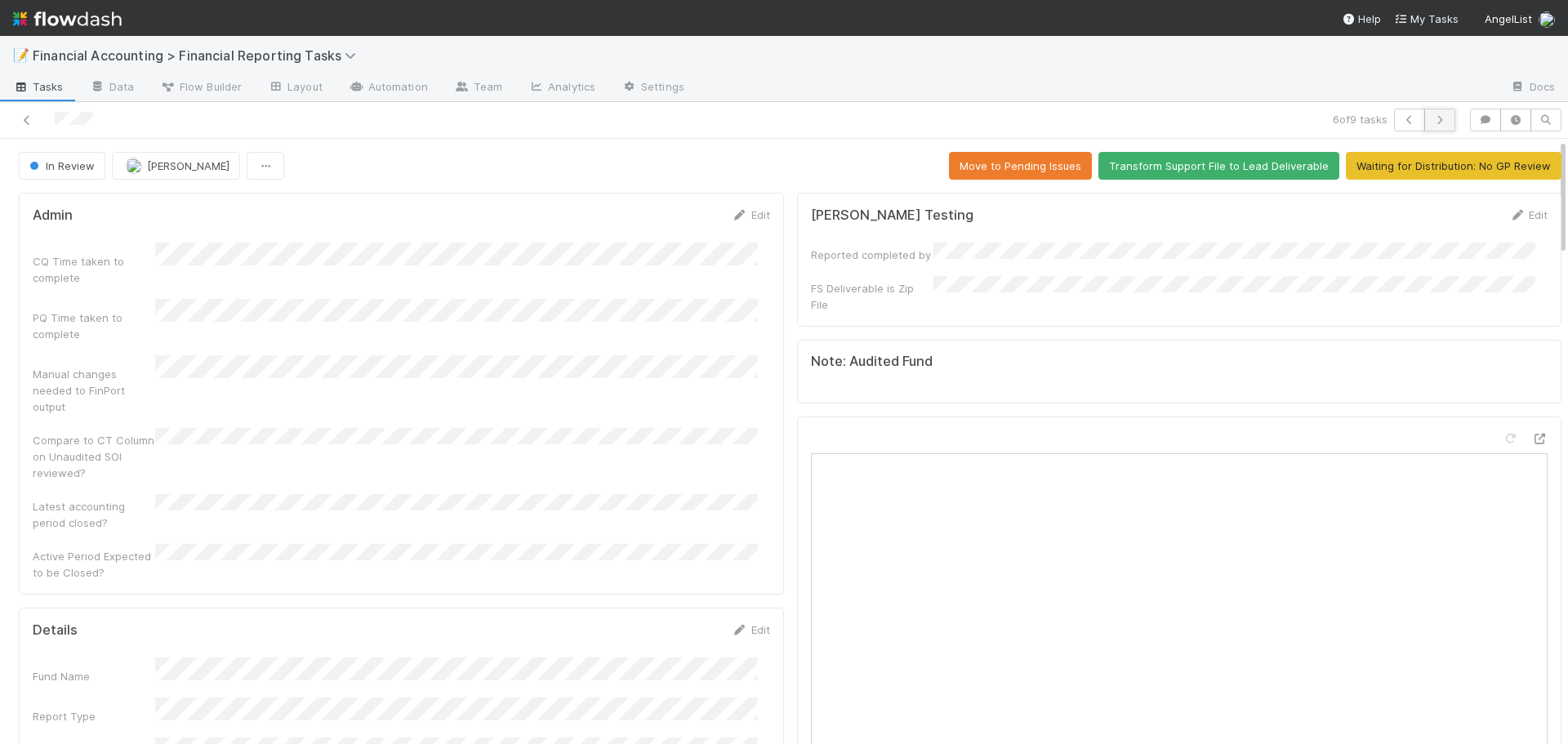
click at [1432, 121] on icon "button" at bounding box center [1440, 120] width 16 height 10
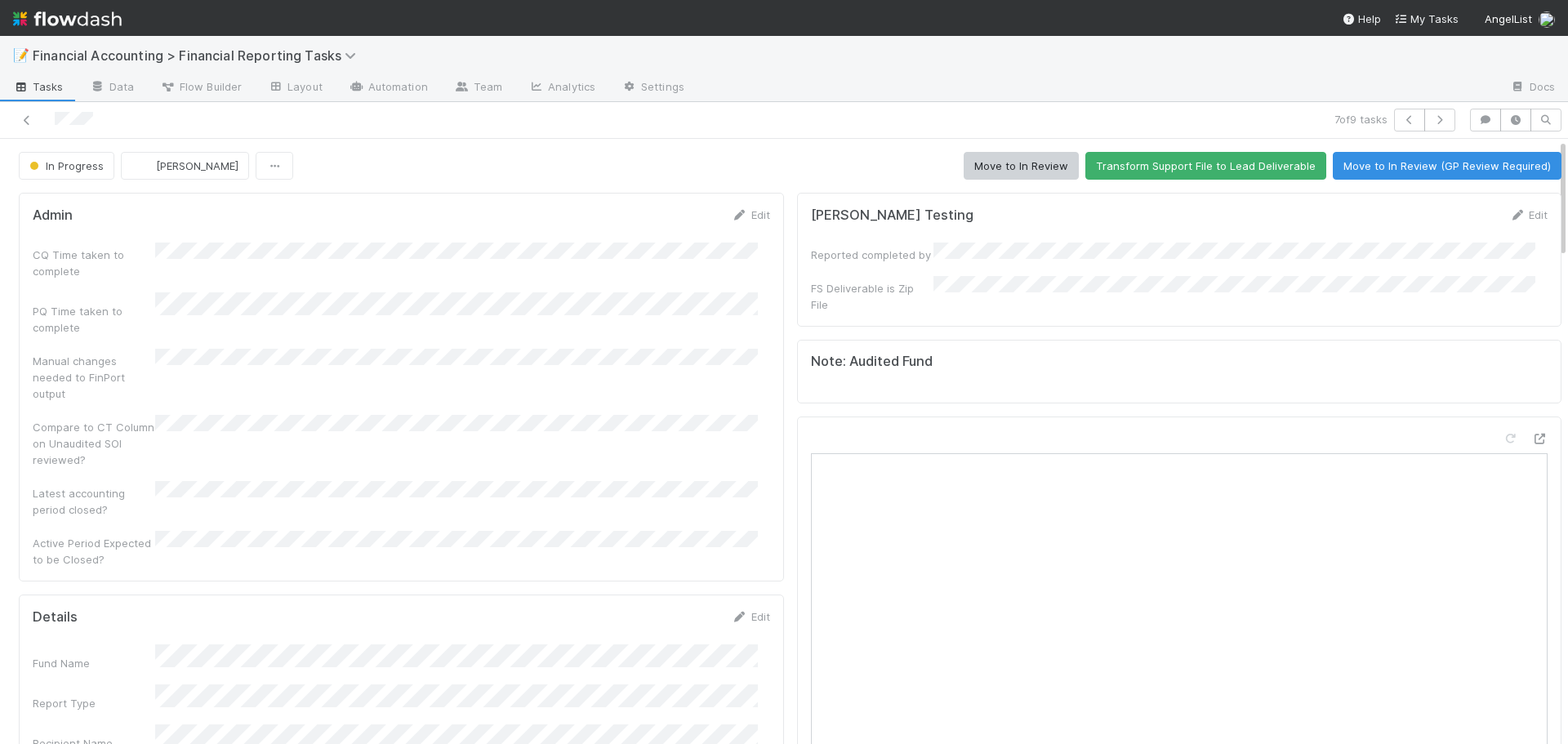
click at [747, 207] on div "Edit" at bounding box center [750, 215] width 38 height 16
click at [746, 220] on link "Edit" at bounding box center [750, 215] width 38 height 13
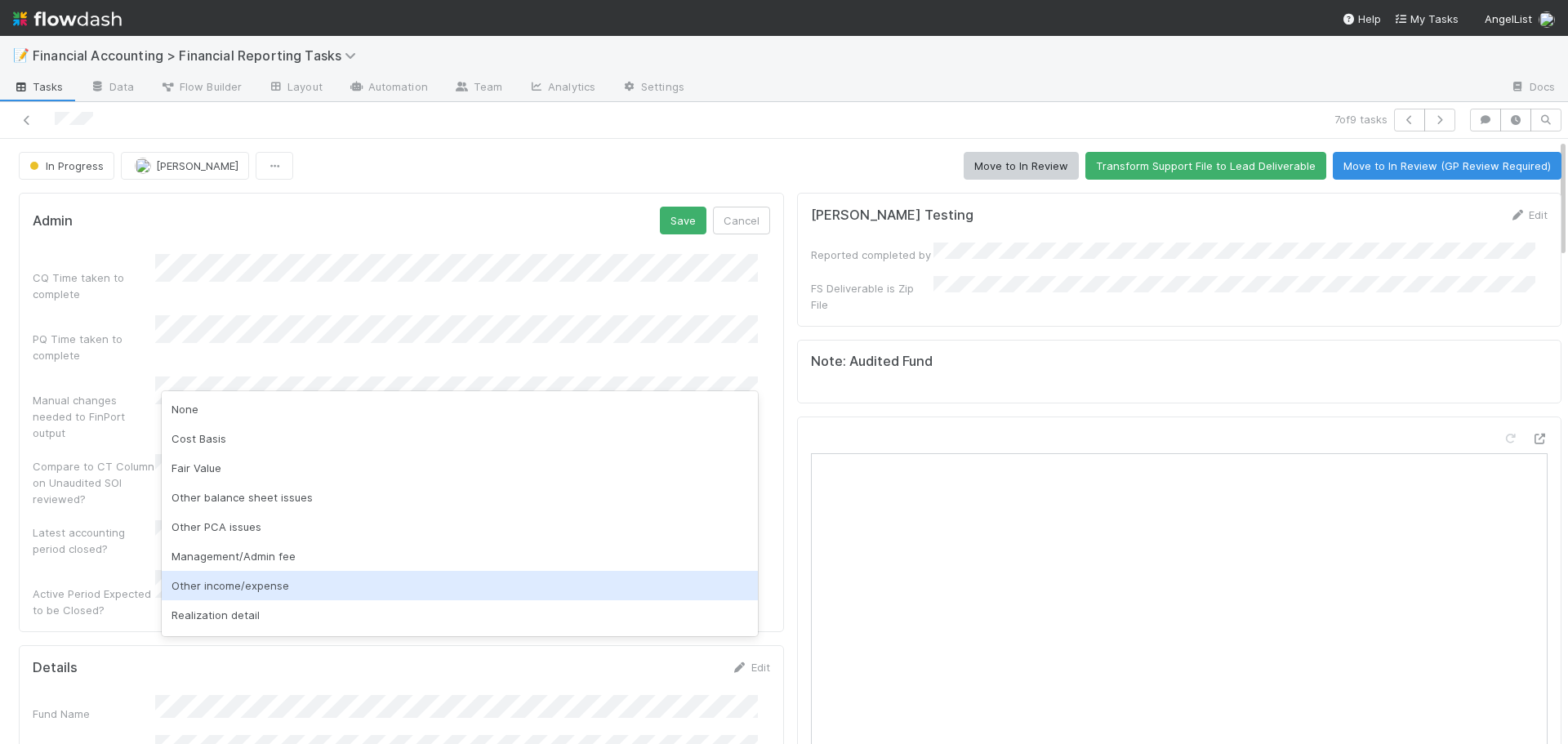
click at [220, 582] on div "Other income/expense" at bounding box center [459, 586] width 596 height 30
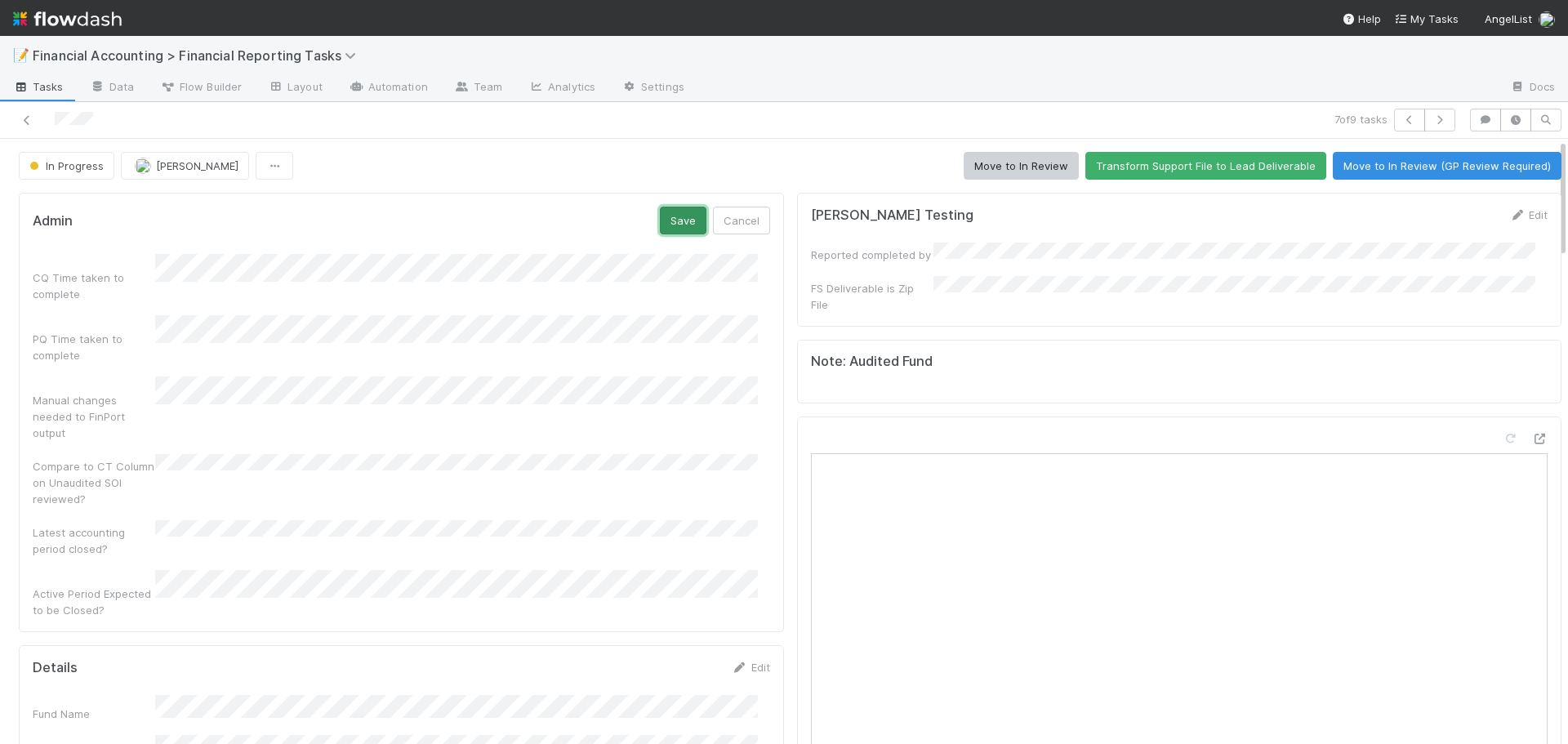
click at [662, 230] on button "Save" at bounding box center [683, 220] width 47 height 28
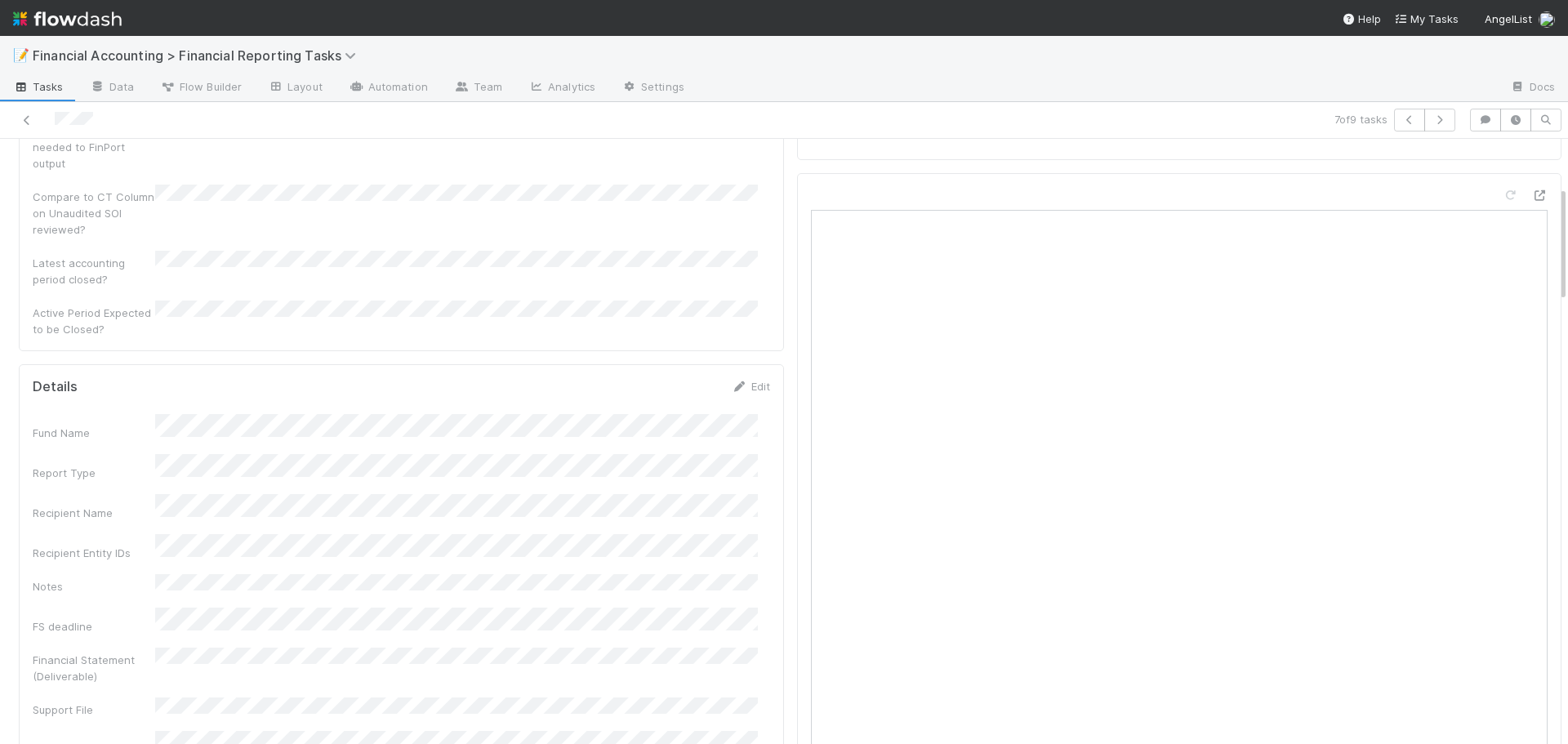
scroll to position [245, 0]
click at [749, 378] on link "Edit" at bounding box center [750, 384] width 38 height 13
click at [665, 376] on button "Save" at bounding box center [683, 390] width 47 height 28
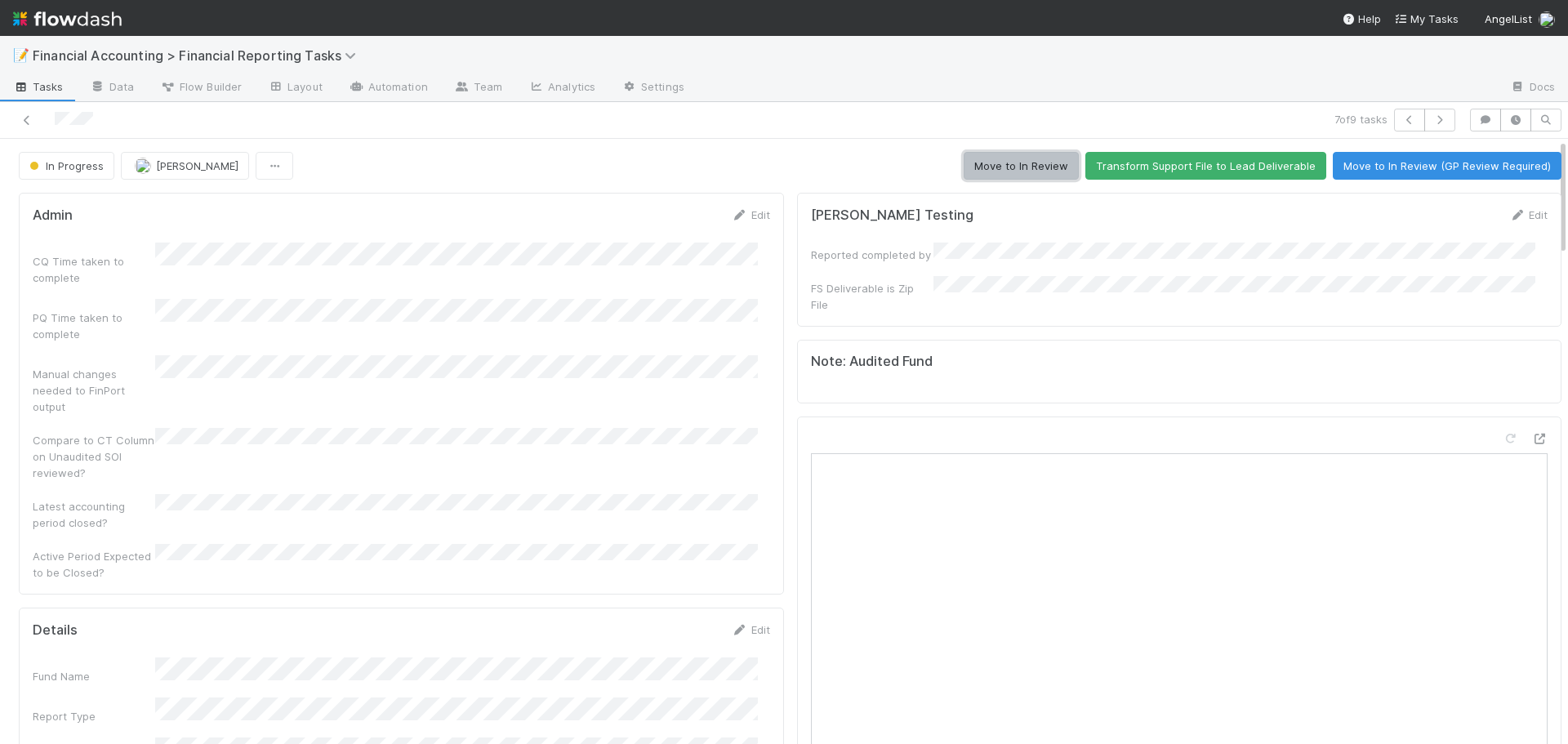
click at [1006, 173] on button "Move to In Review" at bounding box center [1021, 166] width 115 height 28
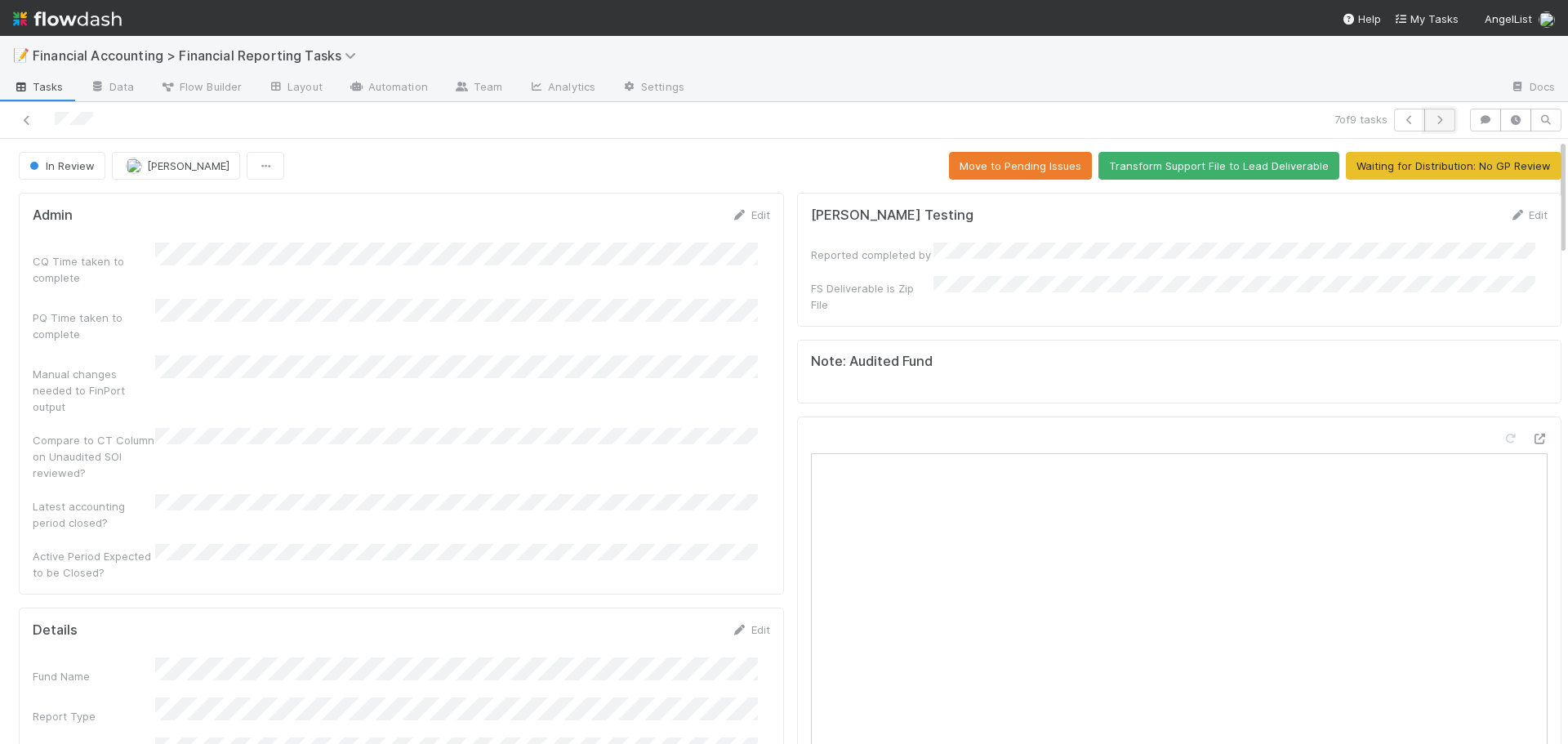
click at [1432, 120] on icon "button" at bounding box center [1440, 120] width 16 height 10
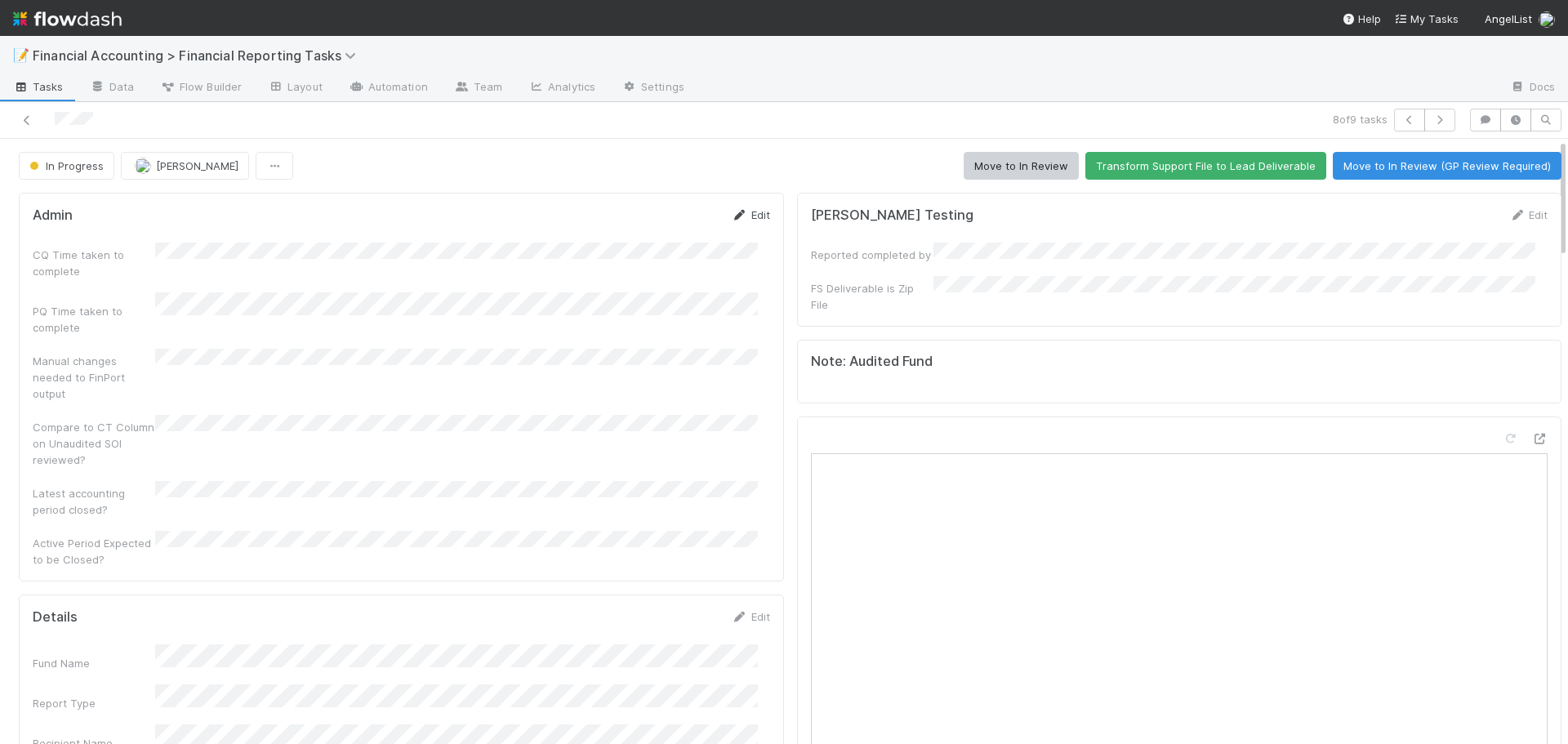
click at [747, 214] on link "Edit" at bounding box center [750, 215] width 38 height 13
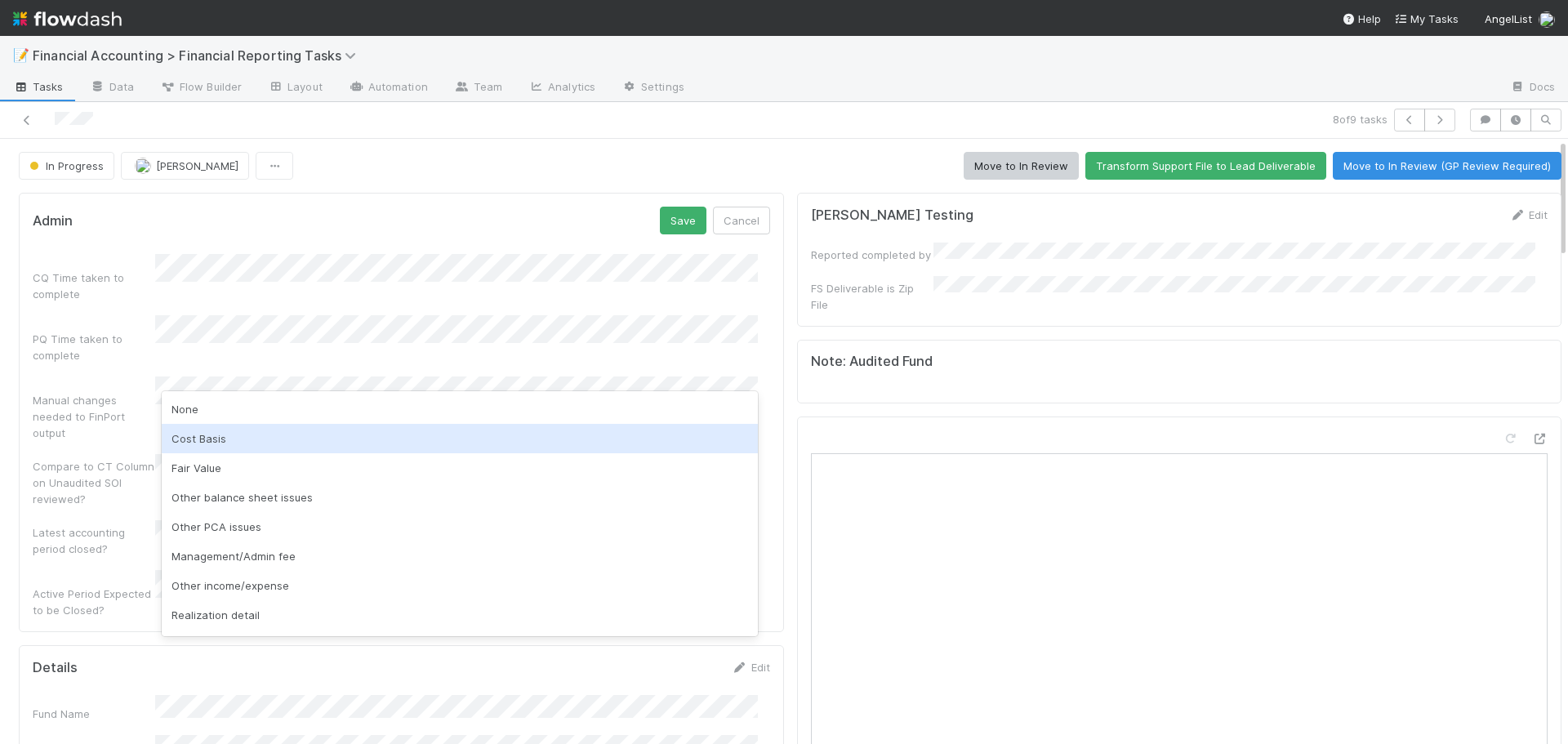
click at [214, 438] on div "Cost Basis" at bounding box center [459, 438] width 596 height 30
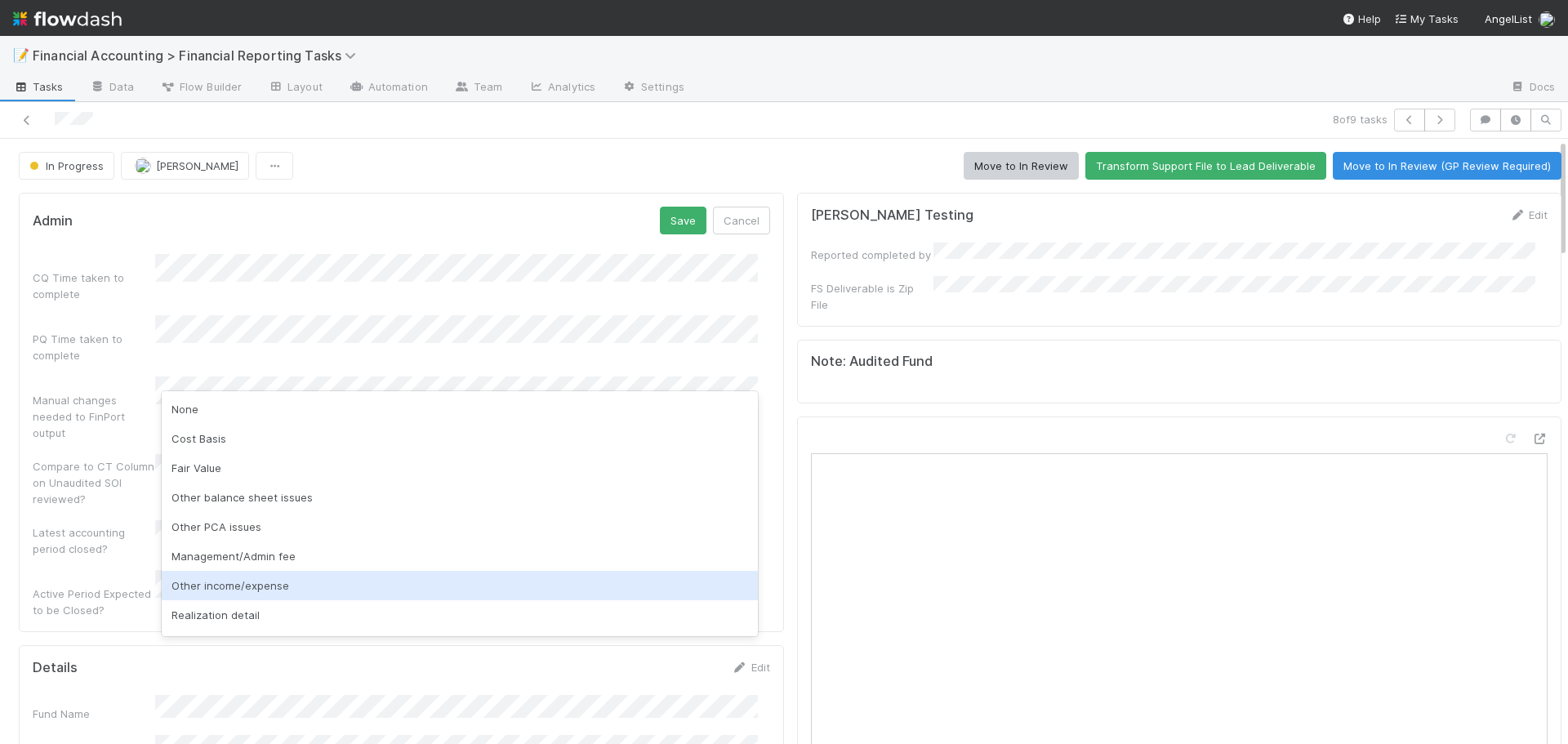
click at [243, 580] on div "Other income/expense" at bounding box center [459, 586] width 596 height 30
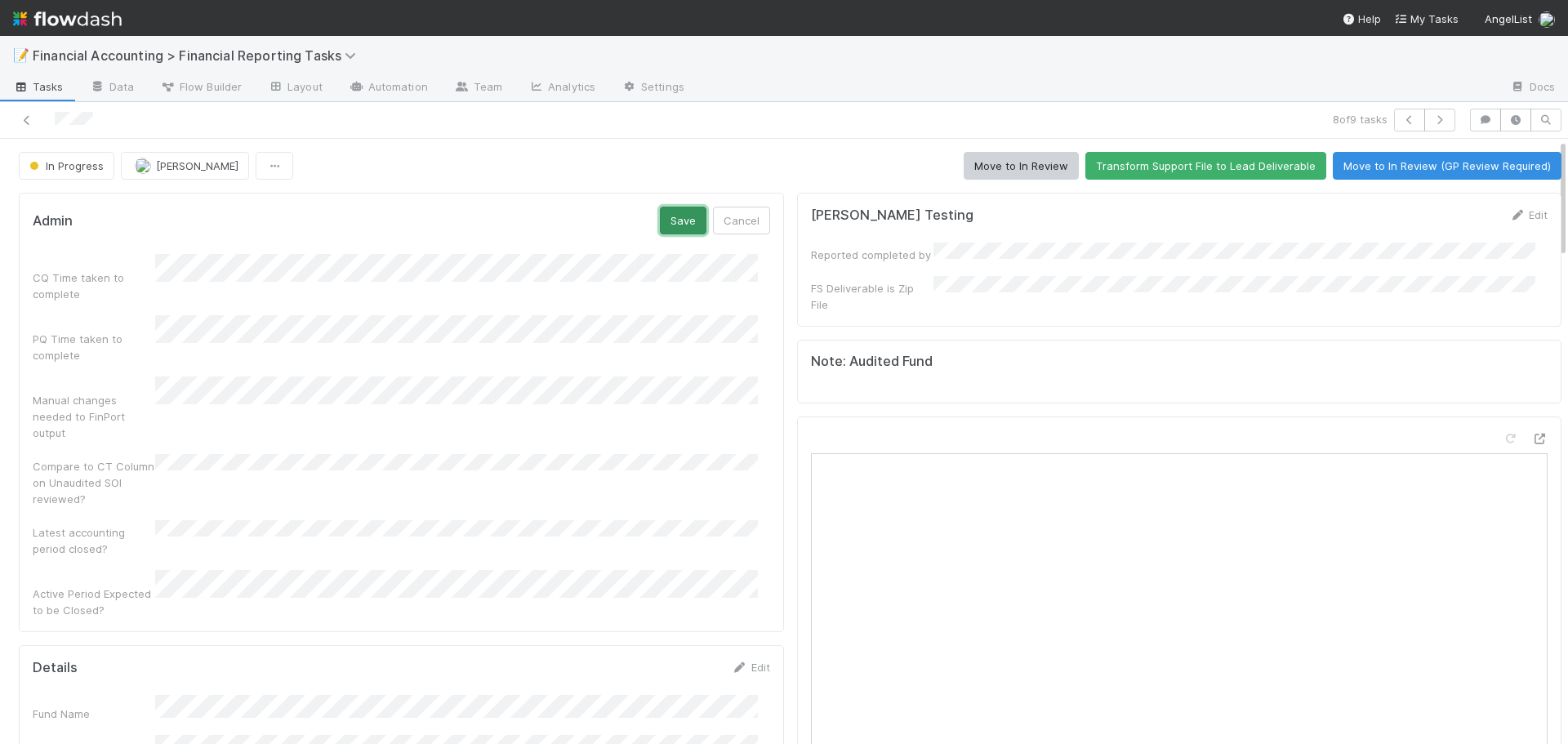
click at [660, 225] on button "Save" at bounding box center [683, 220] width 47 height 28
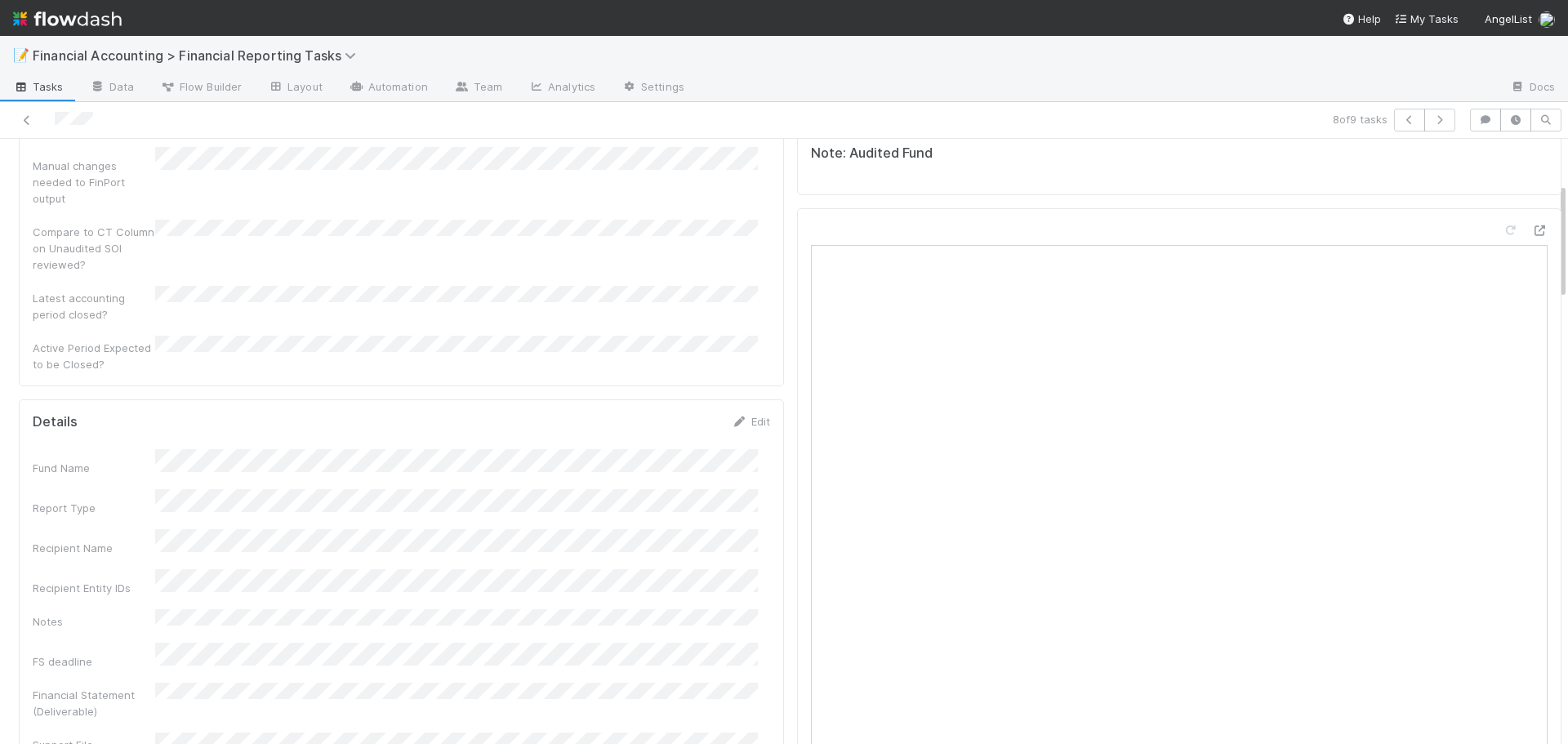
scroll to position [245, 0]
click at [750, 378] on link "Edit" at bounding box center [750, 384] width 38 height 13
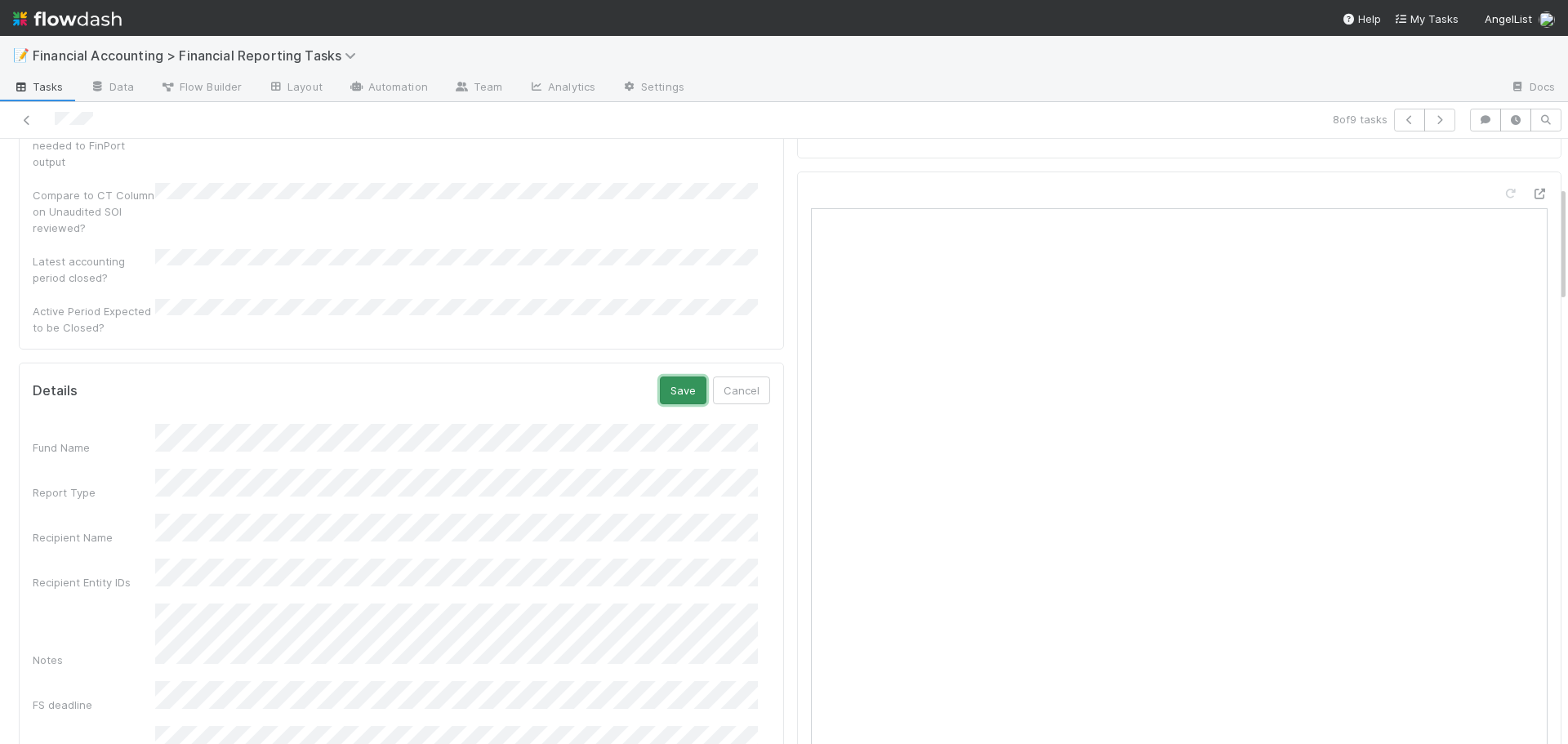
click at [670, 376] on button "Save" at bounding box center [683, 390] width 47 height 28
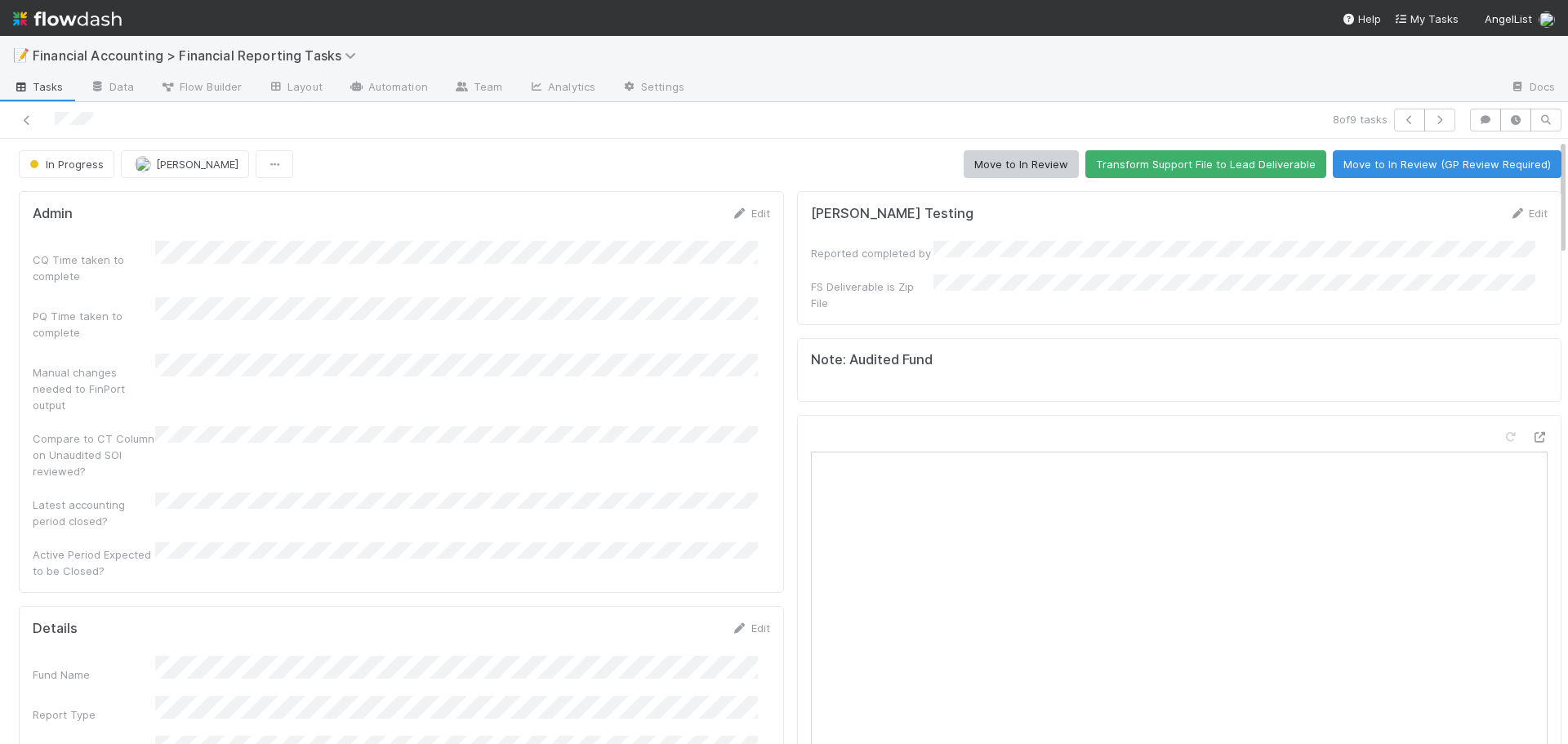
scroll to position [0, 0]
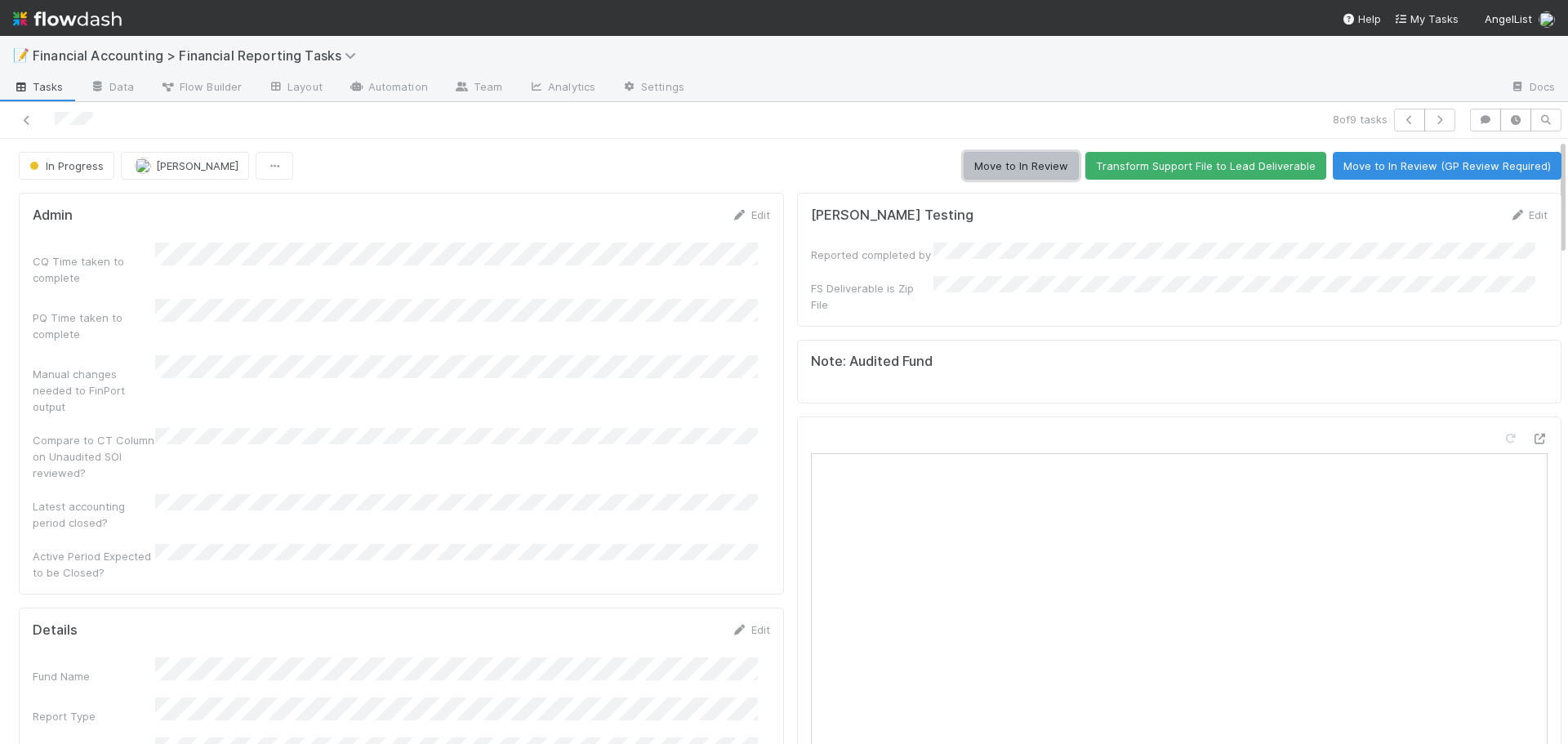
click at [982, 164] on button "Move to In Review" at bounding box center [1021, 166] width 115 height 28
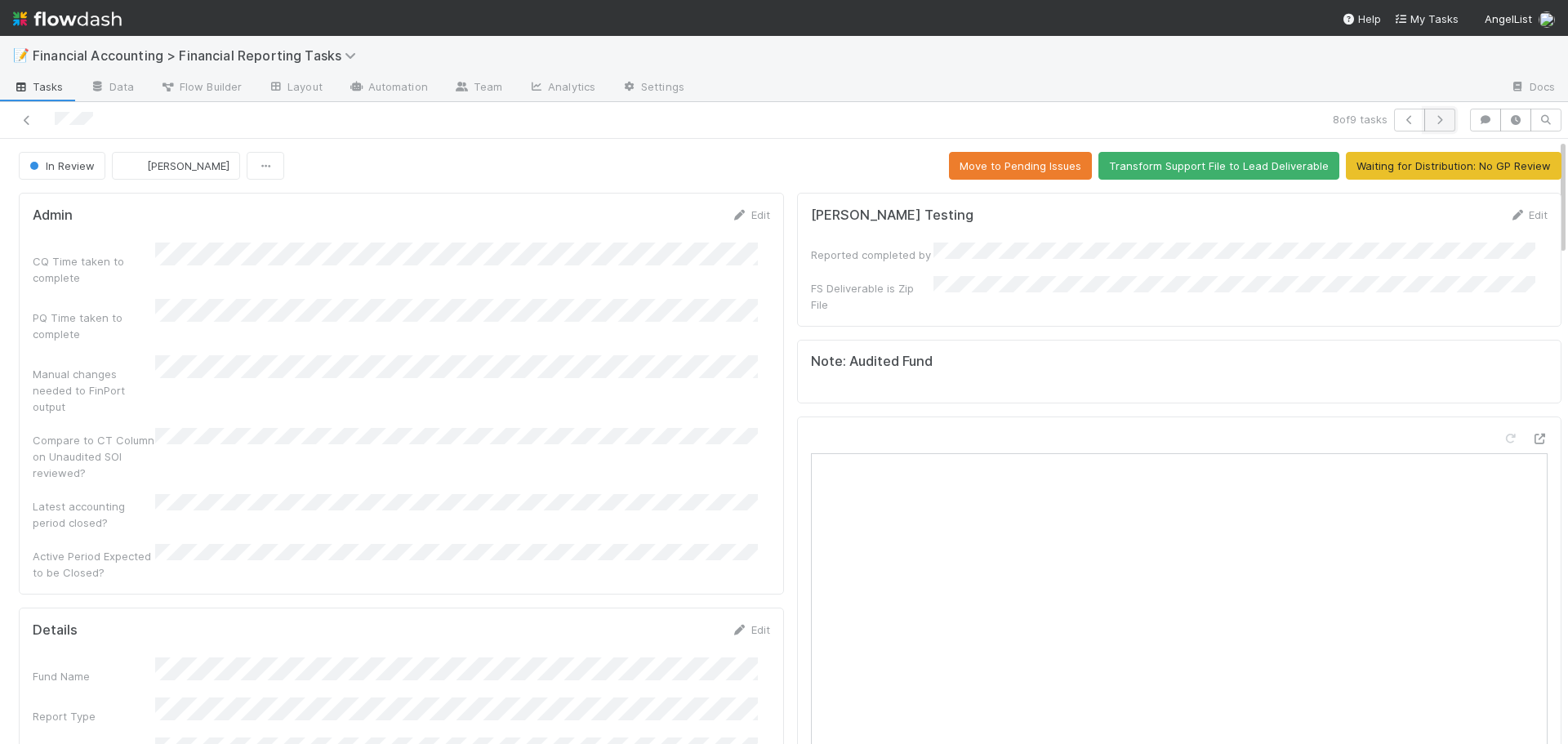
click at [1432, 123] on icon "button" at bounding box center [1440, 120] width 16 height 10
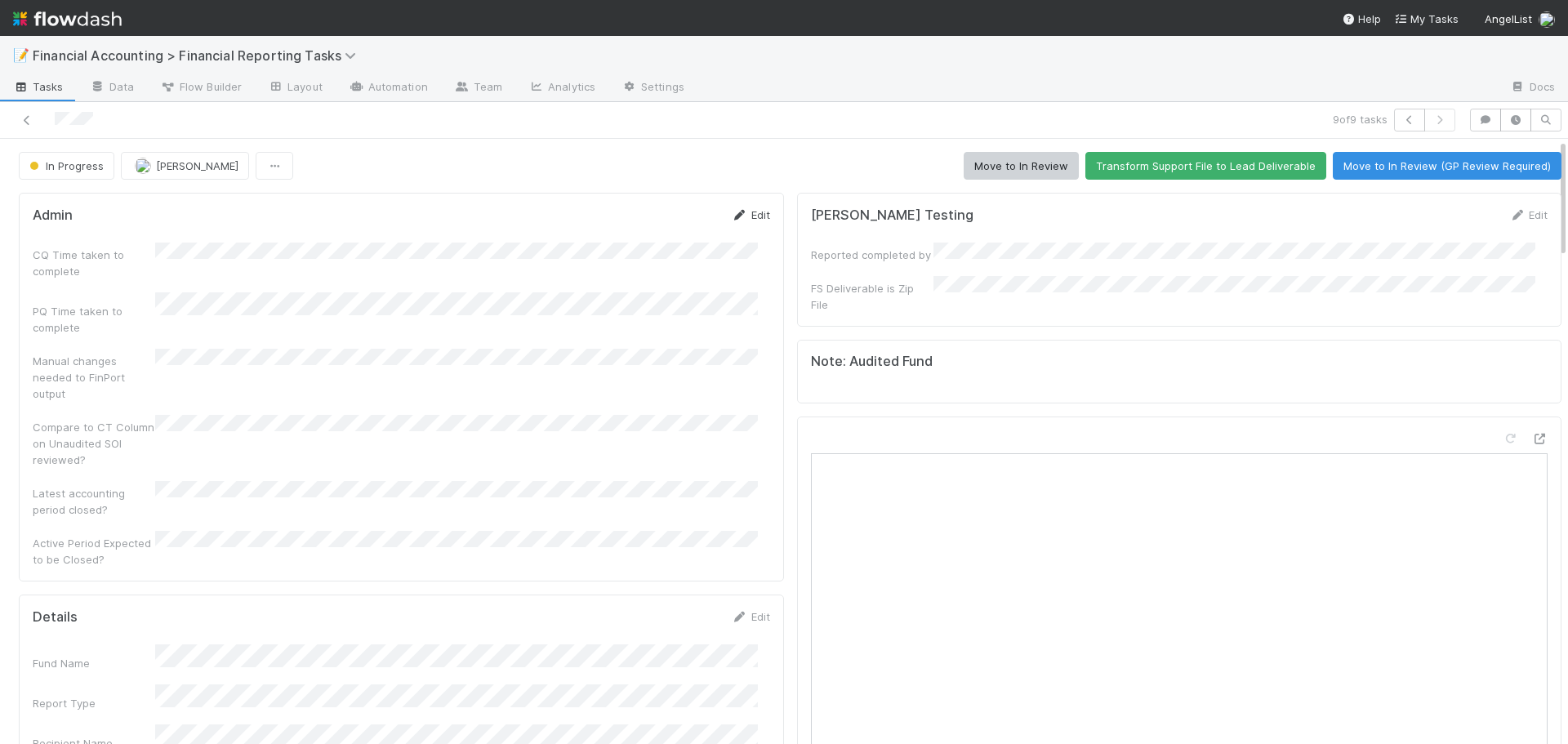
click at [738, 217] on link "Edit" at bounding box center [750, 215] width 38 height 13
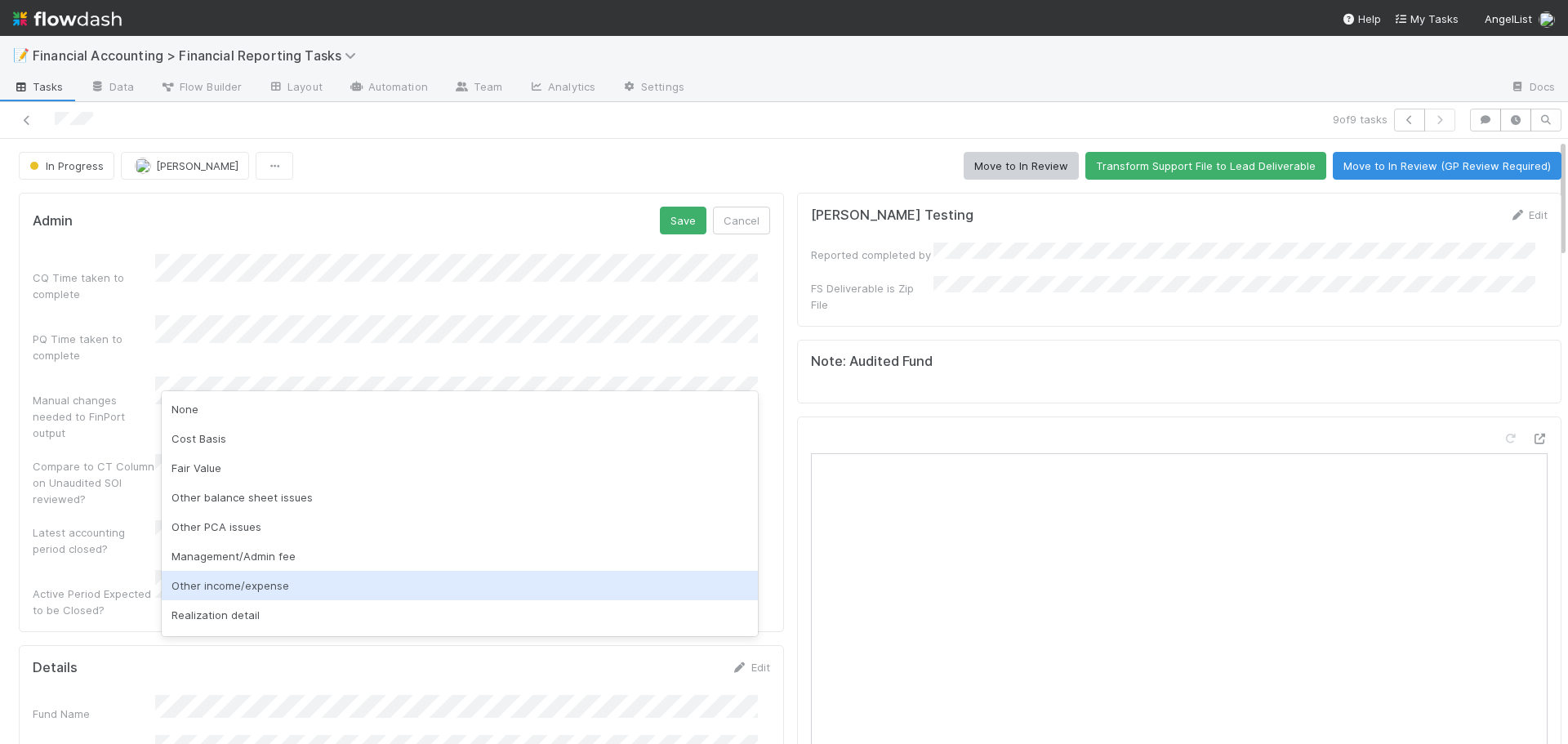
click at [229, 591] on div "Other income/expense" at bounding box center [459, 586] width 596 height 30
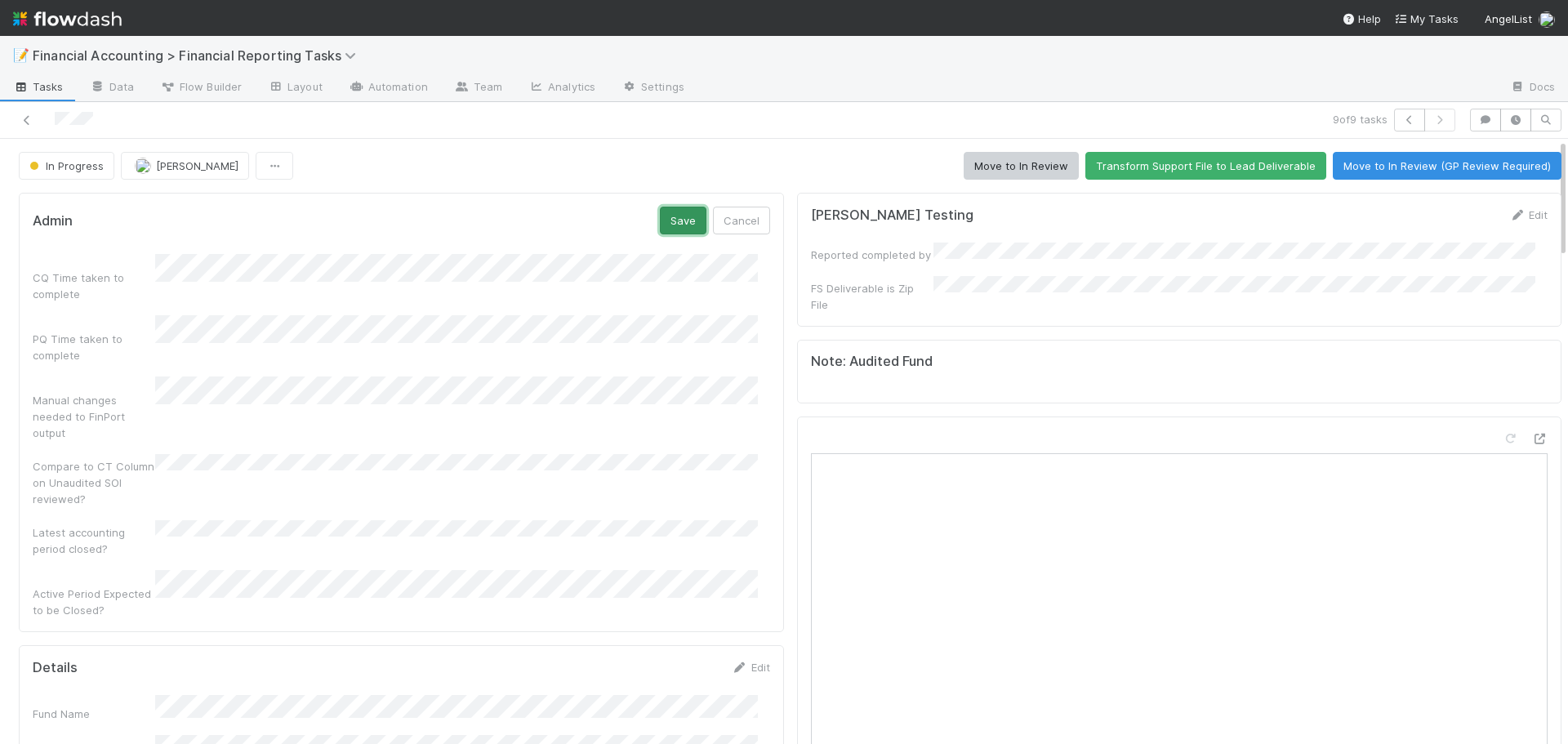
click at [669, 222] on button "Save" at bounding box center [683, 220] width 47 height 28
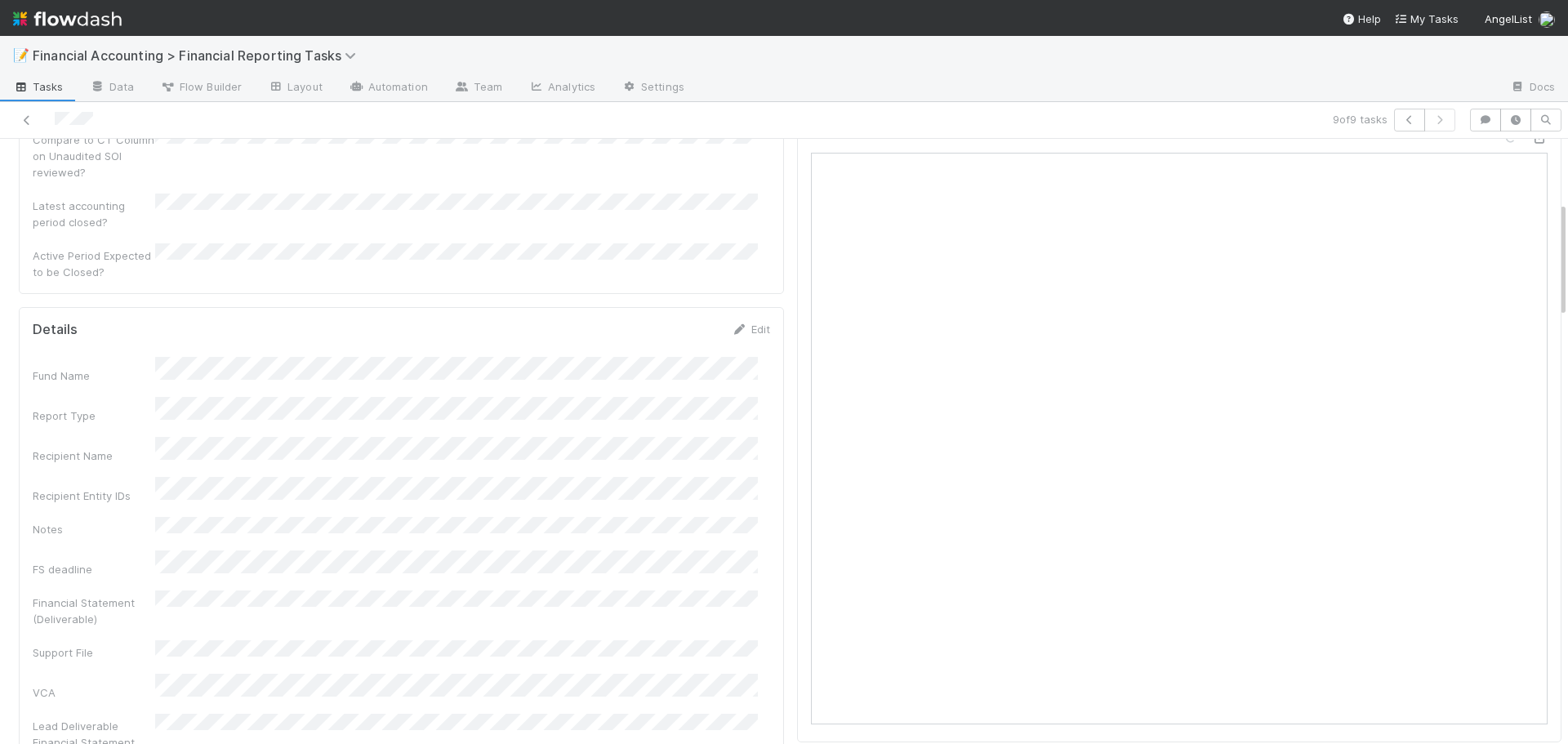
scroll to position [327, 0]
click at [753, 296] on link "Edit" at bounding box center [750, 302] width 38 height 13
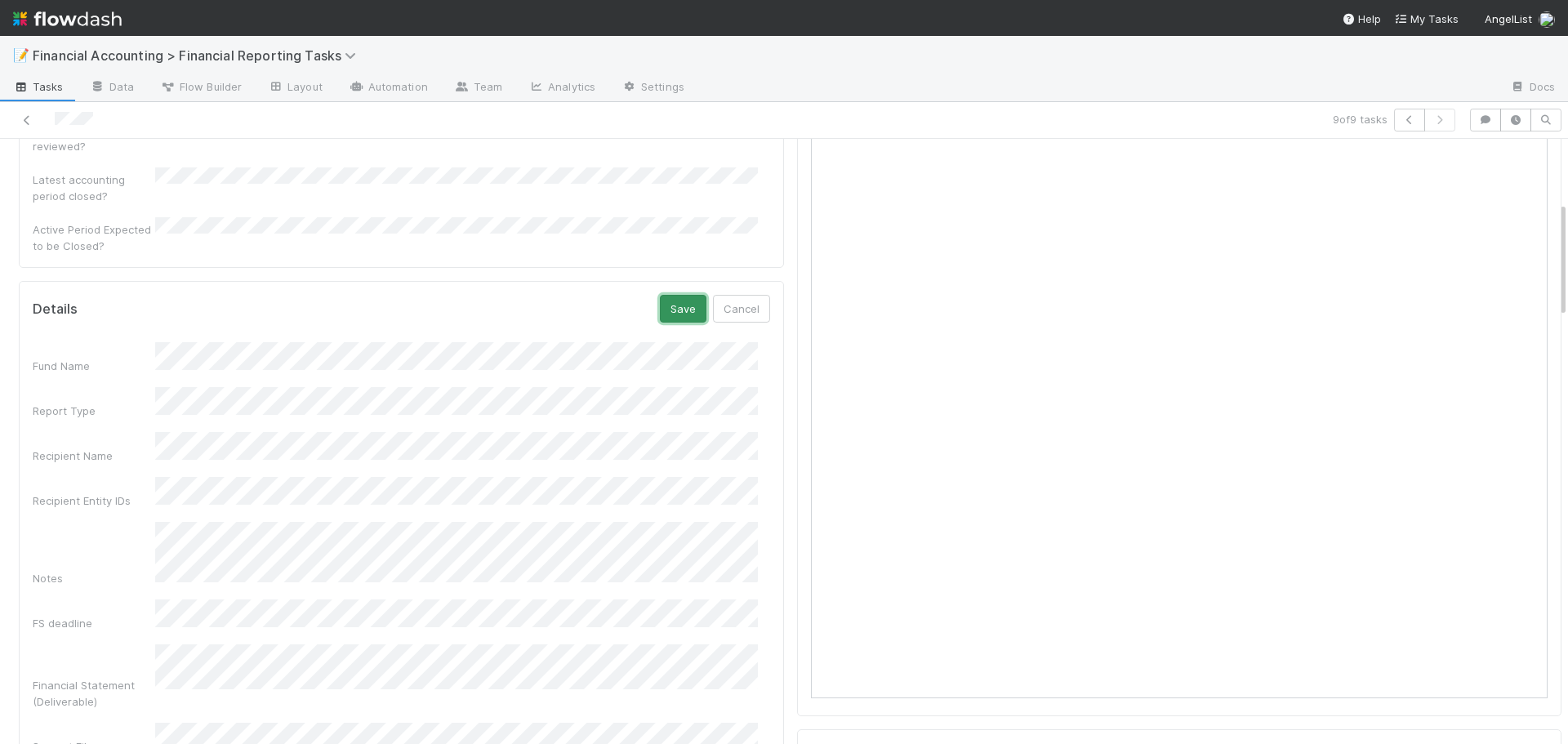
click at [667, 295] on button "Save" at bounding box center [683, 308] width 47 height 28
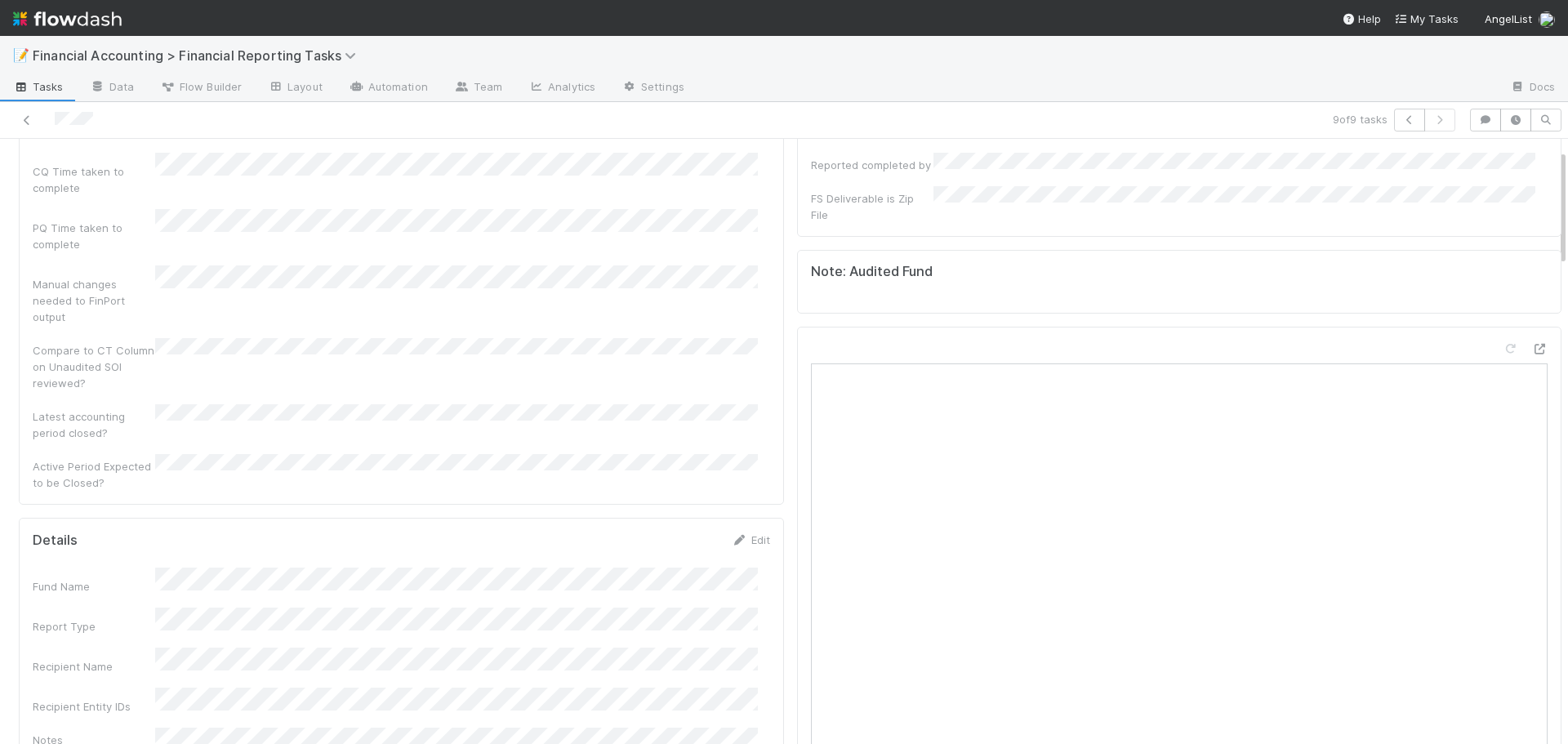
scroll to position [0, 0]
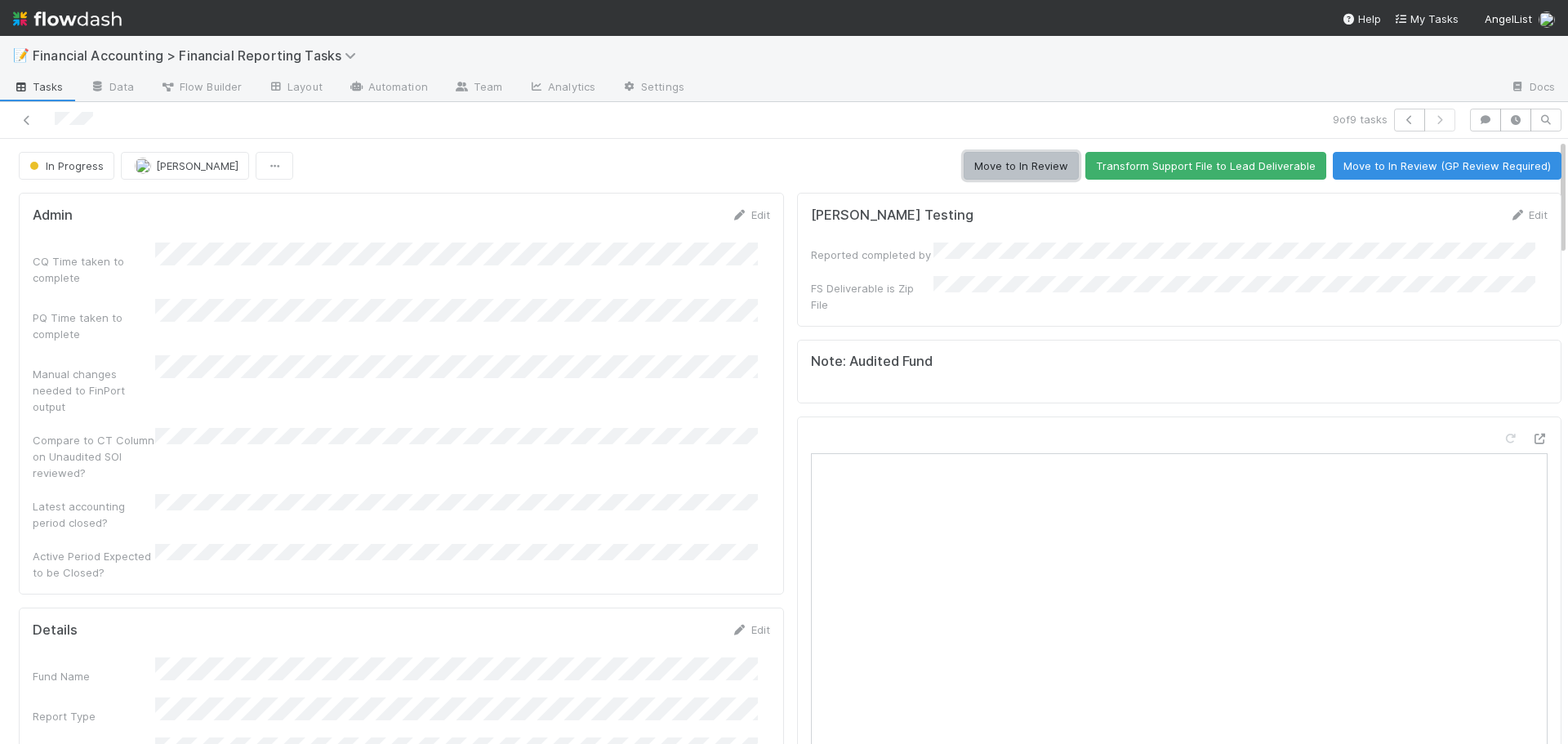
click at [981, 153] on button "Move to In Review" at bounding box center [1021, 166] width 115 height 28
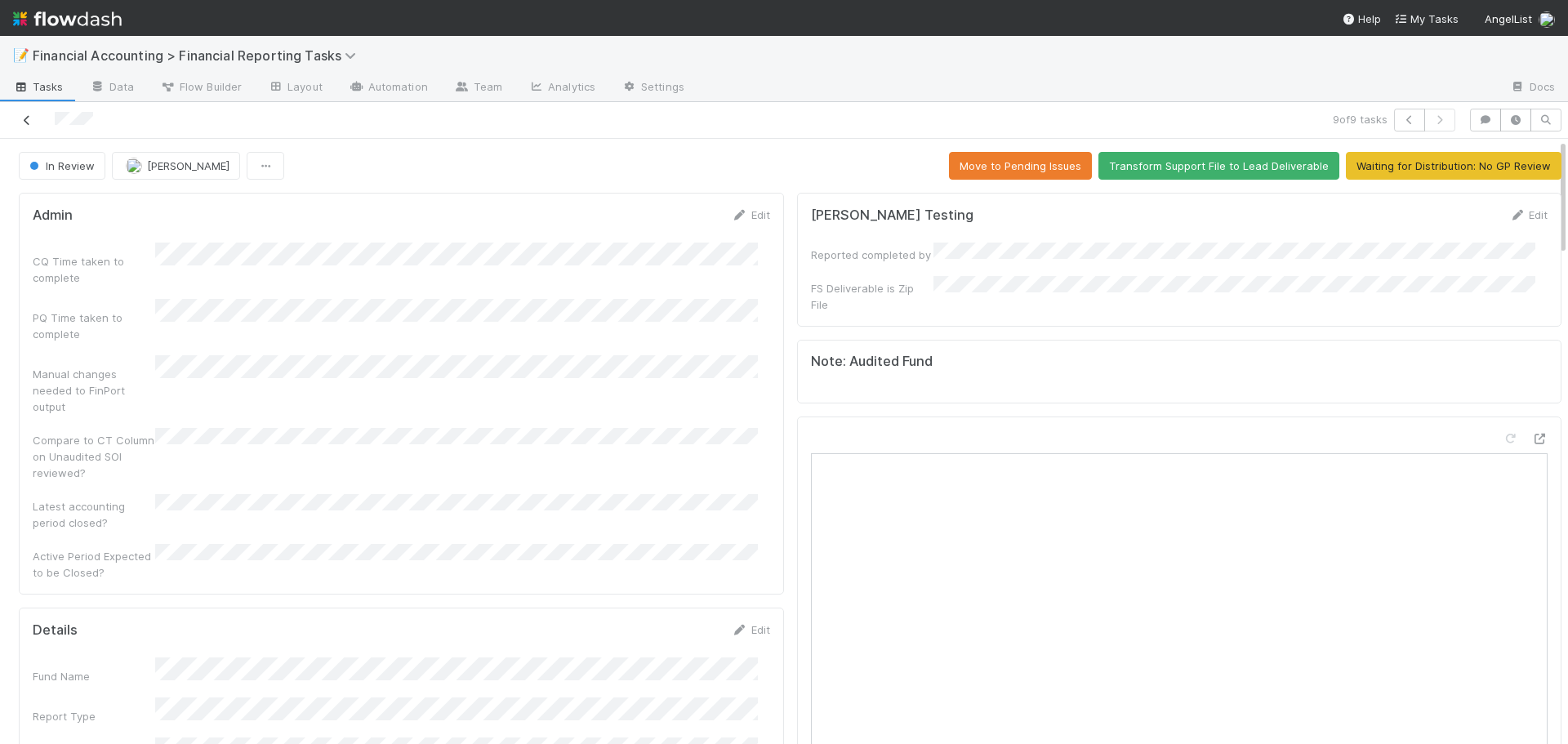
click at [23, 124] on icon at bounding box center [26, 120] width 16 height 10
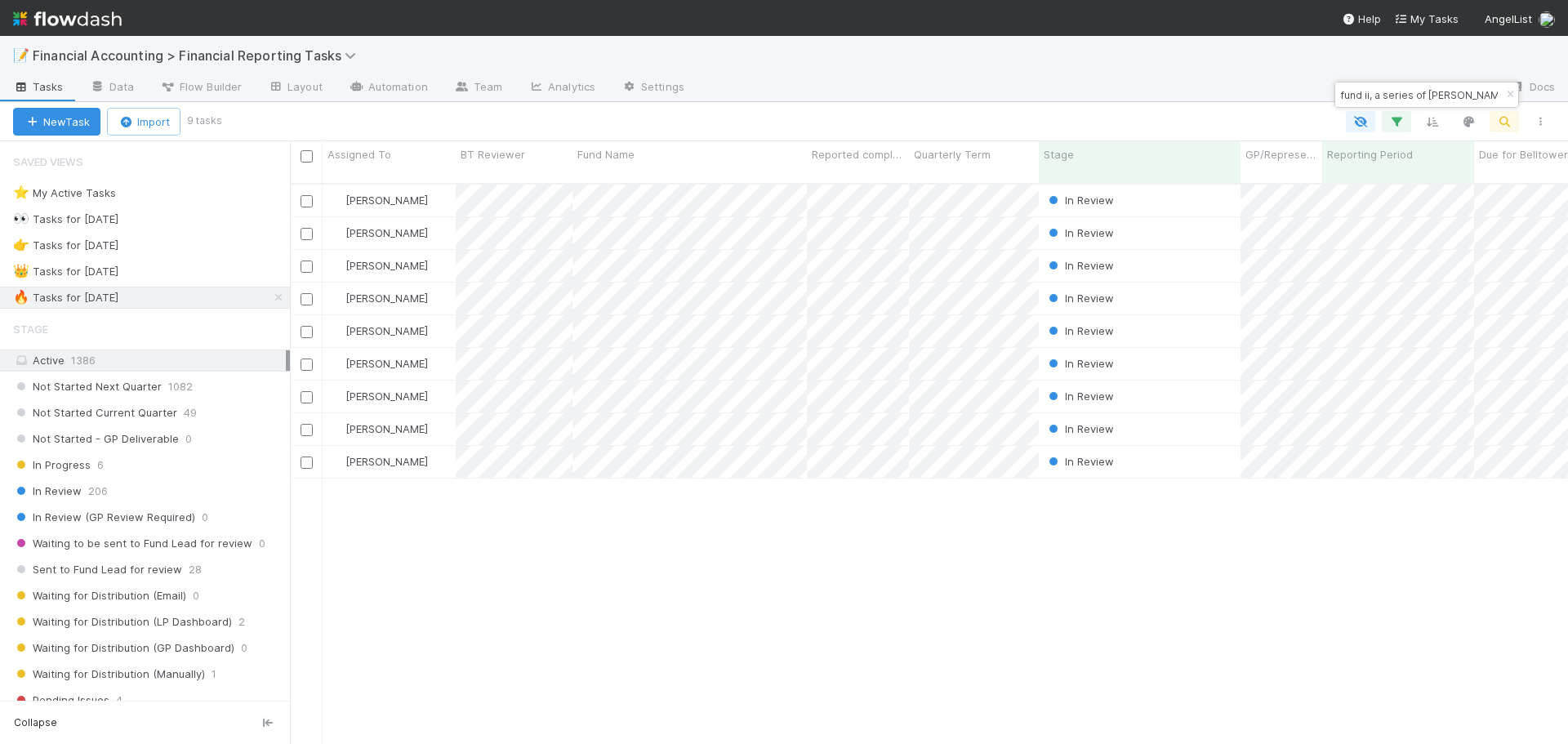
scroll to position [562, 1266]
click at [1512, 94] on icon "button" at bounding box center [1509, 95] width 16 height 10
